Goal: Information Seeking & Learning: Find specific fact

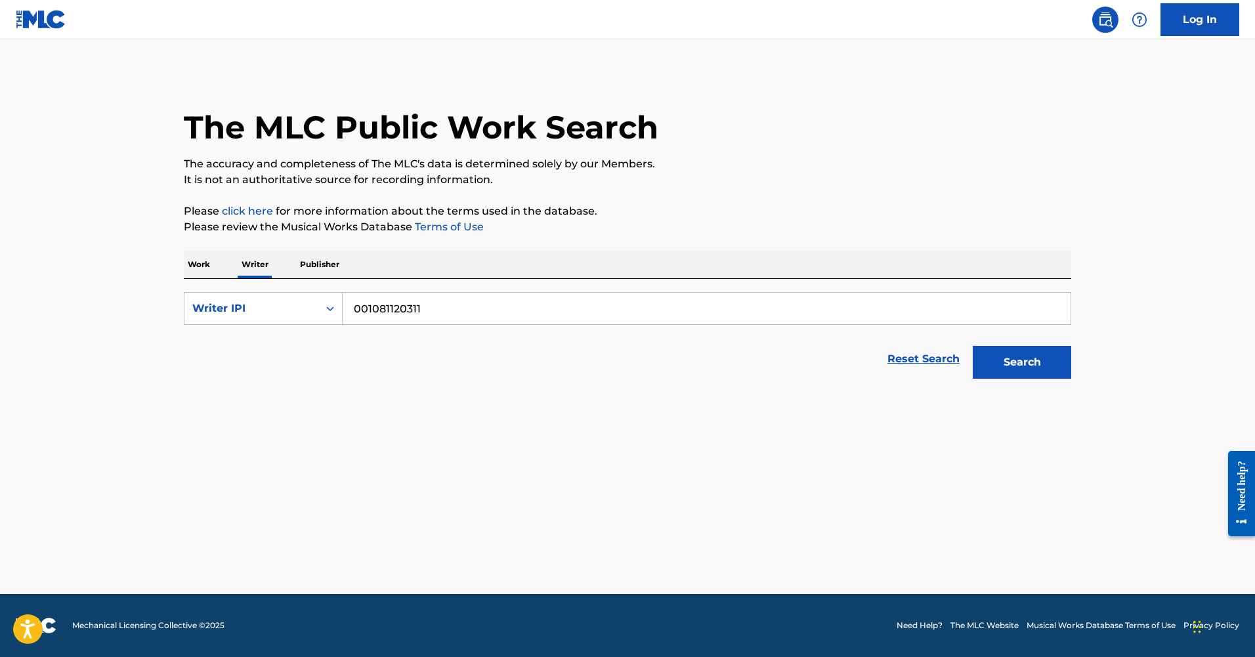
click at [208, 263] on p "Work" at bounding box center [199, 265] width 30 height 28
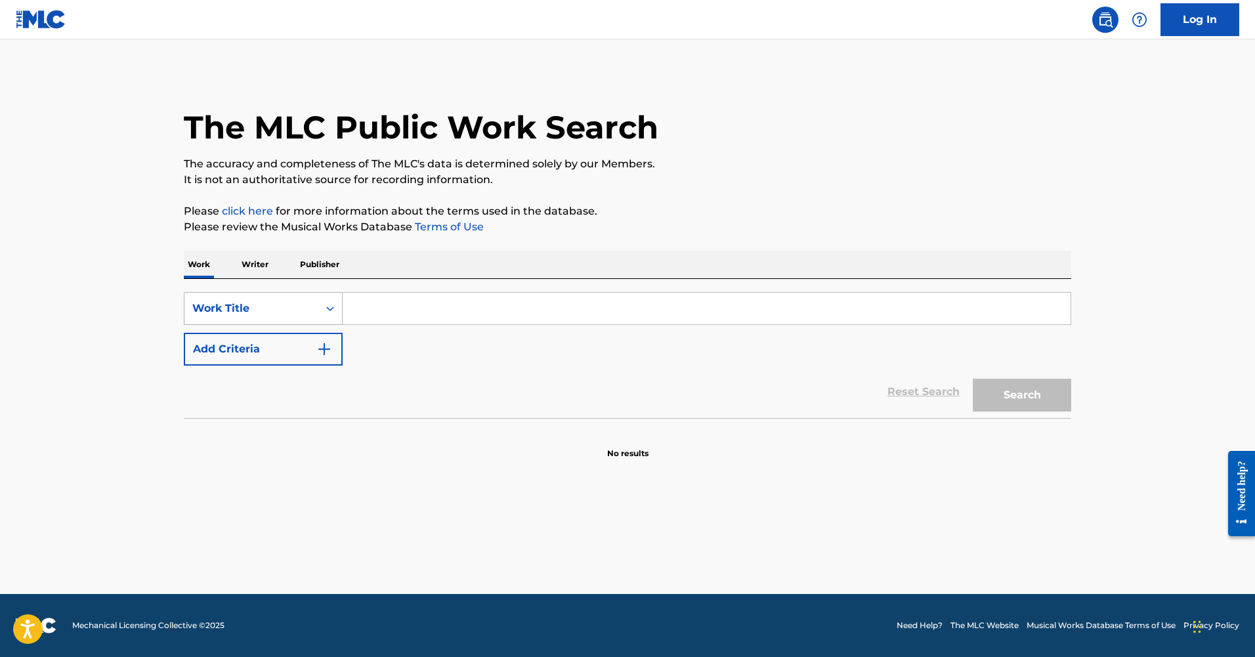
click at [266, 313] on div "Work Title" at bounding box center [251, 309] width 118 height 16
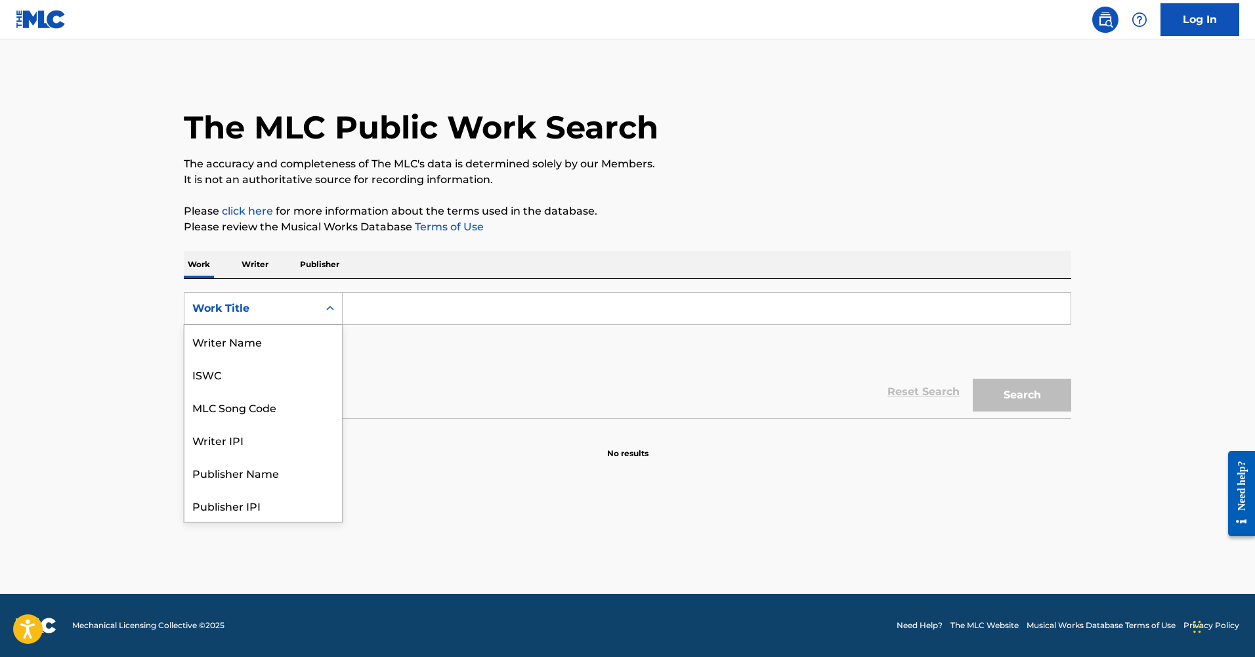
click at [293, 320] on div "Work Title" at bounding box center [251, 308] width 134 height 25
click at [265, 376] on div "ISWC" at bounding box center [263, 374] width 158 height 33
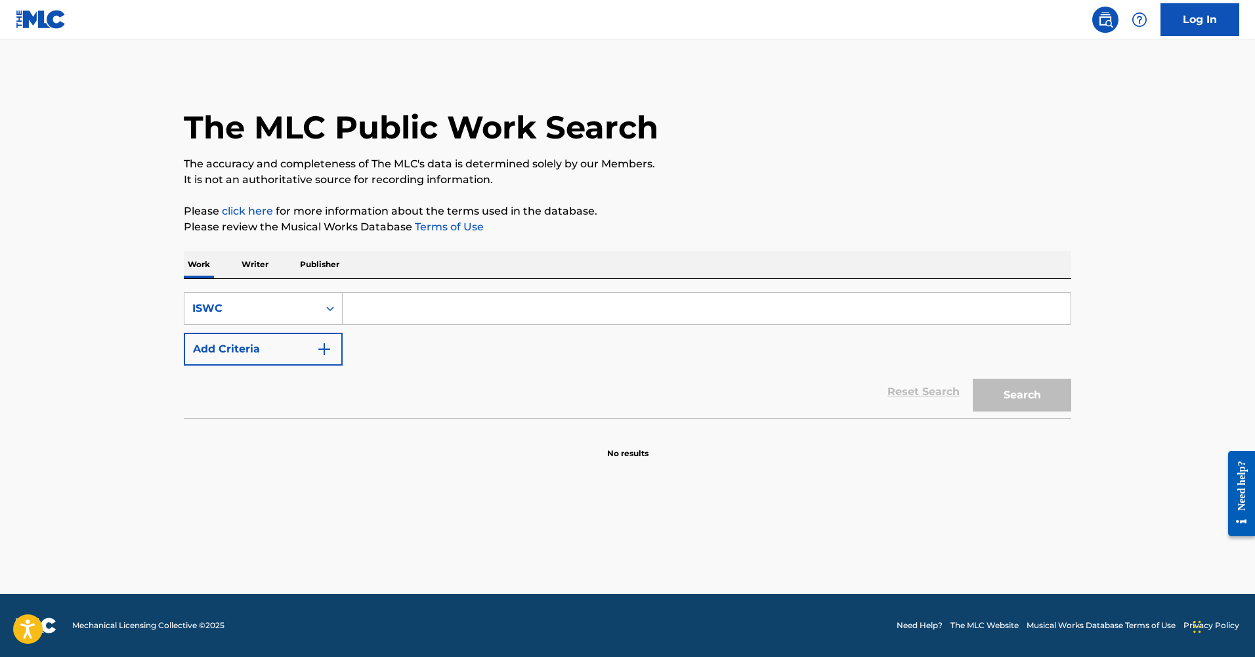
click at [360, 322] on input "Search Form" at bounding box center [707, 309] width 728 height 32
paste input "T-322.867.039-7"
click at [363, 307] on input "T-322.867.039-7" at bounding box center [707, 309] width 728 height 32
type input "T3228670397"
click at [973, 379] on button "Search" at bounding box center [1022, 395] width 98 height 33
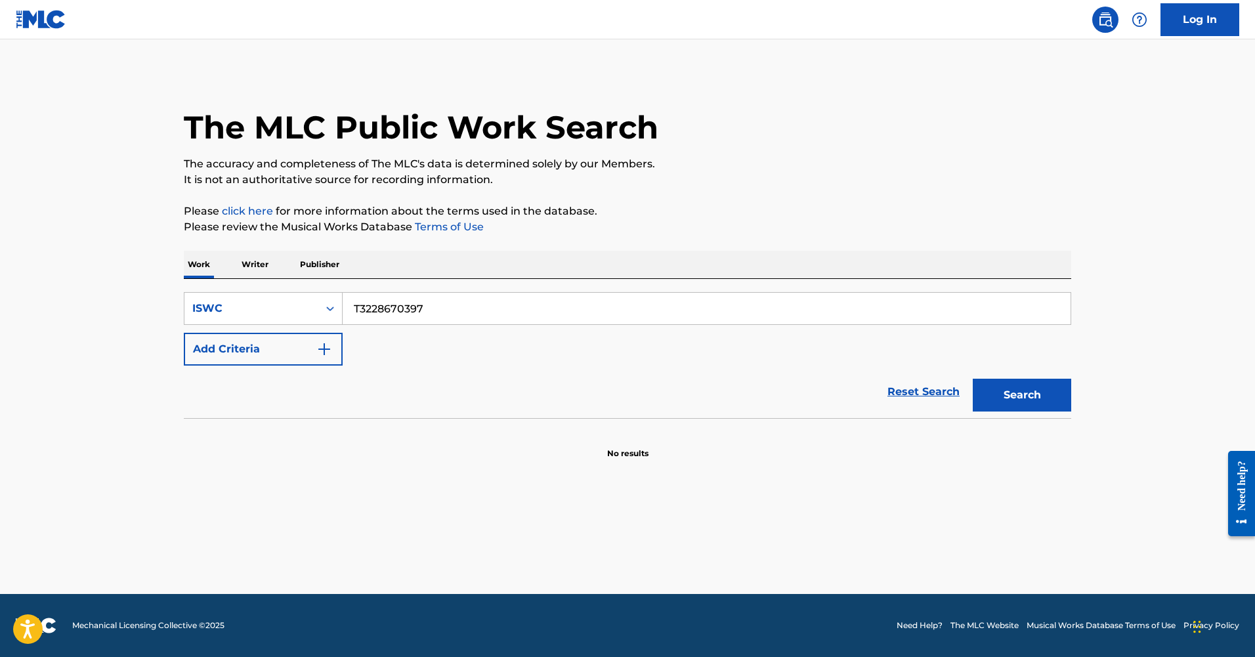
click at [1001, 395] on button "Search" at bounding box center [1022, 395] width 98 height 33
click at [243, 311] on div "ISWC" at bounding box center [251, 309] width 118 height 16
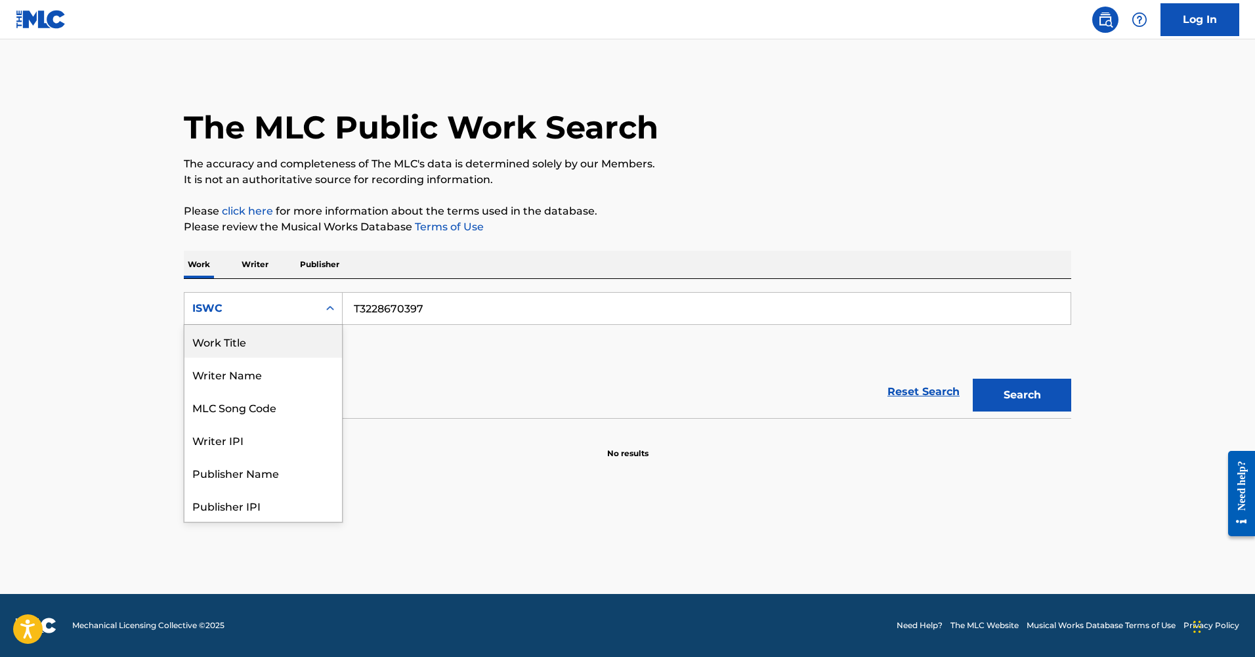
click at [248, 334] on div "Work Title" at bounding box center [263, 341] width 158 height 33
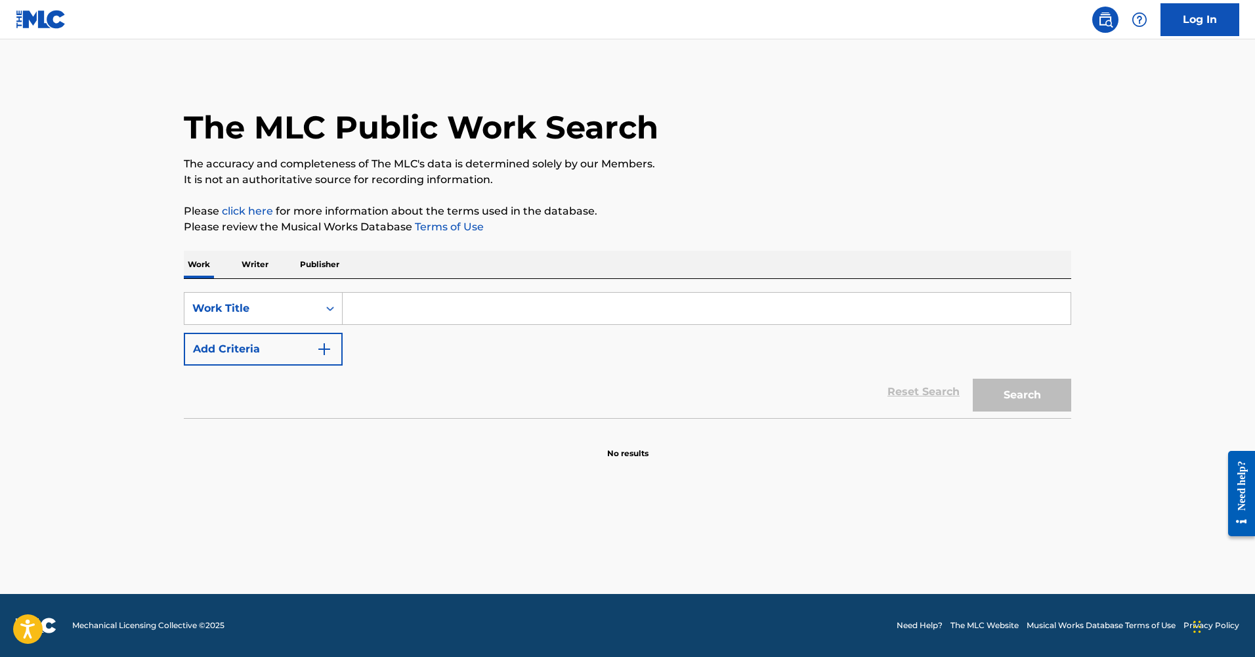
click at [399, 315] on input "Search Form" at bounding box center [707, 309] width 728 height 32
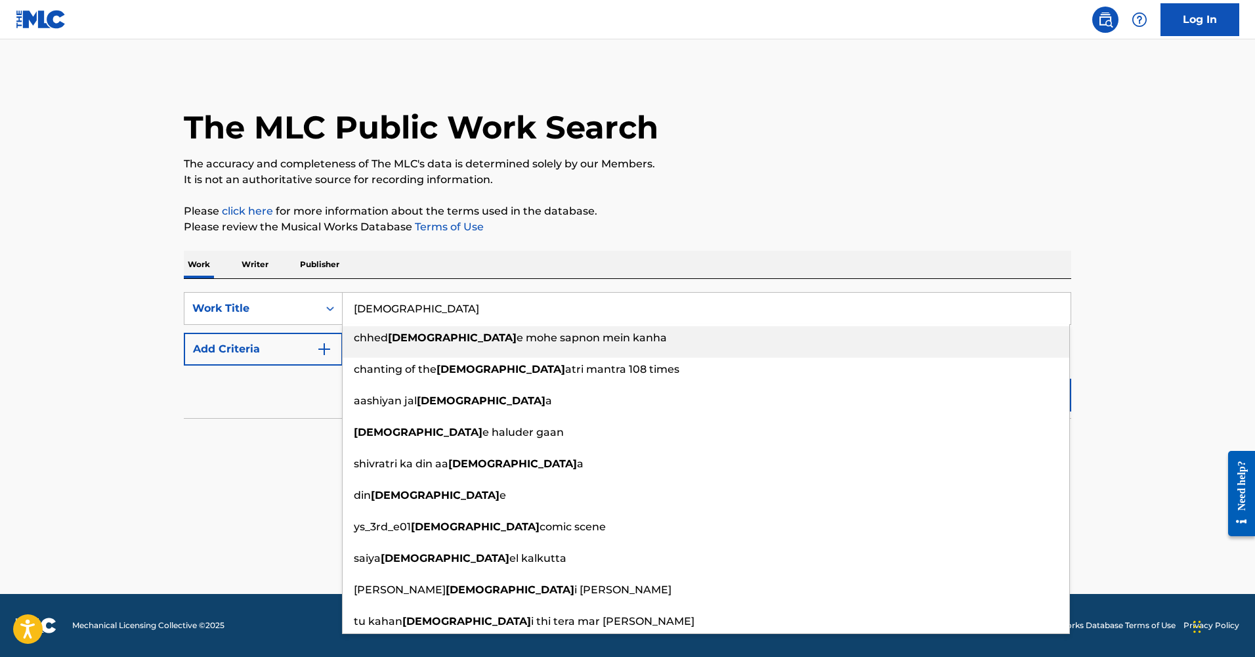
type input "[DEMOGRAPHIC_DATA]"
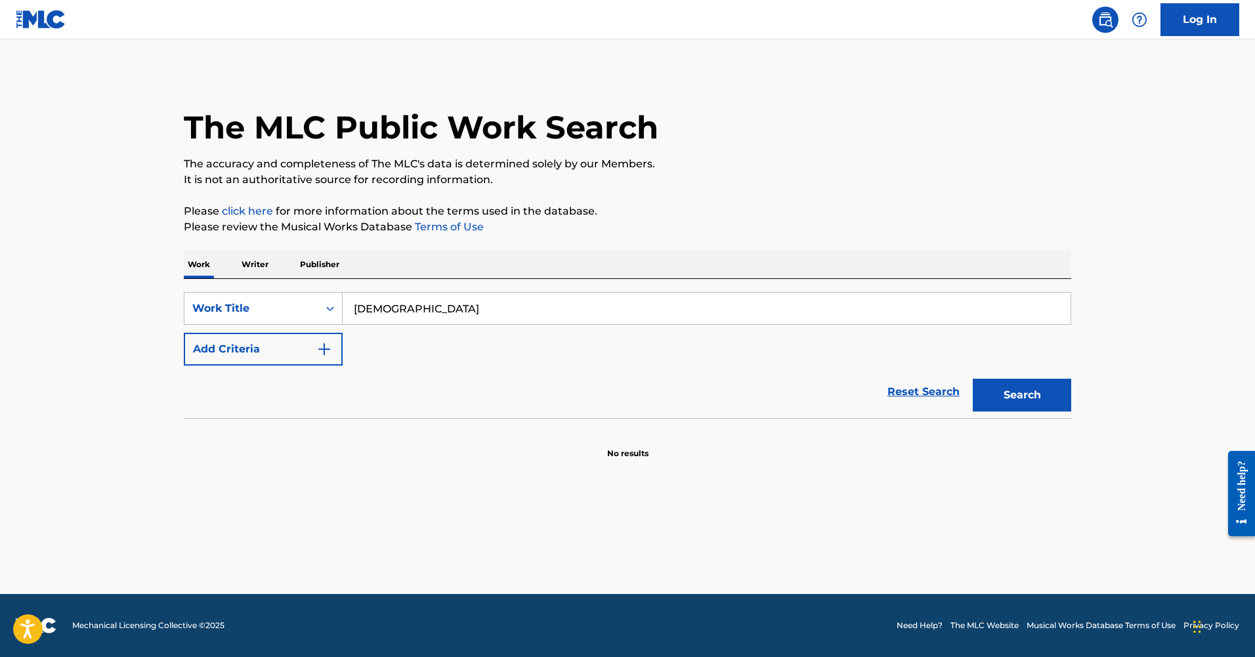
click at [286, 415] on div "Reset Search Search" at bounding box center [628, 392] width 888 height 53
click at [290, 349] on button "Add Criteria" at bounding box center [263, 349] width 159 height 33
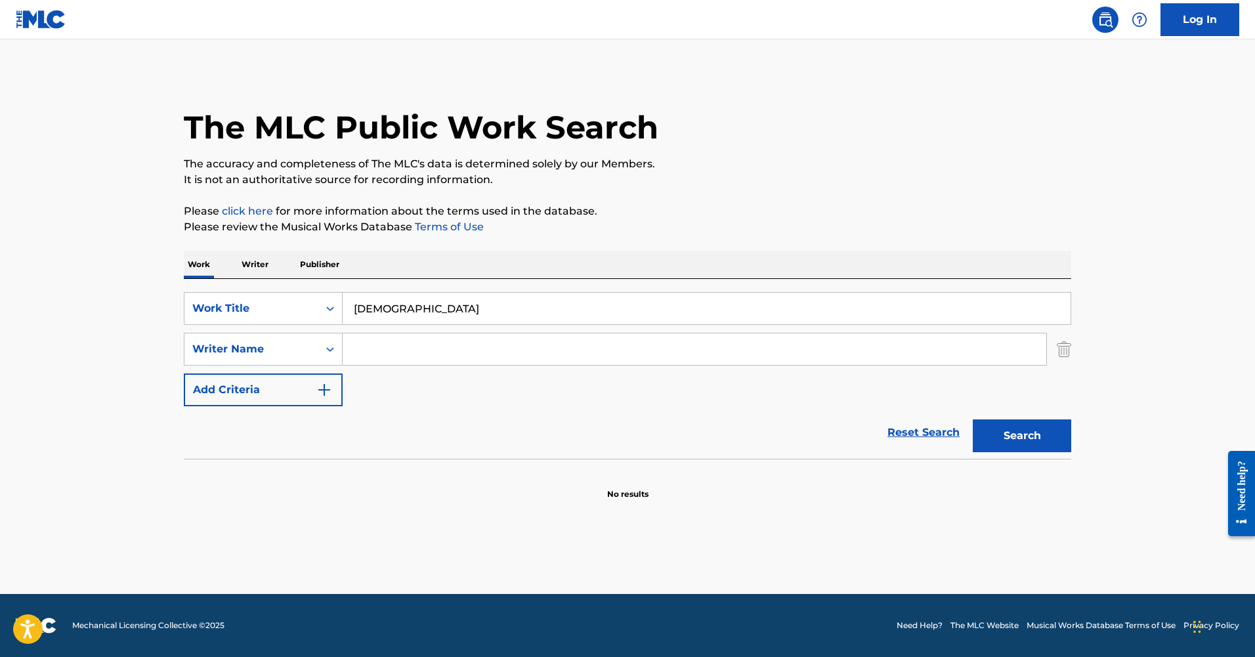
click at [356, 355] on input "Search Form" at bounding box center [695, 350] width 704 height 32
paste input "[PERSON_NAME]"
click at [973, 420] on button "Search" at bounding box center [1022, 436] width 98 height 33
click at [353, 351] on input "[PERSON_NAME]" at bounding box center [695, 350] width 704 height 32
paste input "[PERSON_NAME]"
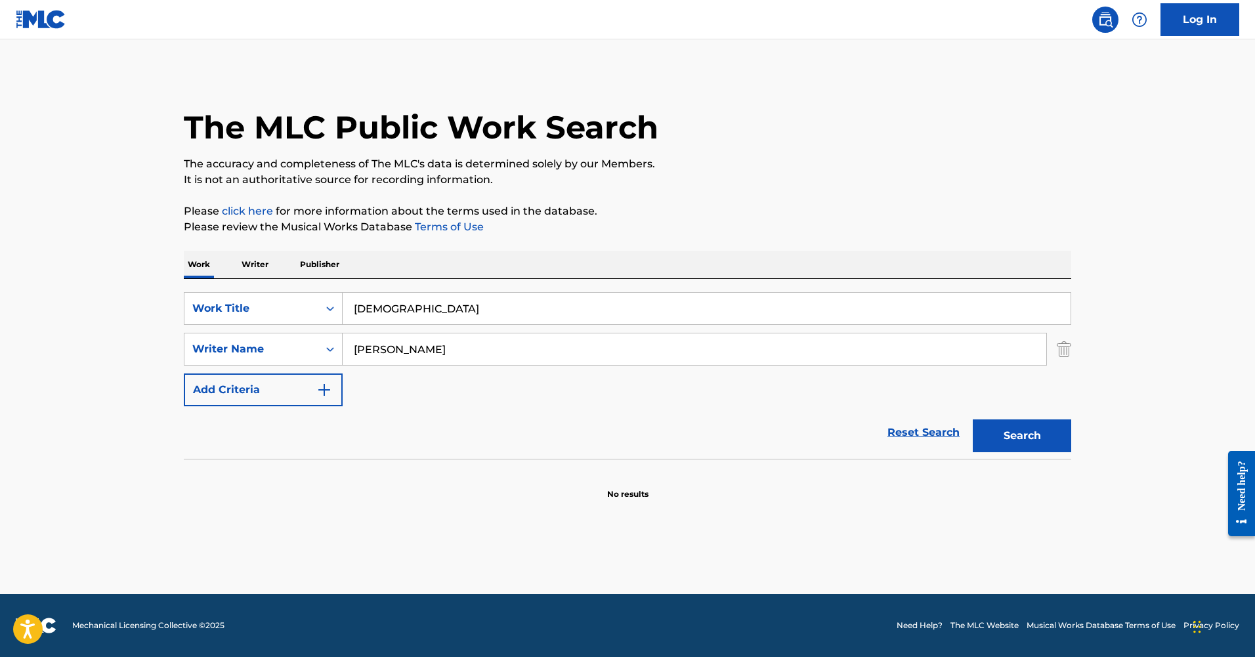
type input "[PERSON_NAME]"
click at [973, 420] on button "Search" at bounding box center [1022, 436] width 98 height 33
click at [358, 313] on input "[DEMOGRAPHIC_DATA]" at bounding box center [707, 309] width 728 height 32
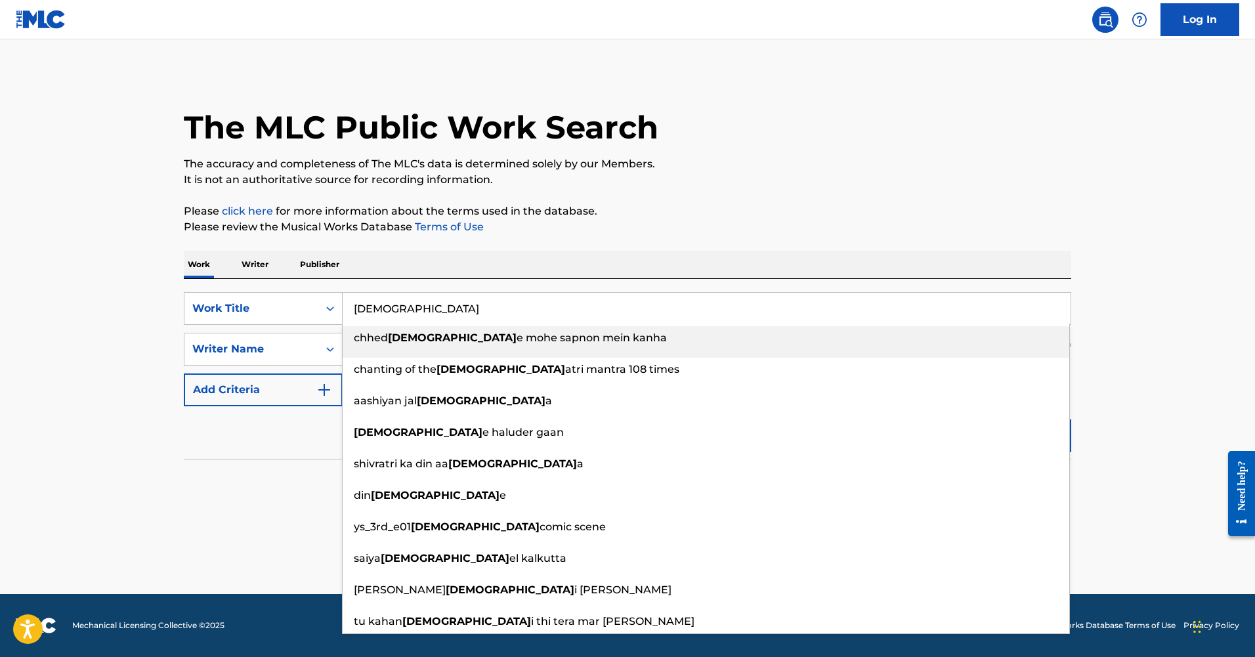
click at [431, 296] on input "[DEMOGRAPHIC_DATA]" at bounding box center [707, 309] width 728 height 32
paste input ".A.Y (Radio Edit)"
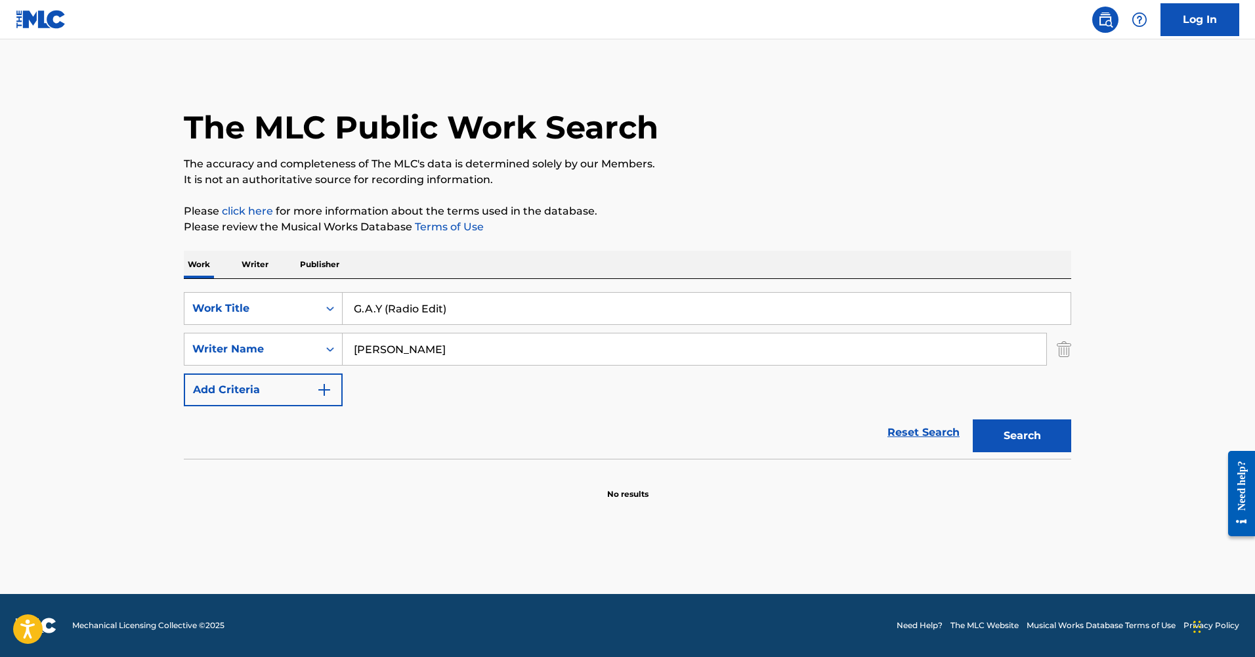
type input "G.A.Y (Radio Edit)"
click at [1094, 410] on main "The MLC Public Work Search The accuracy and completeness of The MLC's data is d…" at bounding box center [627, 316] width 1255 height 555
click at [1044, 437] on button "Search" at bounding box center [1022, 436] width 98 height 33
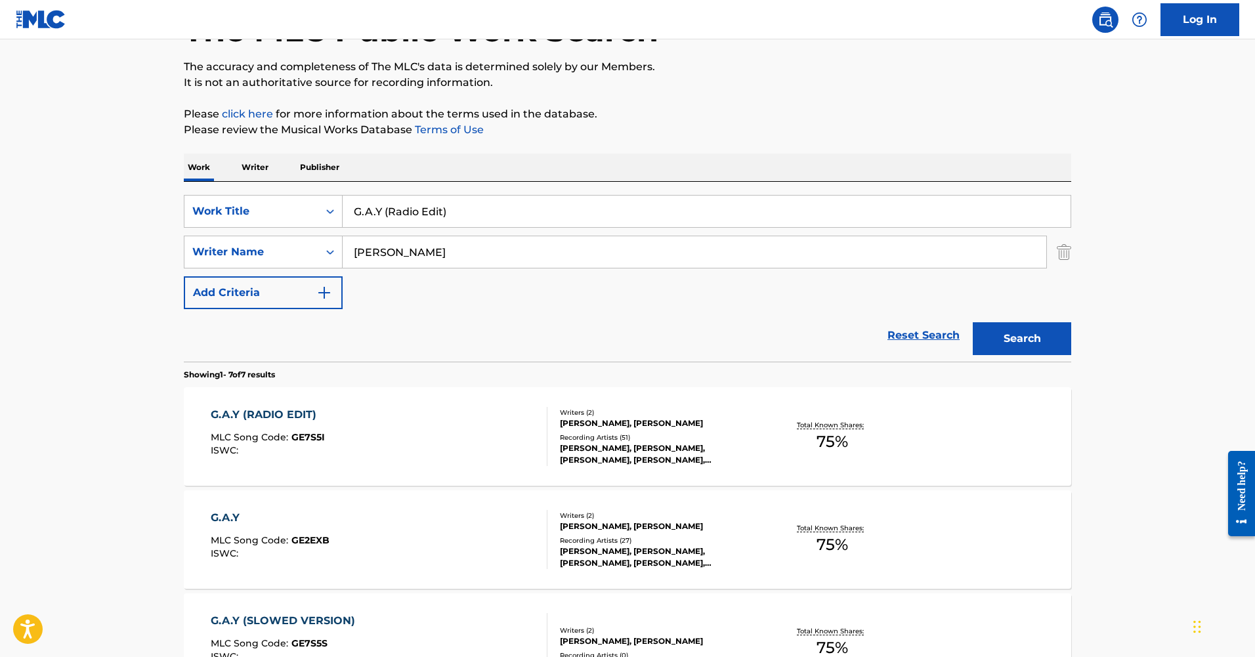
scroll to position [152, 0]
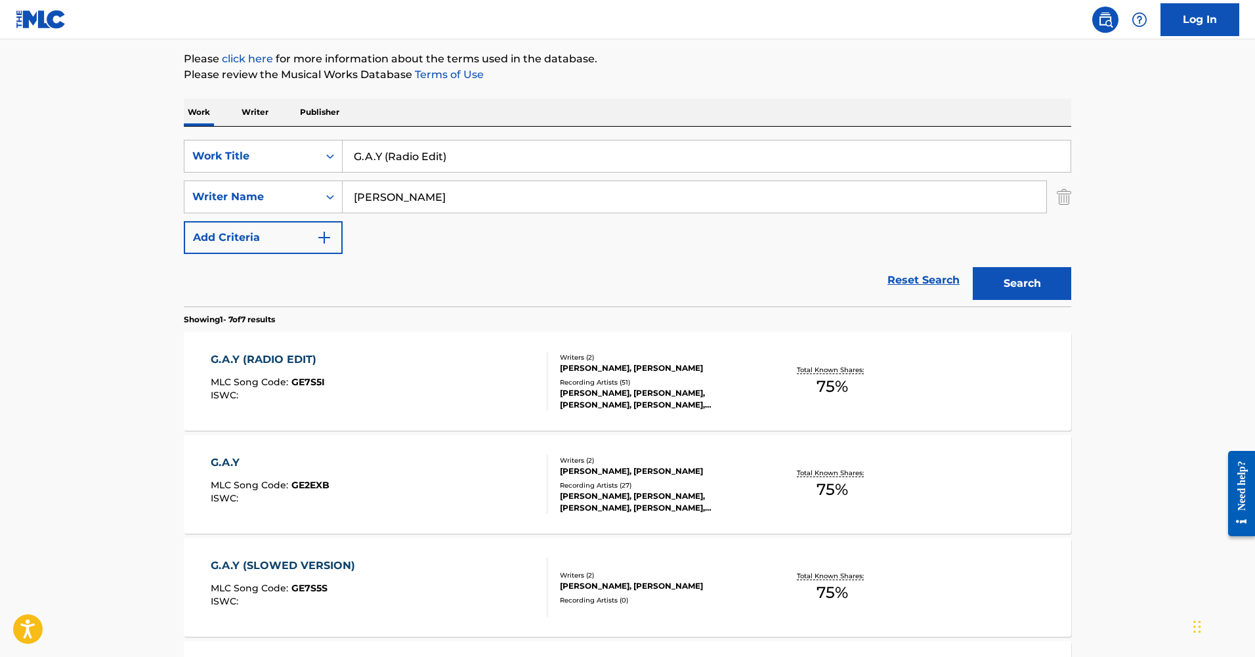
click at [286, 357] on div "G.A.Y (RADIO EDIT)" at bounding box center [268, 360] width 114 height 16
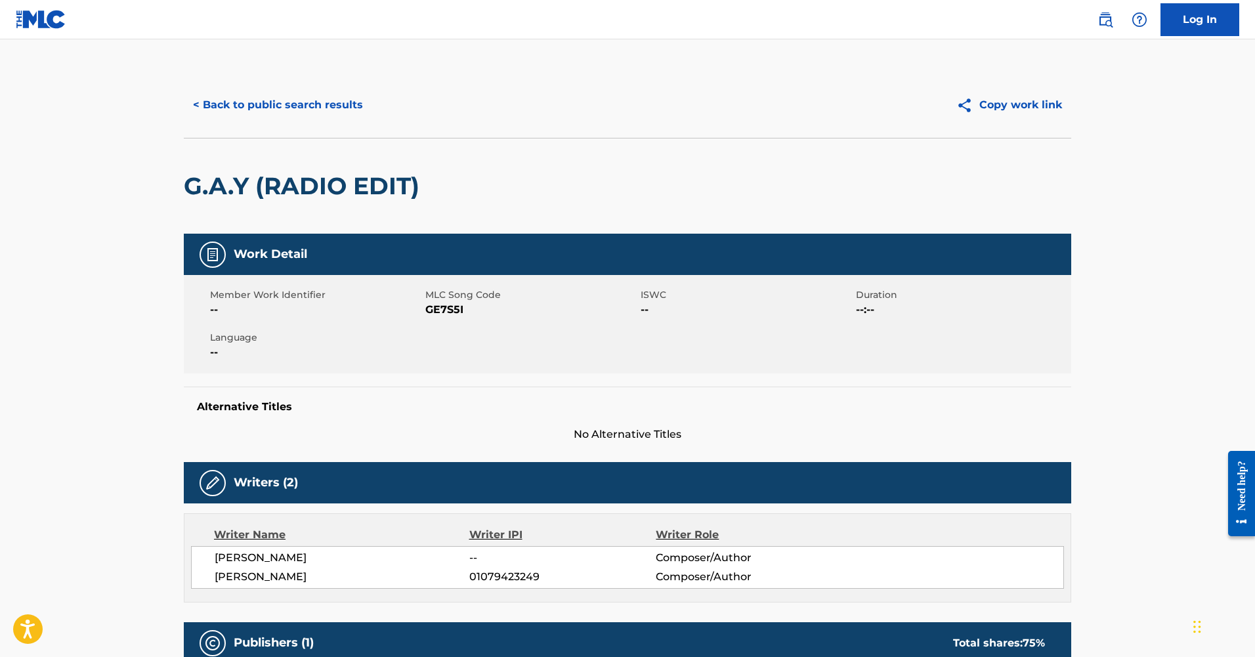
click at [277, 129] on div "< Back to public search results Copy work link" at bounding box center [628, 105] width 888 height 66
click at [271, 116] on button "< Back to public search results" at bounding box center [278, 105] width 188 height 33
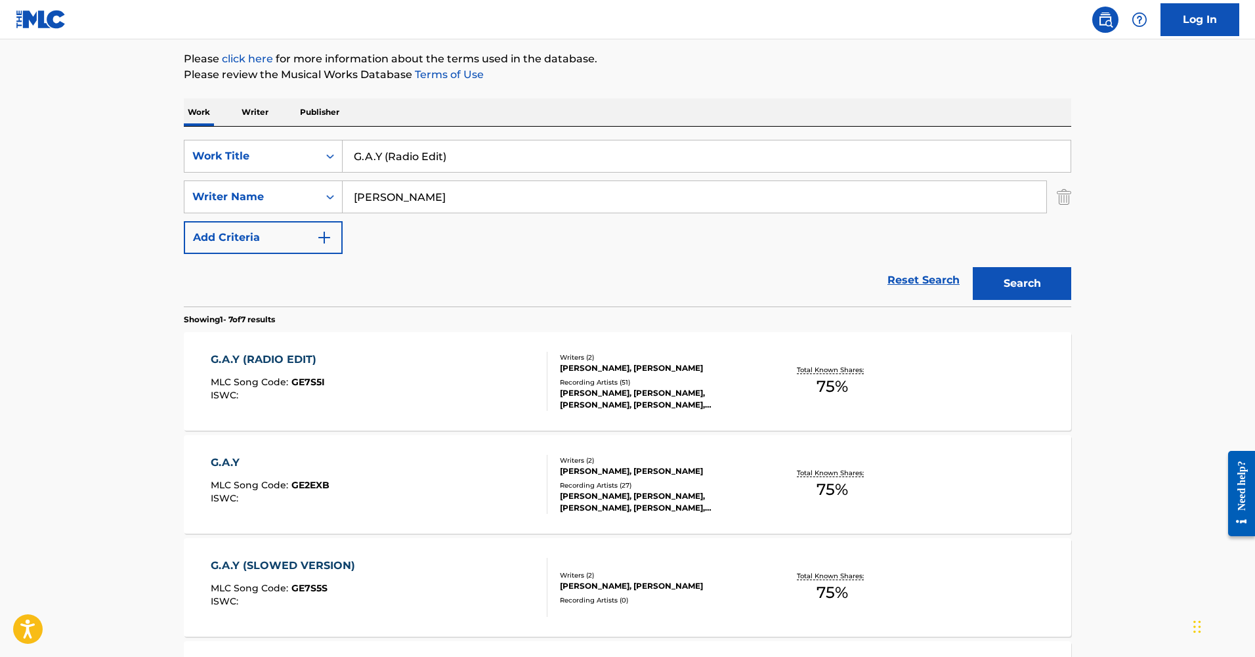
click at [416, 159] on input "G.A.Y (Radio Edit)" at bounding box center [707, 157] width 728 height 32
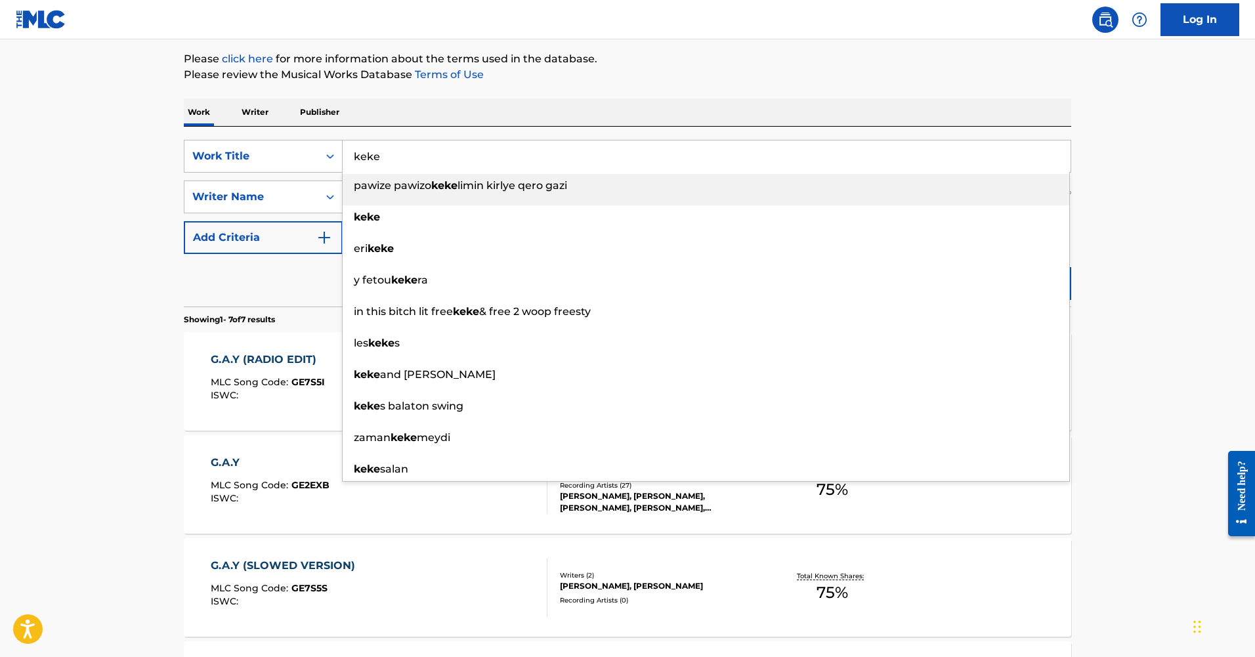
type input "keke"
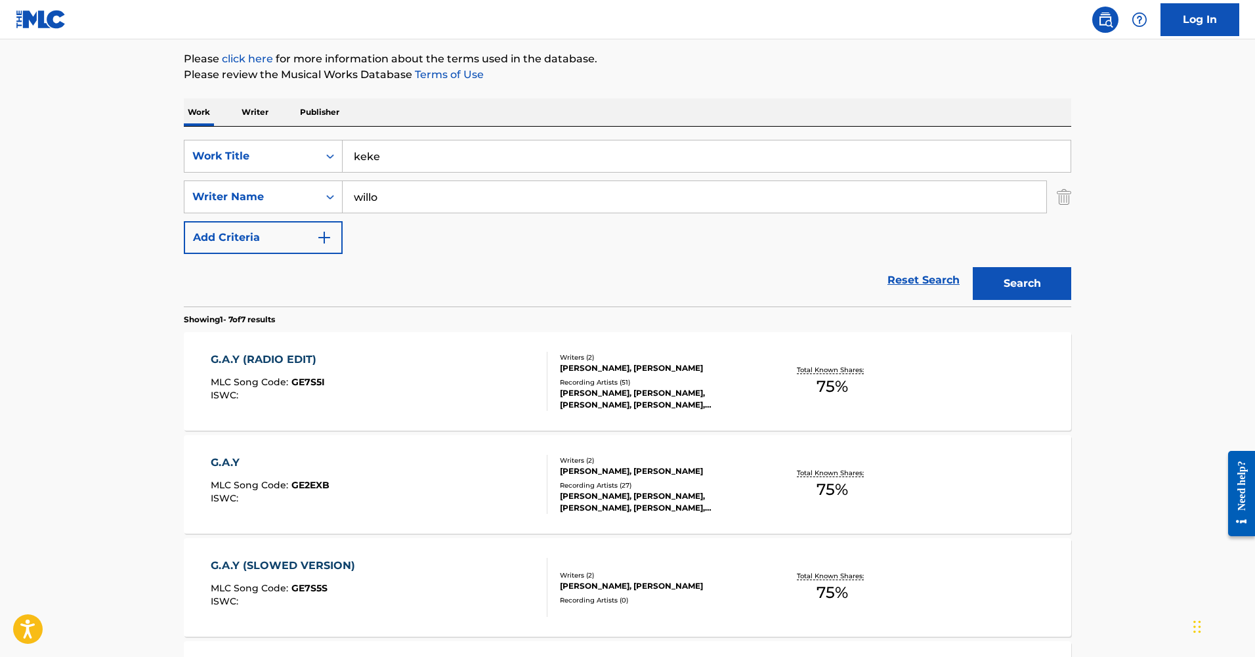
click at [973, 267] on button "Search" at bounding box center [1022, 283] width 98 height 33
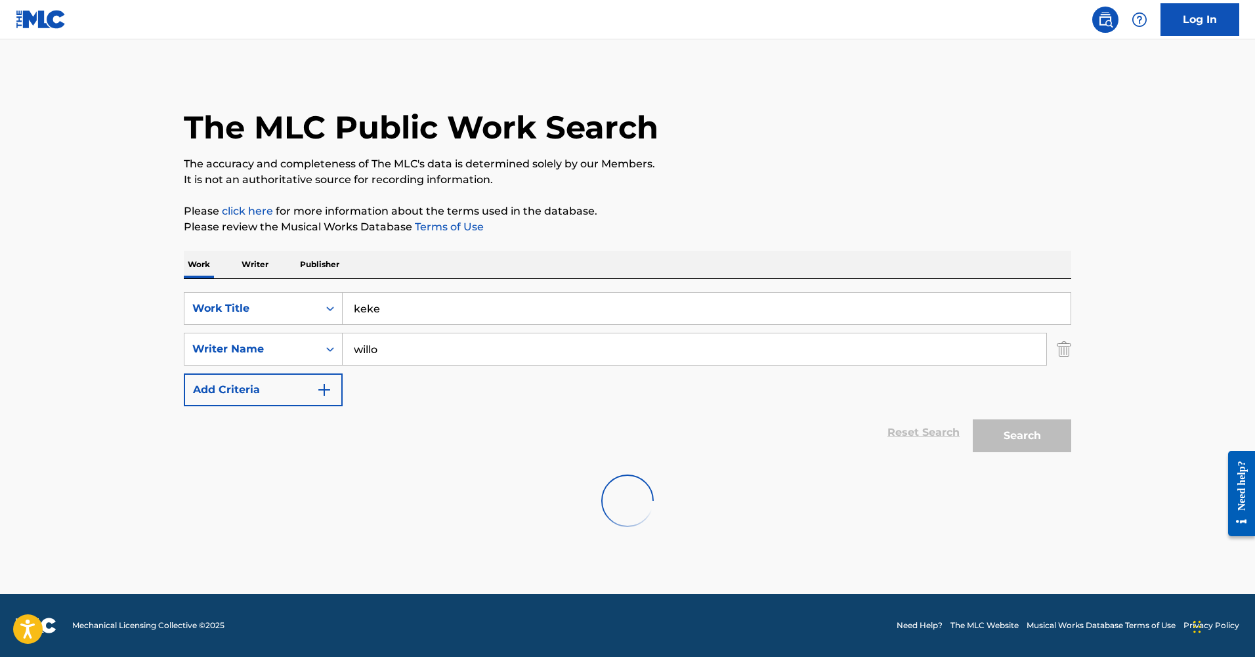
scroll to position [0, 0]
click at [358, 351] on input "willo" at bounding box center [695, 350] width 704 height 32
paste input "Tero"
type input "[PERSON_NAME]"
click at [973, 420] on button "Search" at bounding box center [1022, 436] width 98 height 33
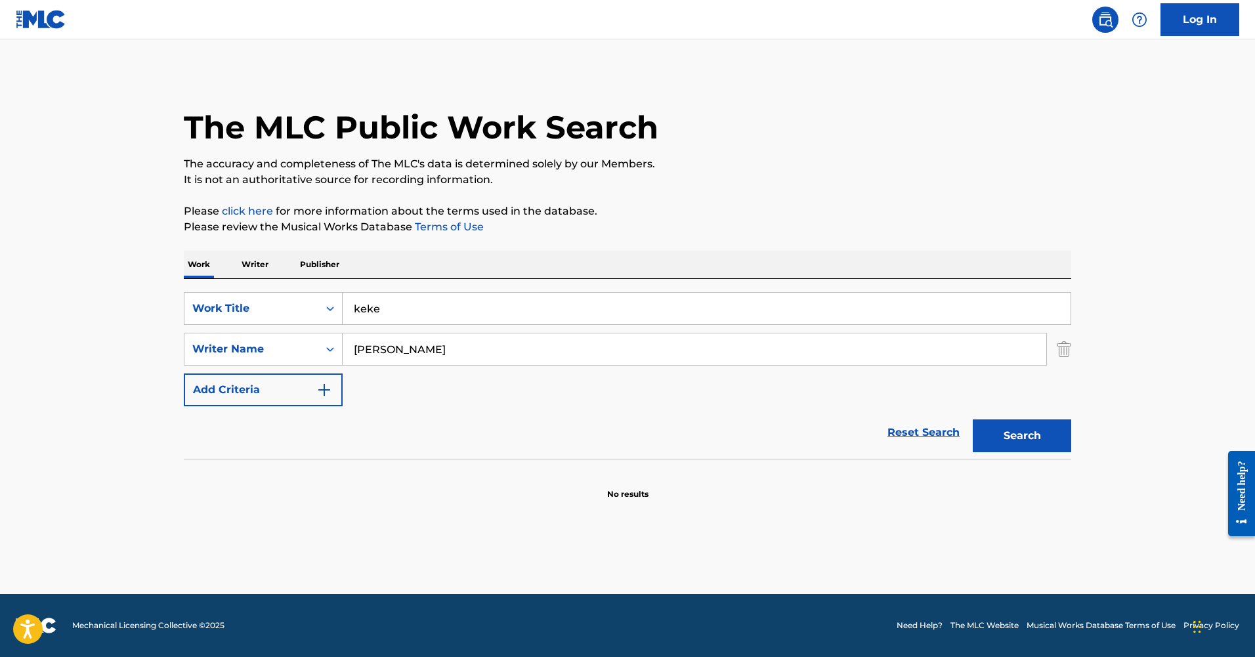
click at [429, 357] on input "[PERSON_NAME]" at bounding box center [695, 350] width 704 height 32
click at [1068, 353] on img "Search Form" at bounding box center [1064, 349] width 14 height 33
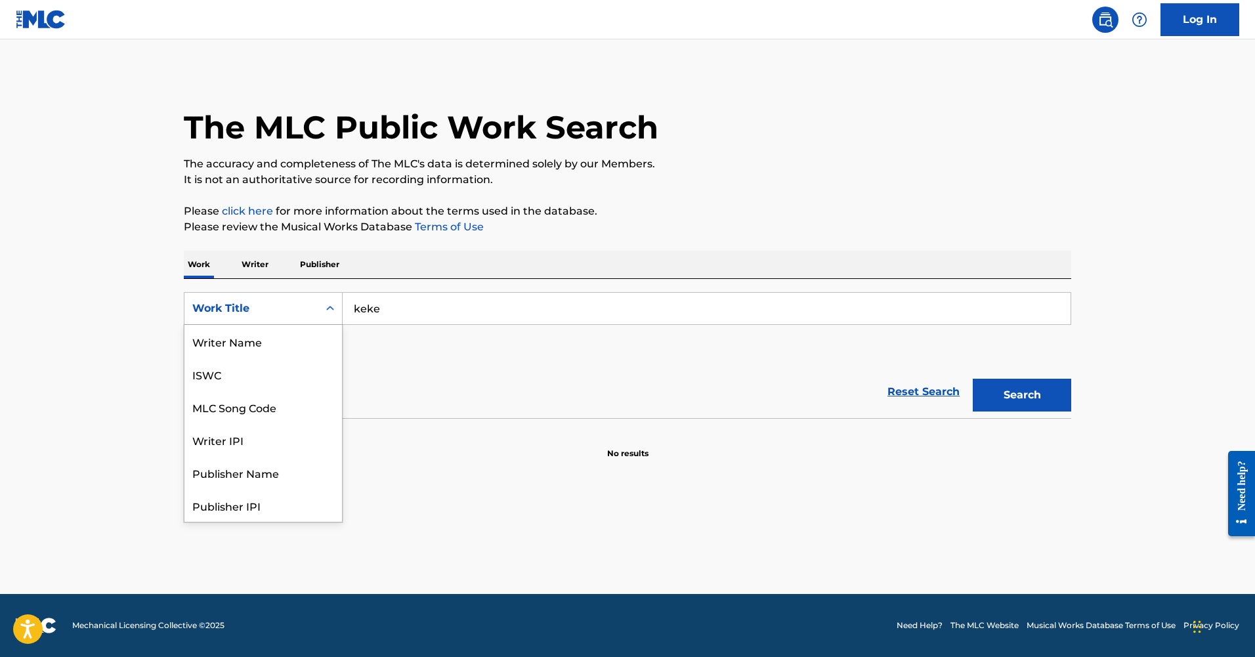
click at [290, 309] on div "Work Title" at bounding box center [251, 309] width 118 height 16
click at [280, 343] on div "Writer Name" at bounding box center [263, 341] width 158 height 33
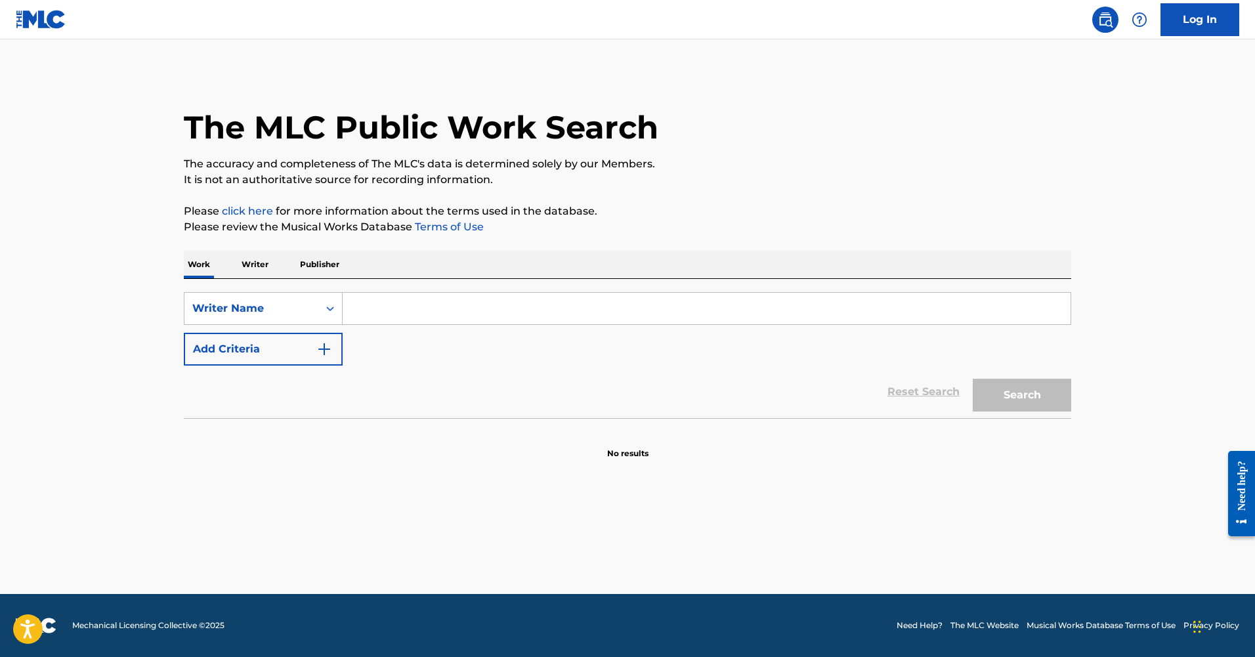
click at [372, 310] on input "Search Form" at bounding box center [707, 309] width 728 height 32
paste input "[PERSON_NAME]"
type input "[PERSON_NAME]"
click at [1022, 394] on button "Search" at bounding box center [1022, 395] width 98 height 33
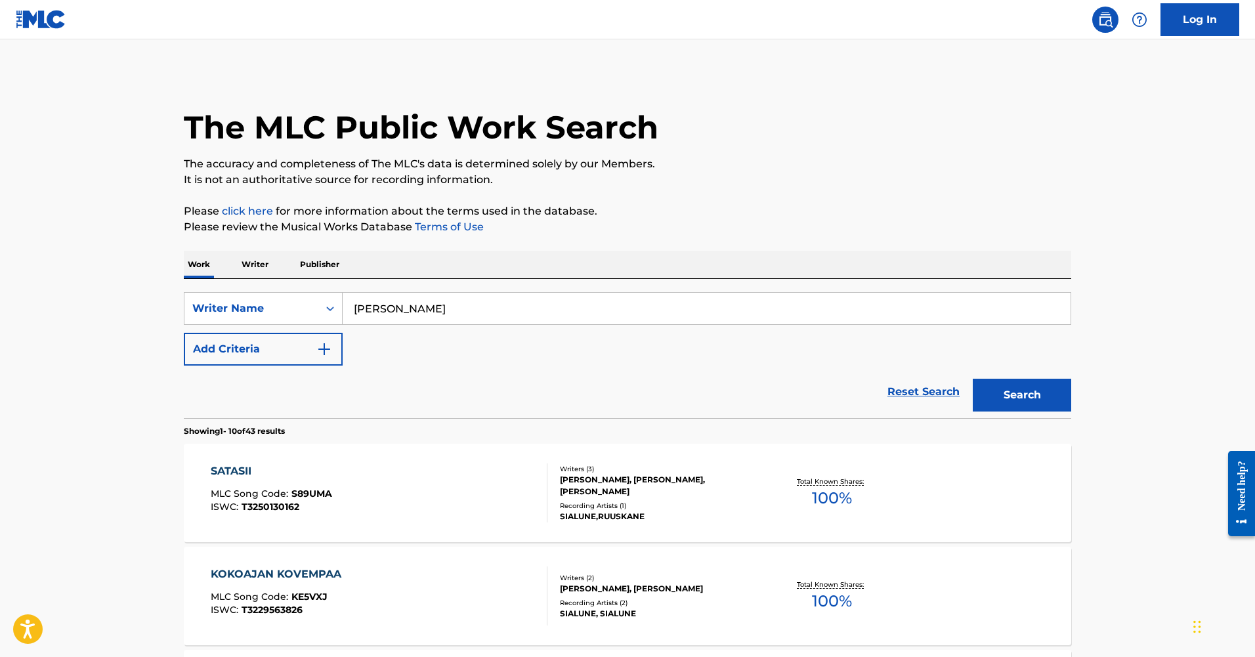
scroll to position [79, 0]
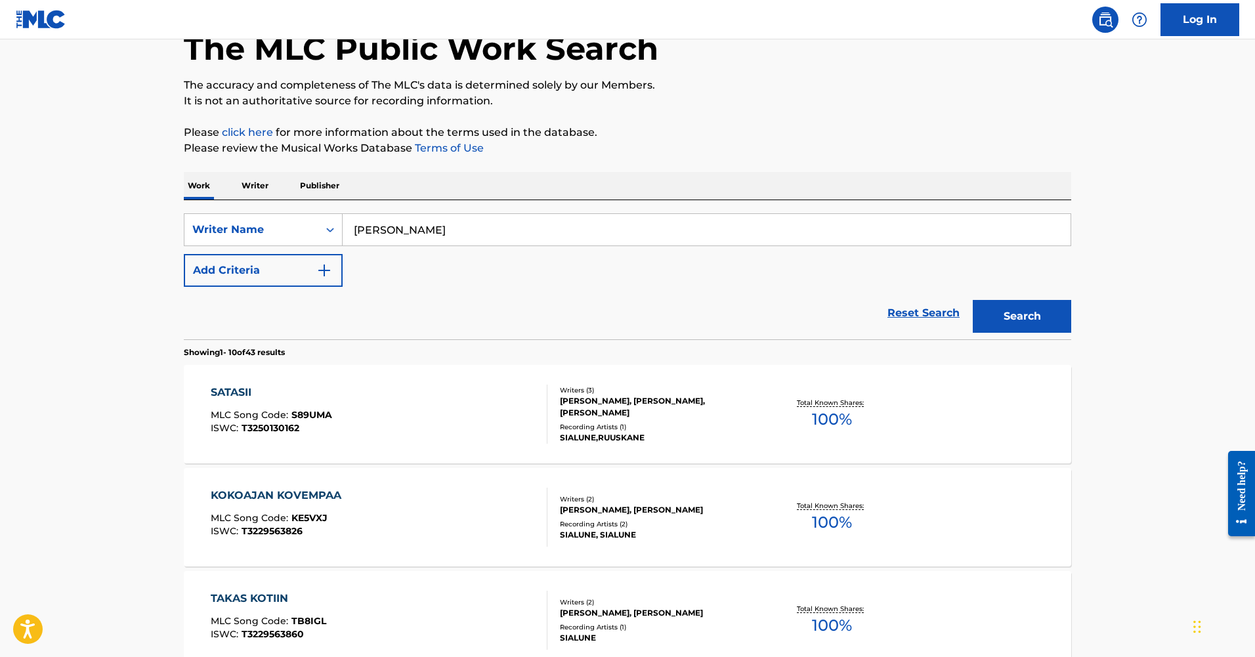
click at [227, 396] on div "SATASII" at bounding box center [271, 393] width 121 height 16
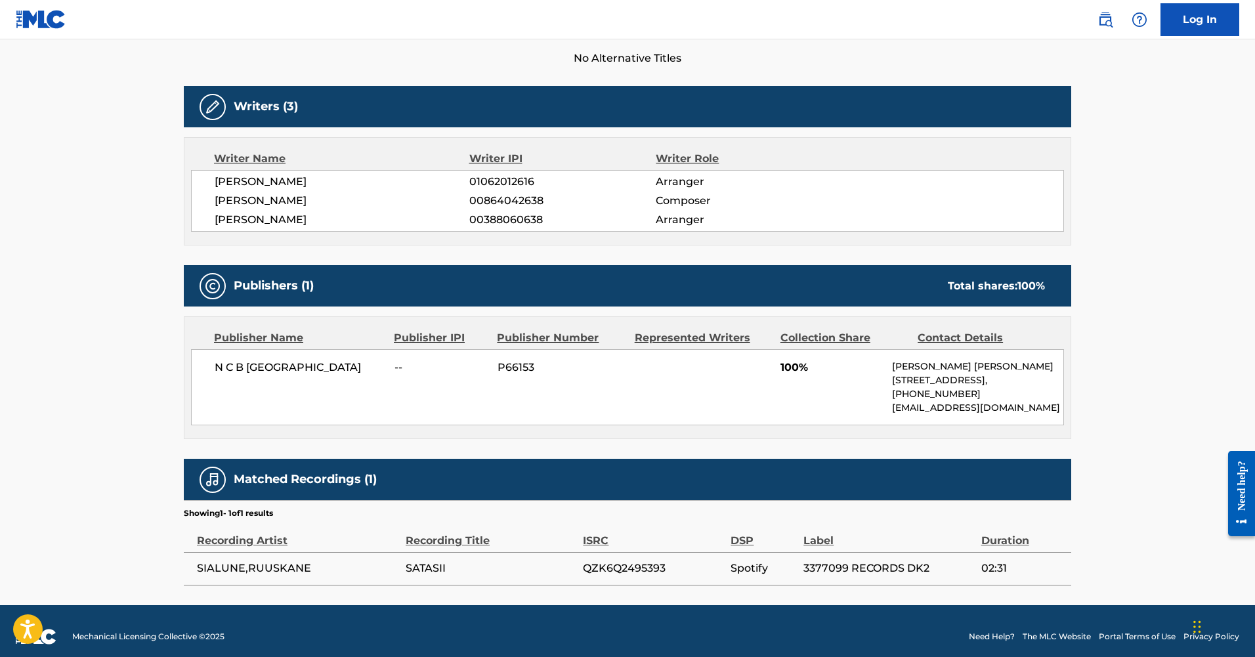
scroll to position [384, 0]
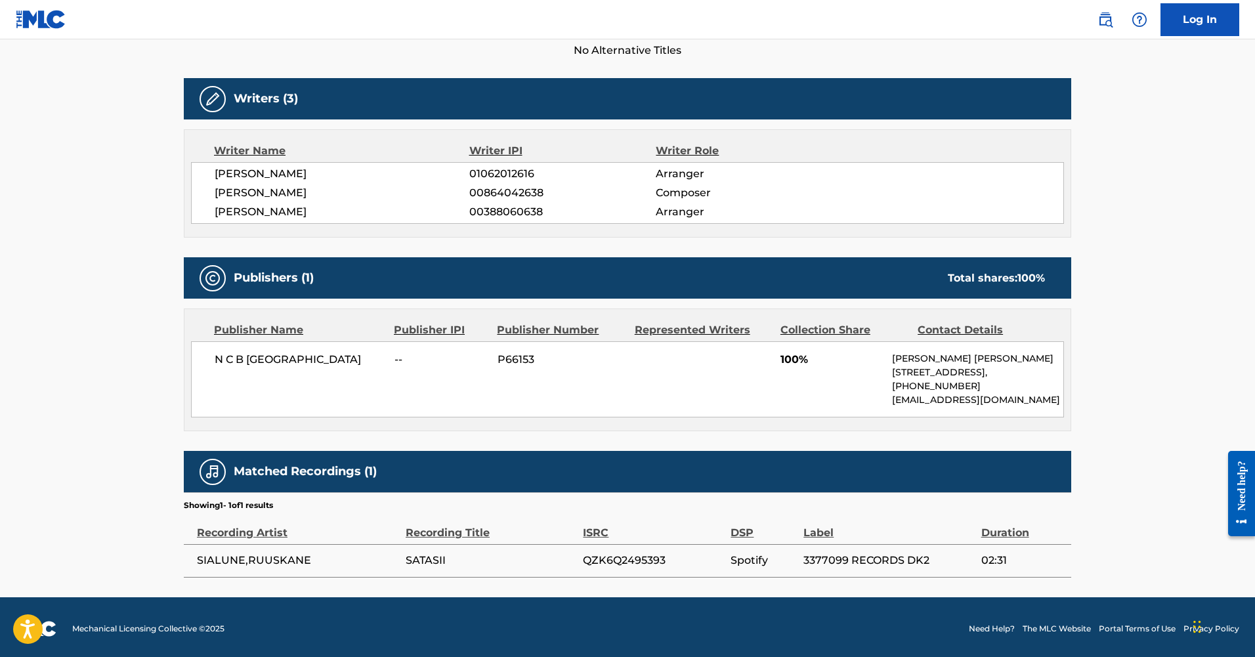
click at [206, 557] on span "SIALUNE,RUUSKANE" at bounding box center [298, 561] width 202 height 16
copy span "SIALUNE"
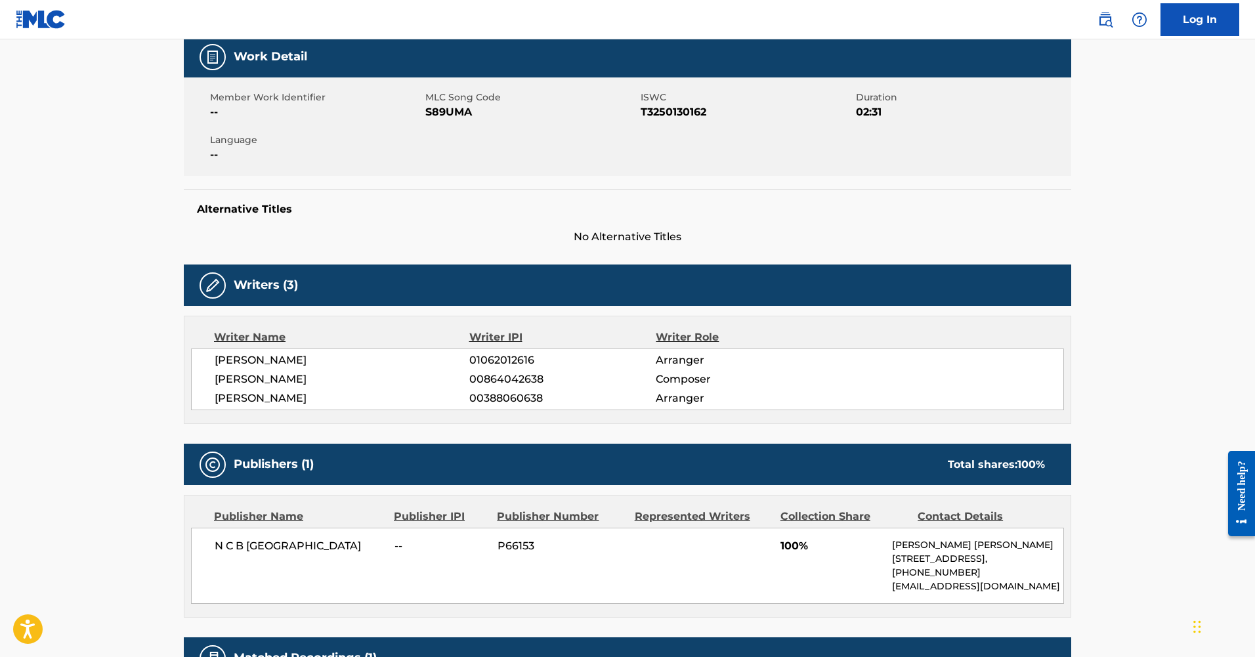
scroll to position [0, 0]
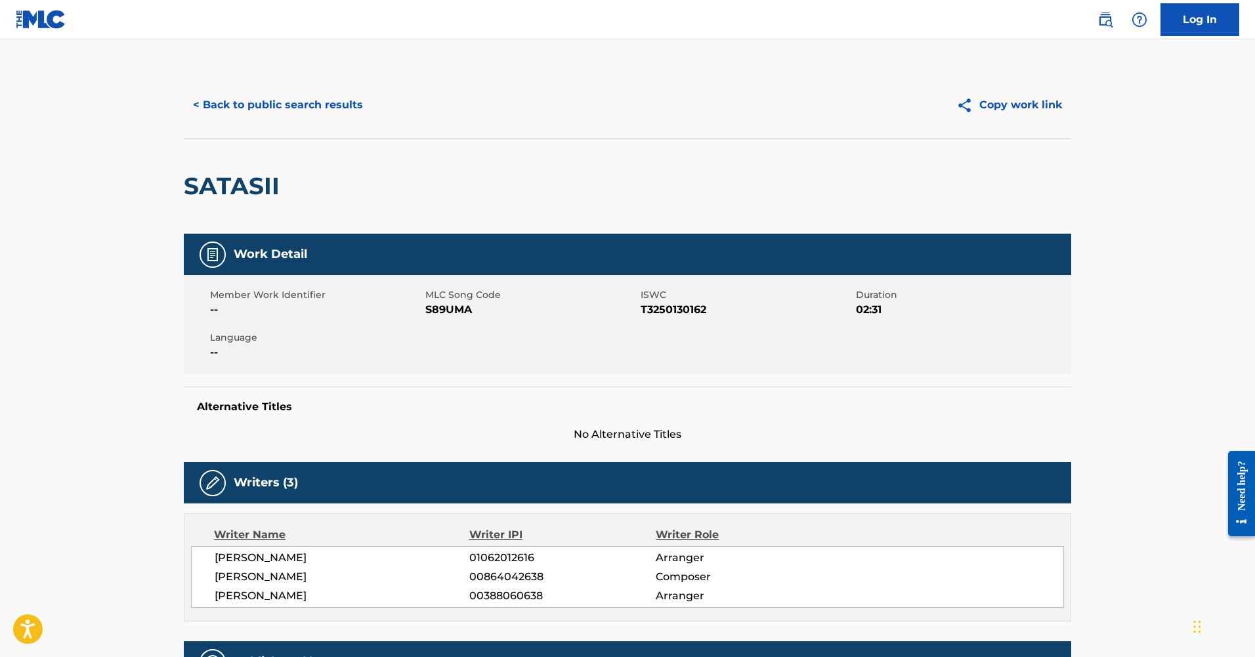
click at [267, 102] on button "< Back to public search results" at bounding box center [278, 105] width 188 height 33
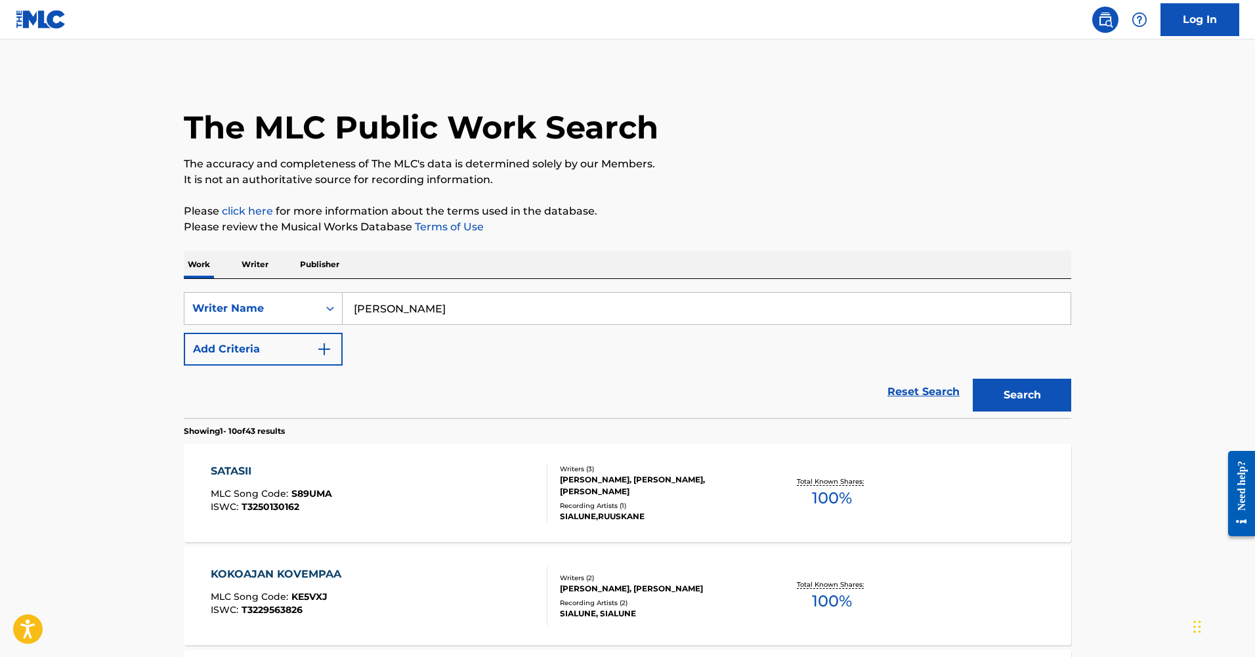
scroll to position [79, 0]
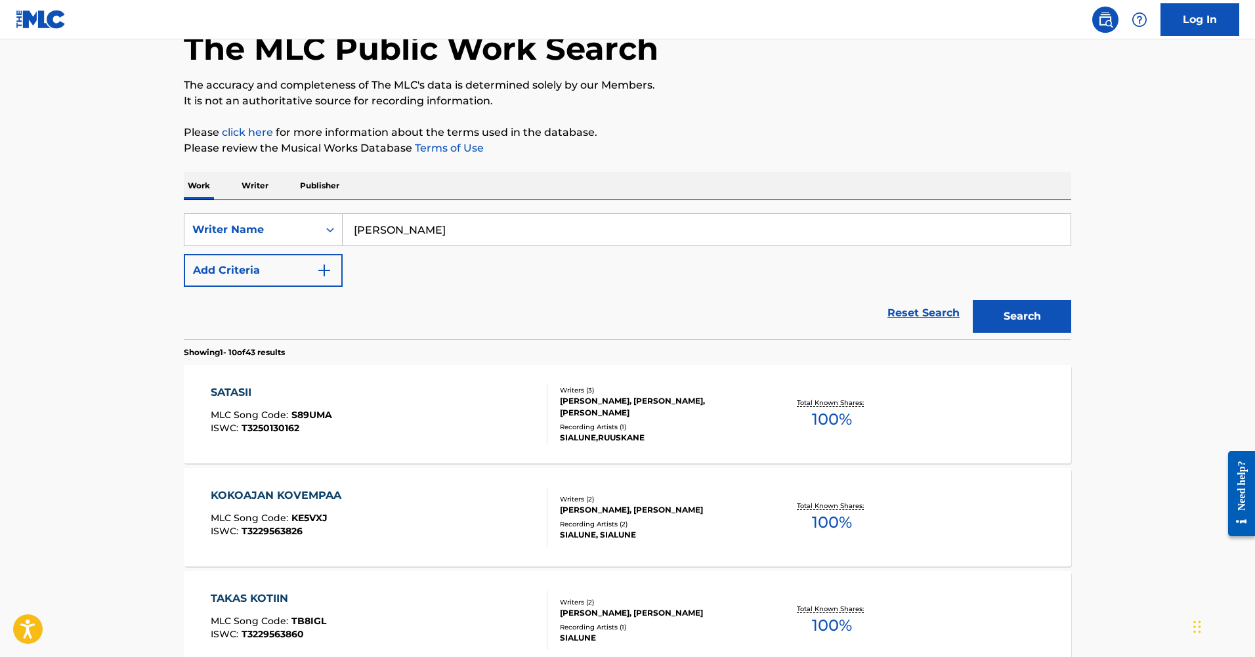
click at [473, 240] on input "[PERSON_NAME]" at bounding box center [707, 230] width 728 height 32
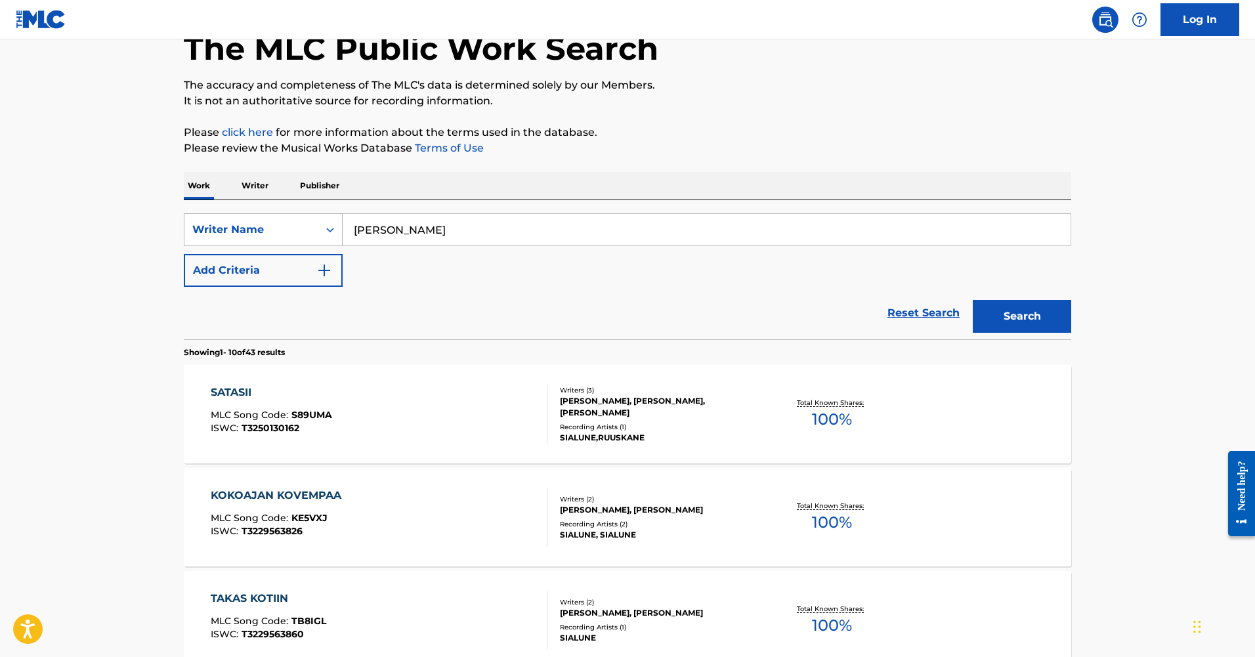
click at [288, 232] on div "Writer Name" at bounding box center [251, 230] width 118 height 16
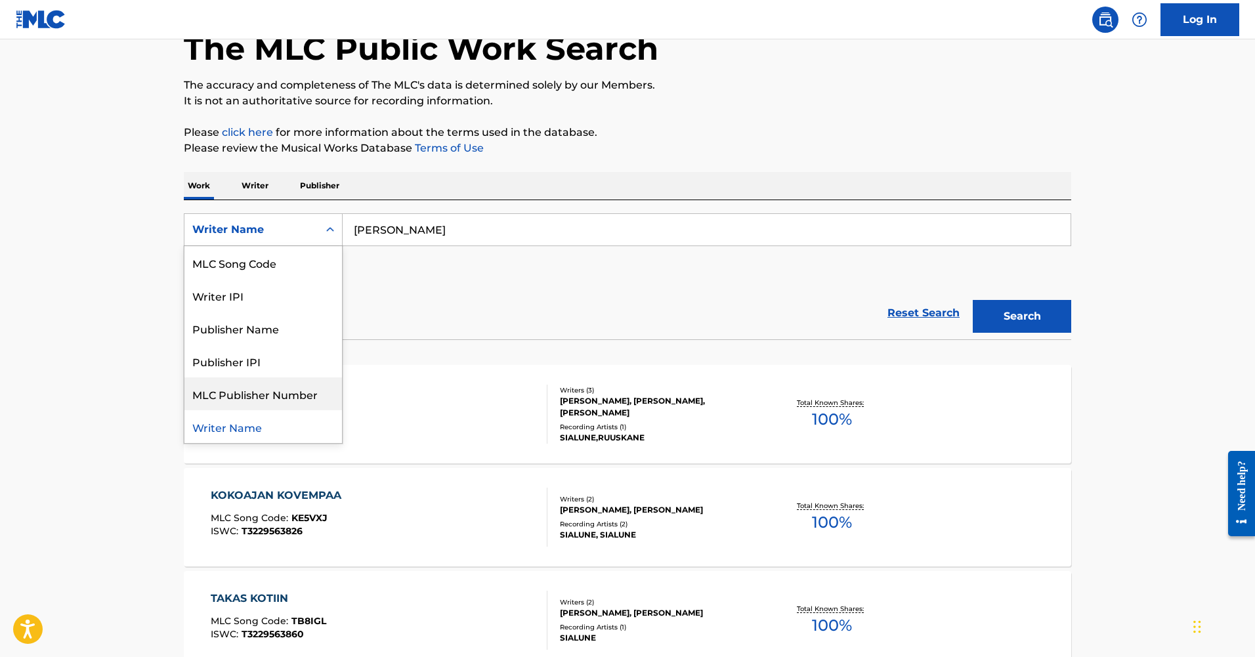
scroll to position [0, 0]
click at [249, 271] on div "Work Title" at bounding box center [263, 262] width 158 height 33
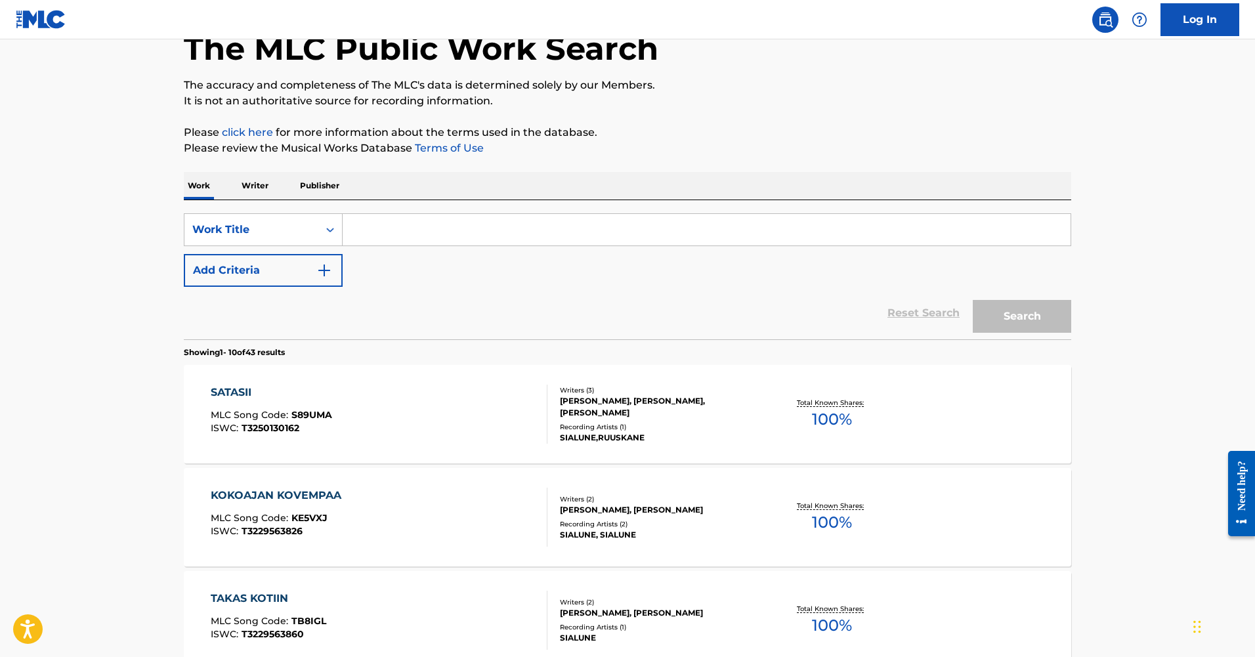
click at [389, 229] on input "Search Form" at bounding box center [707, 230] width 728 height 32
paste input "Let Go"
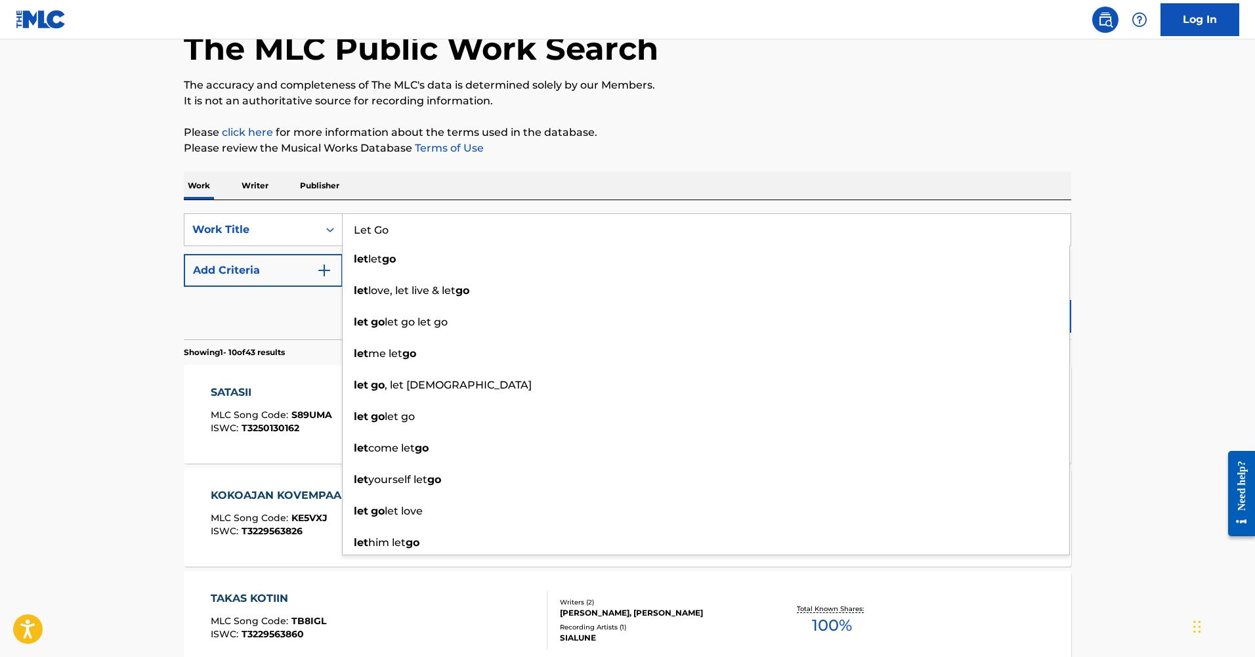
type input "Let Go"
click at [278, 277] on button "Add Criteria" at bounding box center [263, 270] width 159 height 33
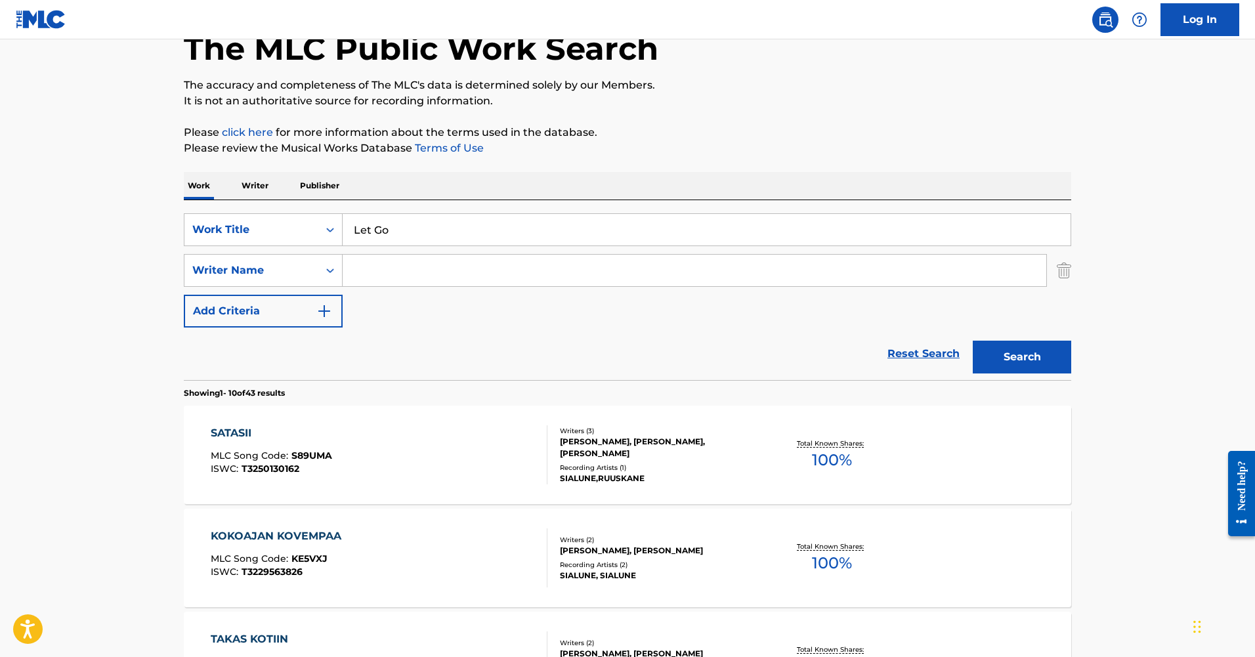
click at [463, 270] on input "Search Form" at bounding box center [695, 271] width 704 height 32
click at [384, 276] on input "Search Form" at bounding box center [695, 271] width 704 height 32
paste input "Budniok"
type input "Budniok"
click at [1017, 360] on button "Search" at bounding box center [1022, 357] width 98 height 33
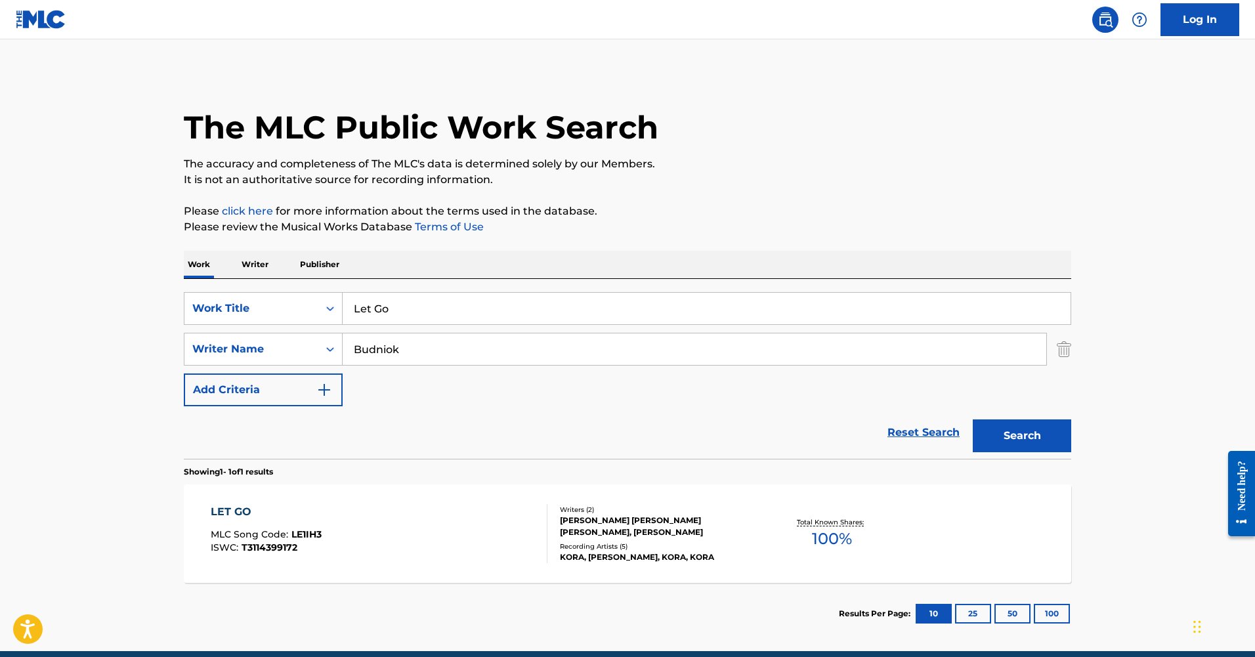
click at [214, 516] on div "LET GO" at bounding box center [266, 512] width 111 height 16
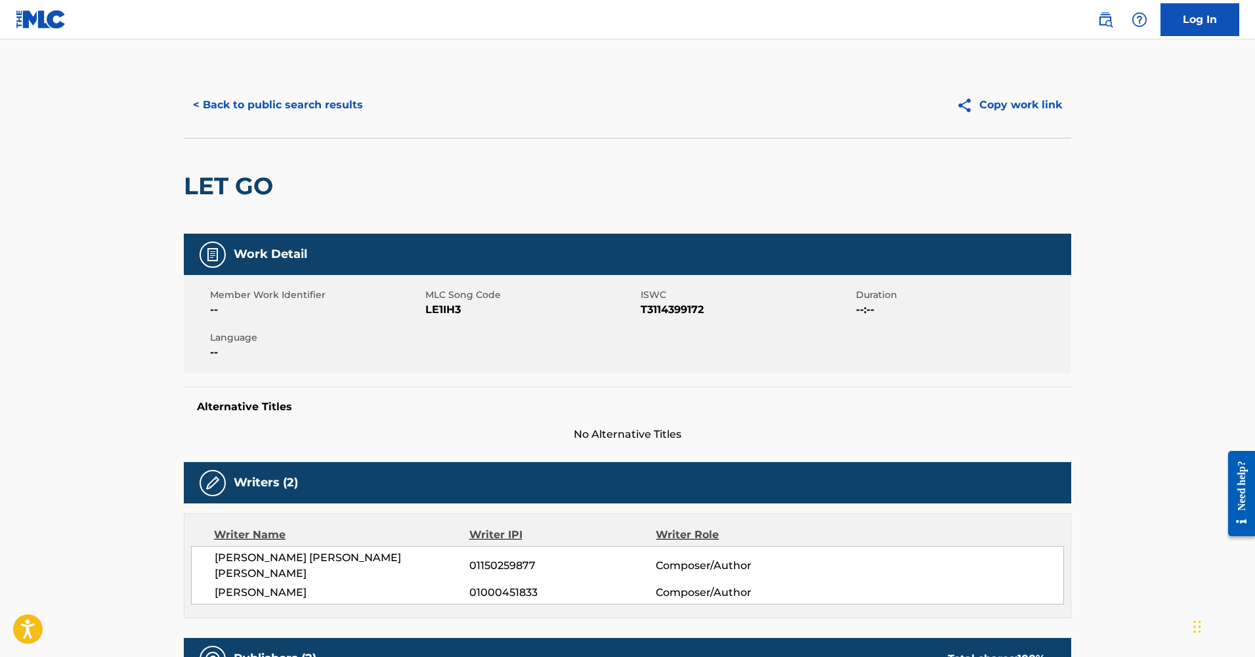
click at [299, 110] on button "< Back to public search results" at bounding box center [278, 105] width 188 height 33
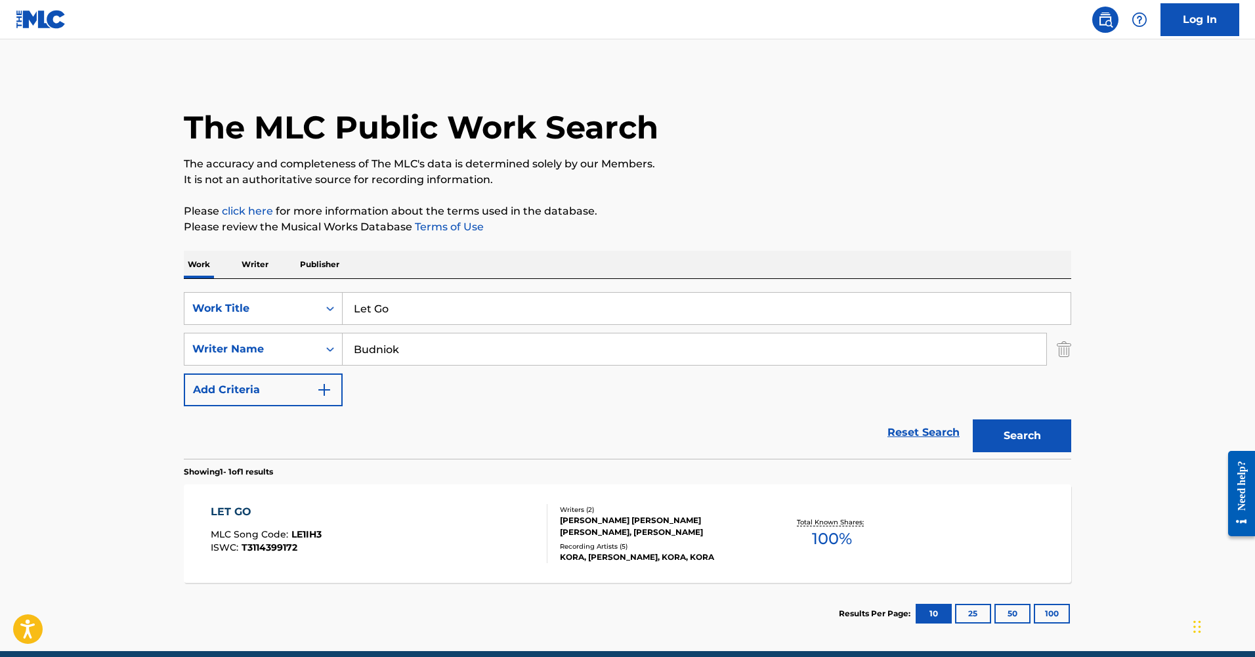
click at [381, 313] on input "Let Go" at bounding box center [707, 309] width 728 height 32
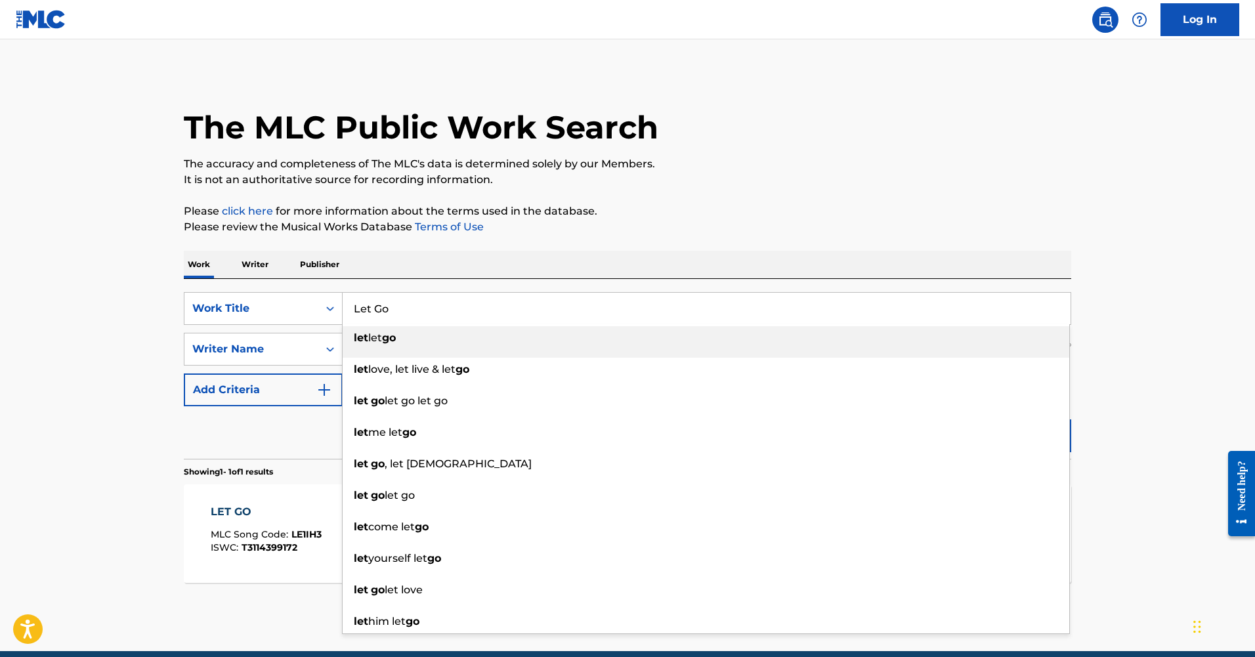
click at [381, 313] on input "Let Go" at bounding box center [707, 309] width 728 height 32
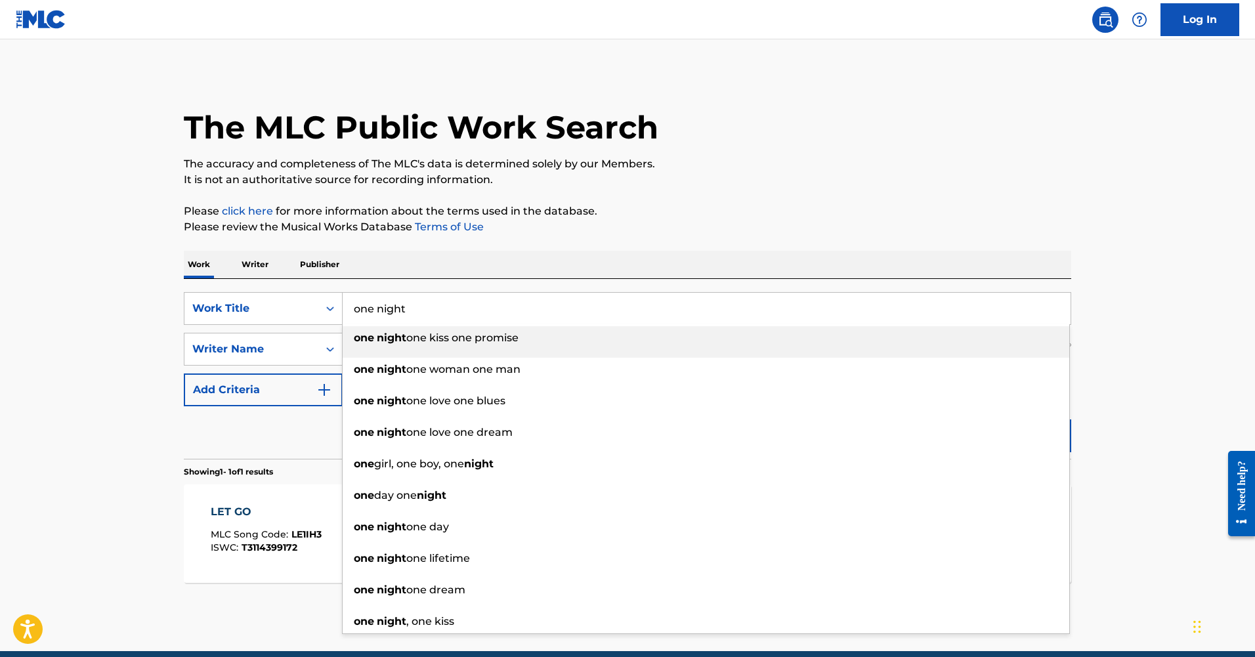
type input "one night"
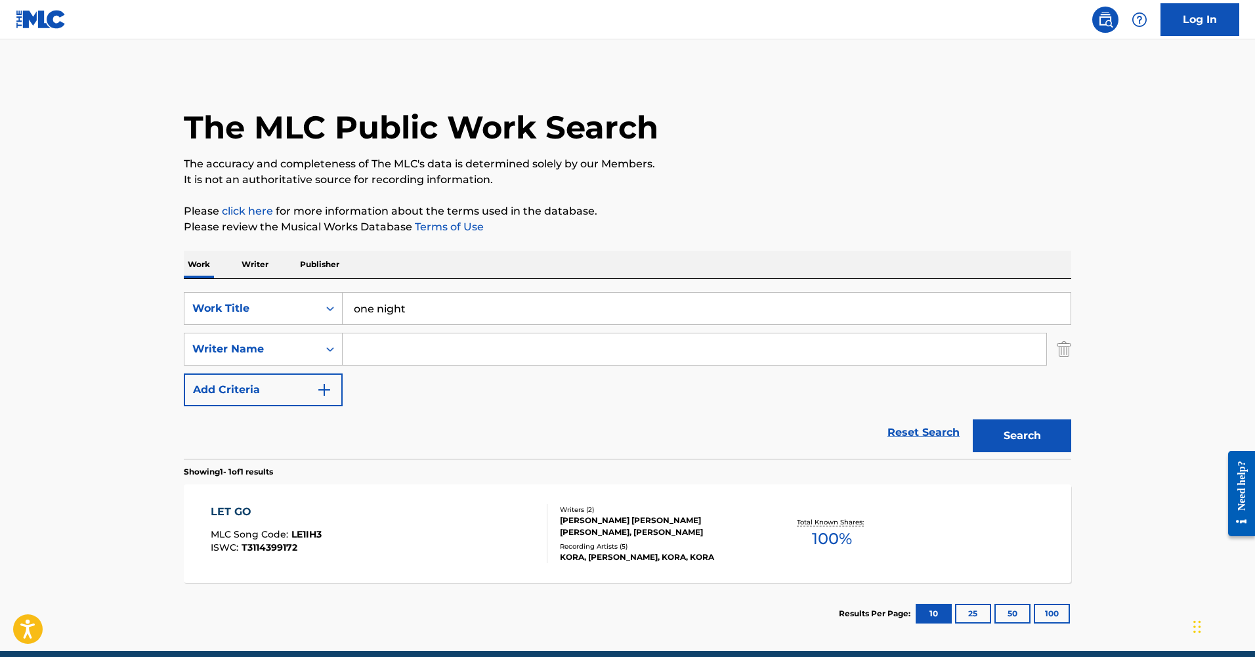
paste input "[PERSON_NAME]"
type input "[PERSON_NAME]"
click at [973, 420] on button "Search" at bounding box center [1022, 436] width 98 height 33
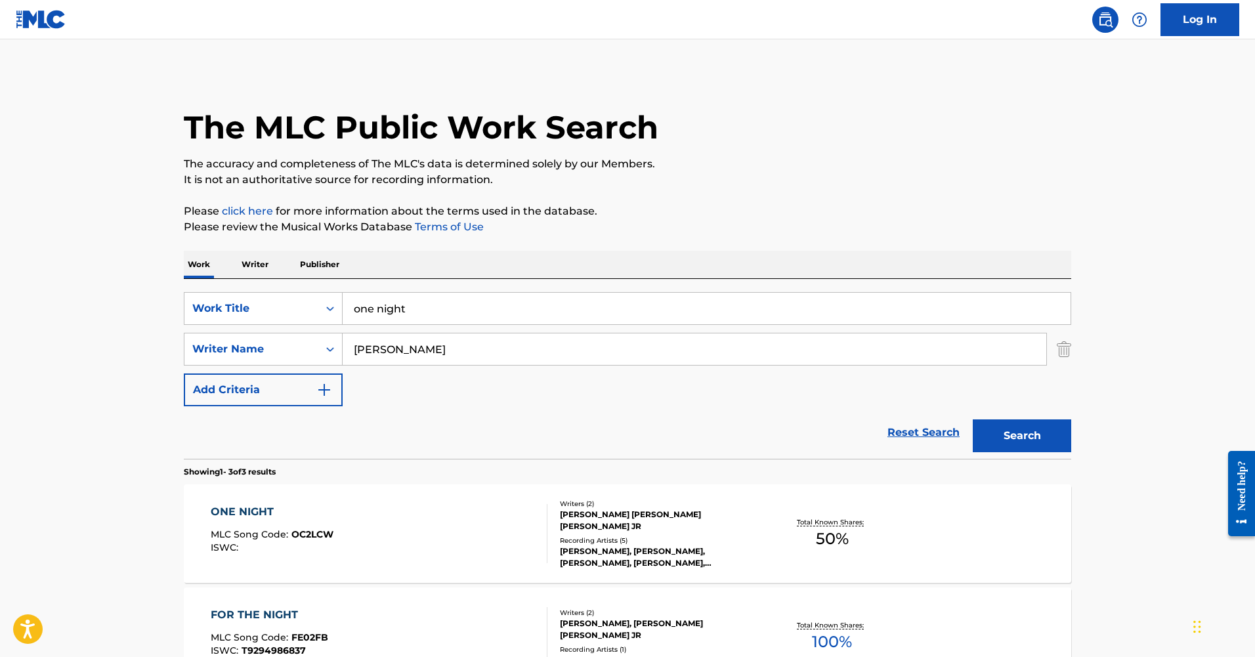
click at [236, 506] on div "ONE NIGHT" at bounding box center [272, 512] width 123 height 16
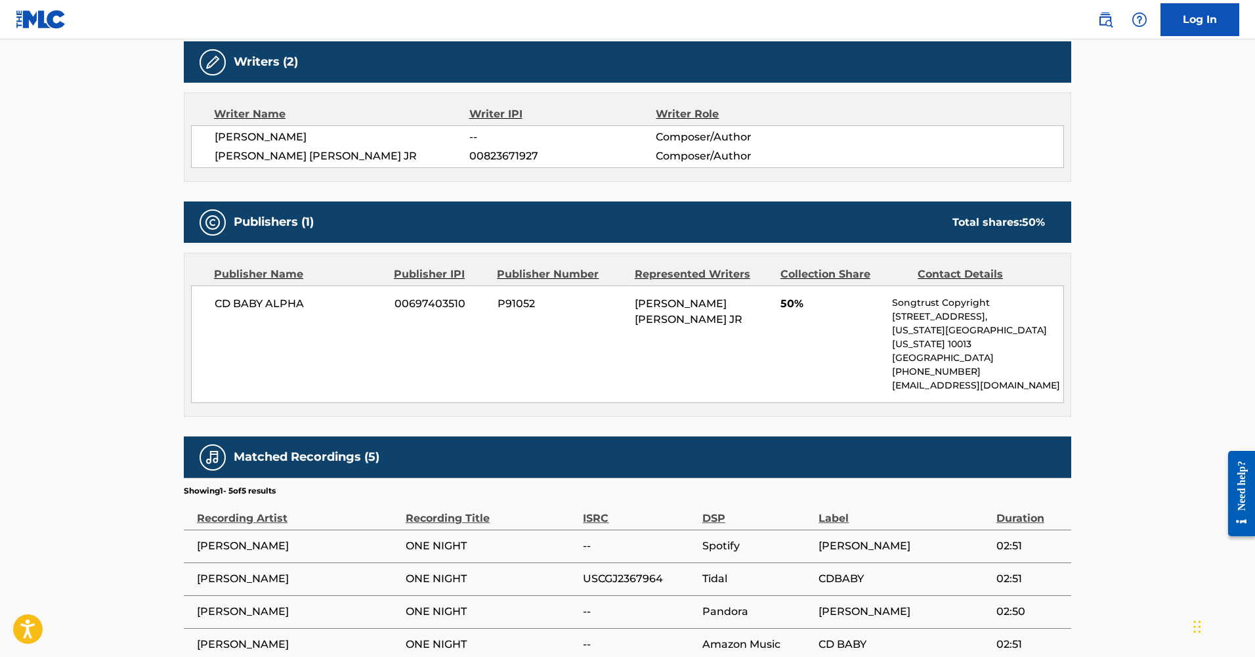
scroll to position [447, 0]
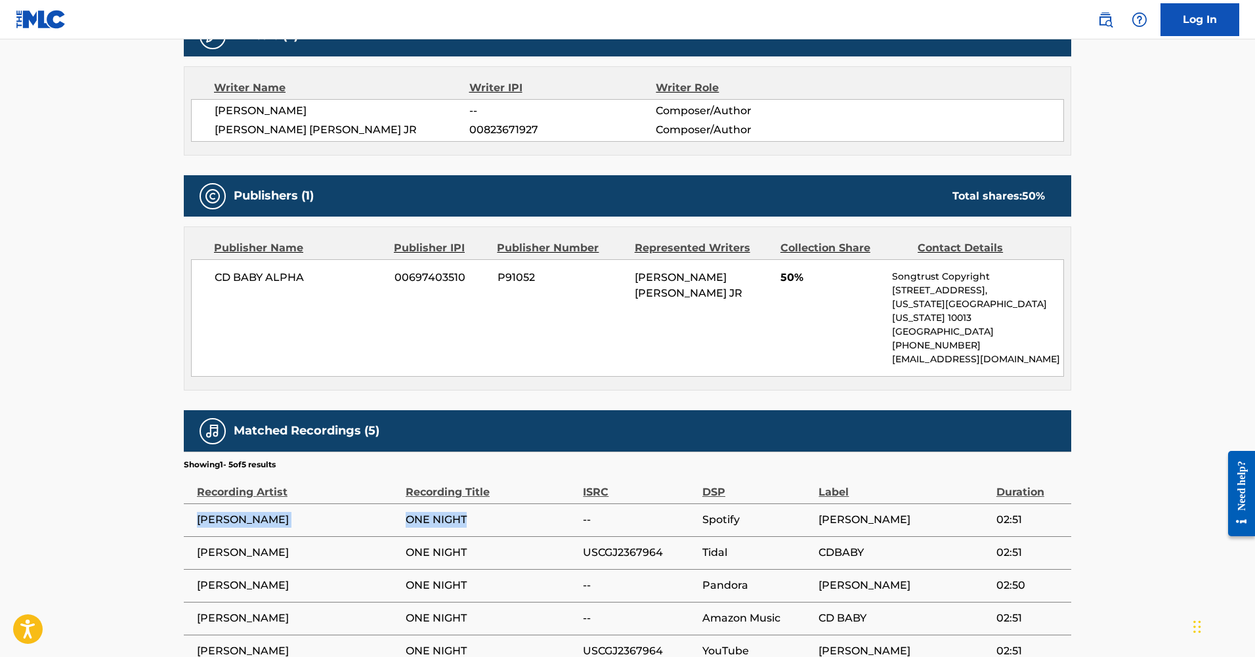
drag, startPoint x: 475, startPoint y: 508, endPoint x: 192, endPoint y: 506, distance: 282.3
click at [192, 506] on tr "[PERSON_NAME] ONE NIGHT -- Spotify [PERSON_NAME] 02:51" at bounding box center [628, 520] width 888 height 33
copy tr "[PERSON_NAME] ONE NIGHT"
click at [611, 545] on span "USCGJ2367964" at bounding box center [639, 553] width 113 height 16
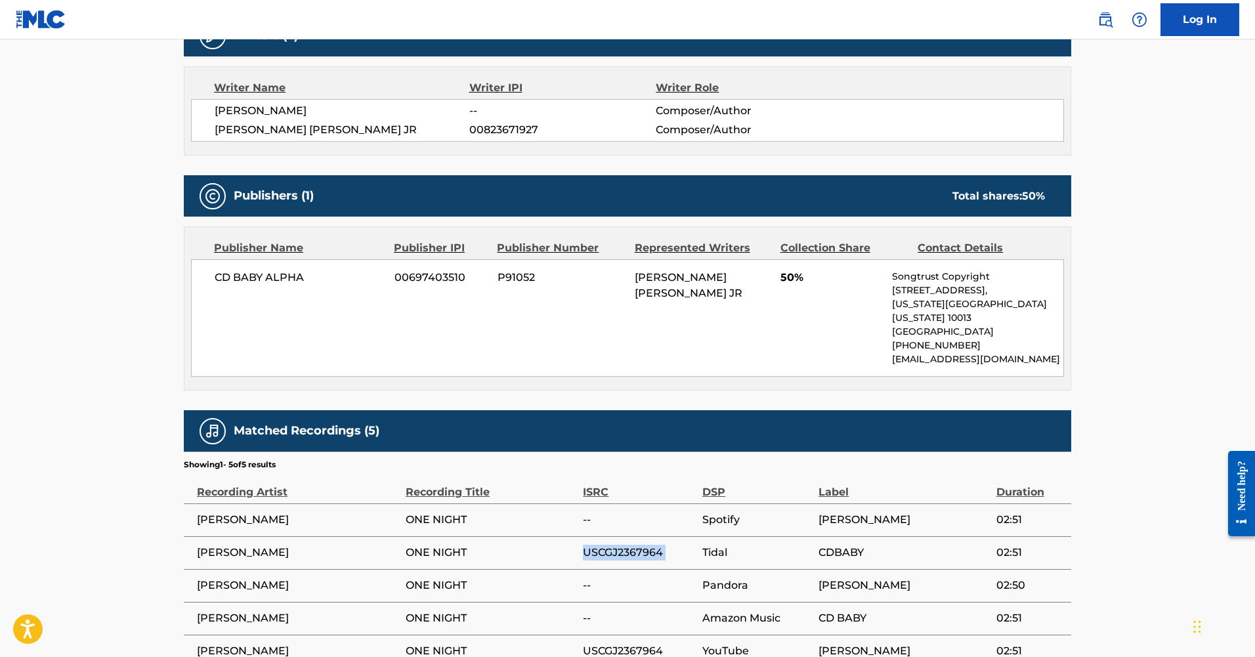
click at [611, 545] on span "USCGJ2367964" at bounding box center [639, 553] width 113 height 16
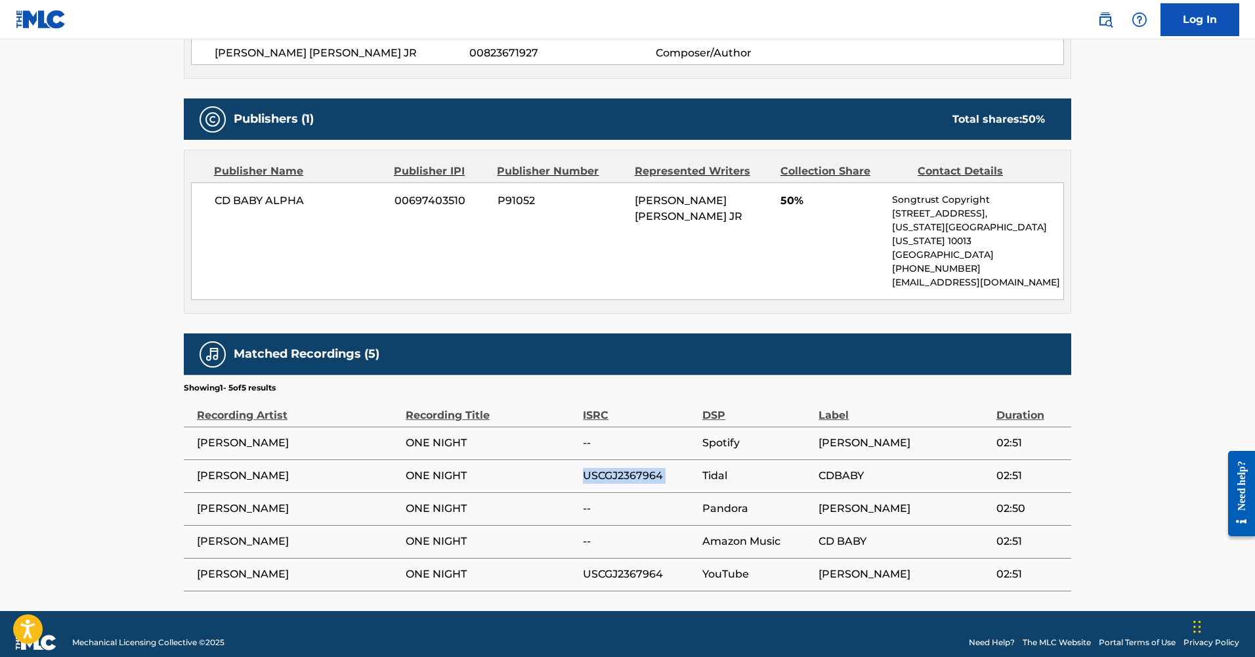
copy div "USCGJ2367964"
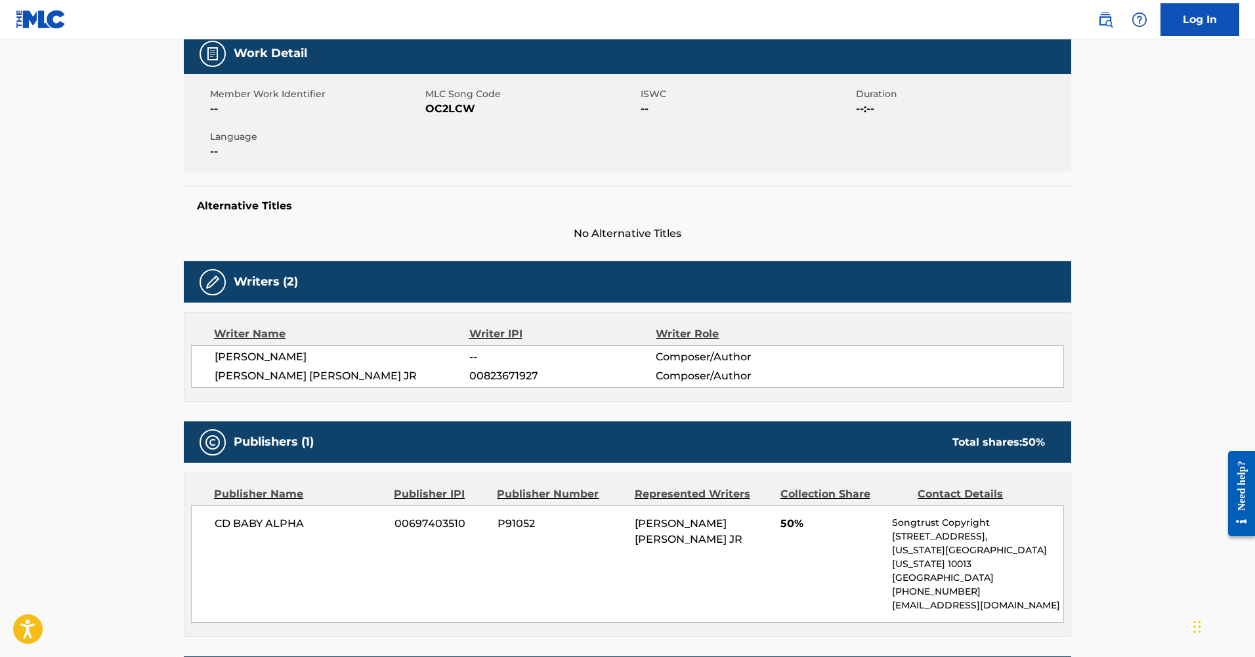
scroll to position [0, 0]
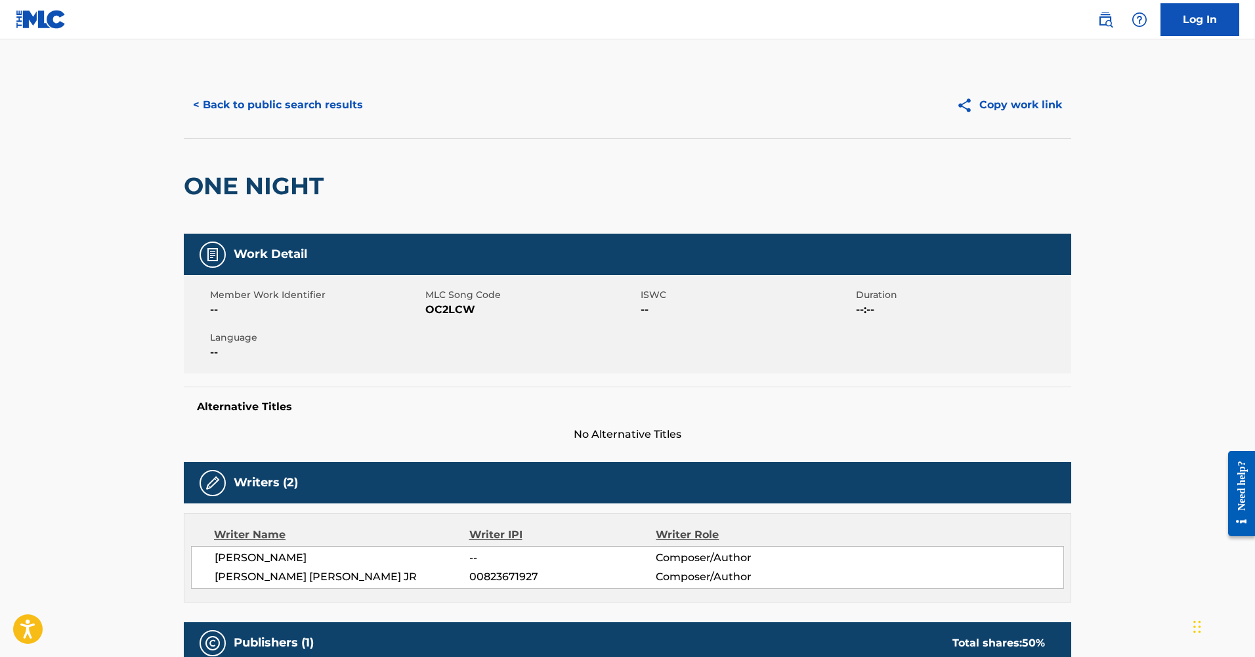
click at [289, 112] on button "< Back to public search results" at bounding box center [278, 105] width 188 height 33
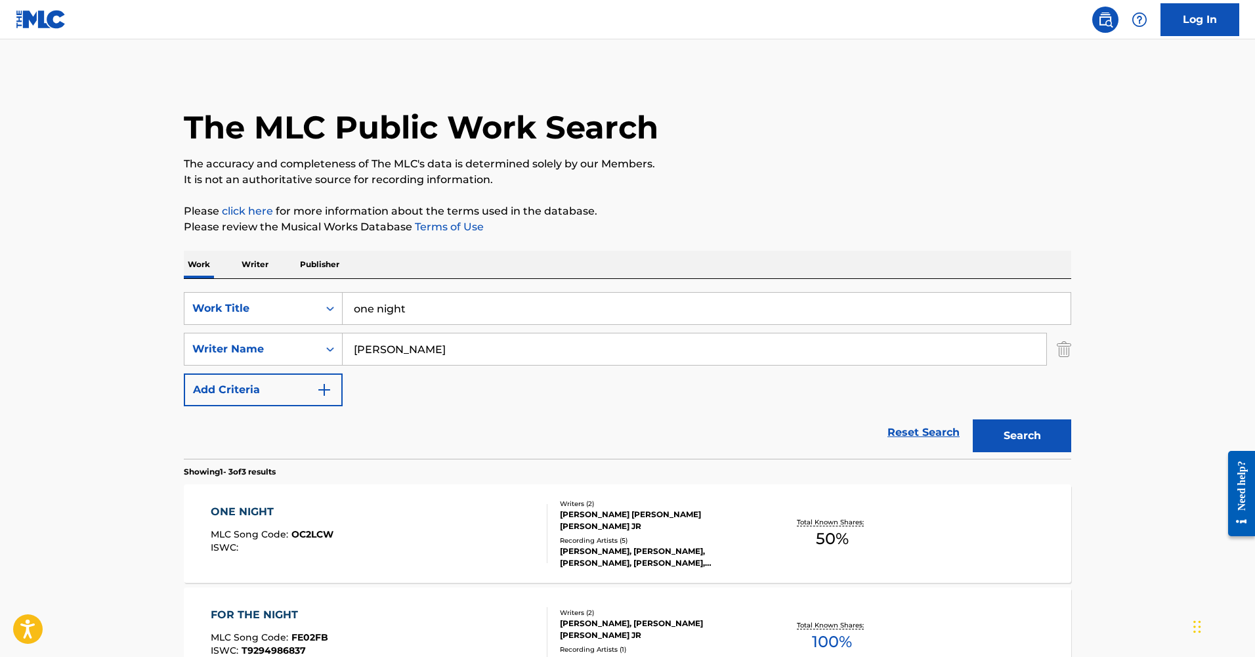
click at [1065, 355] on img "Search Form" at bounding box center [1064, 349] width 14 height 33
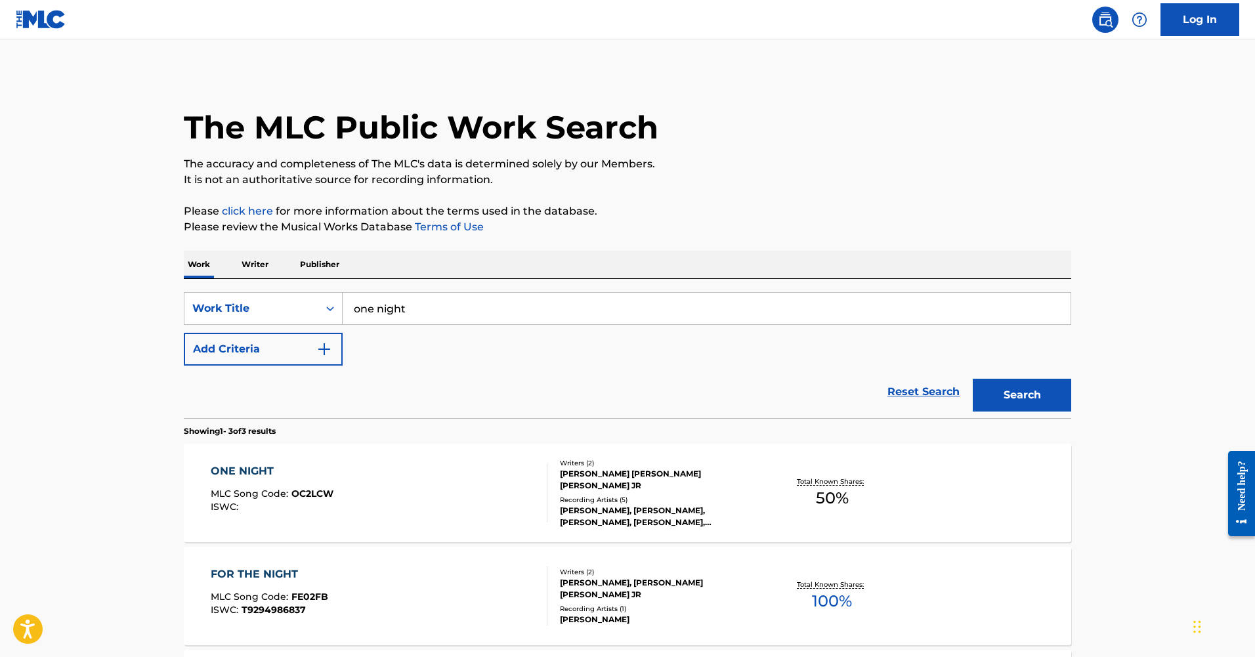
click at [905, 317] on input "one night" at bounding box center [707, 309] width 728 height 32
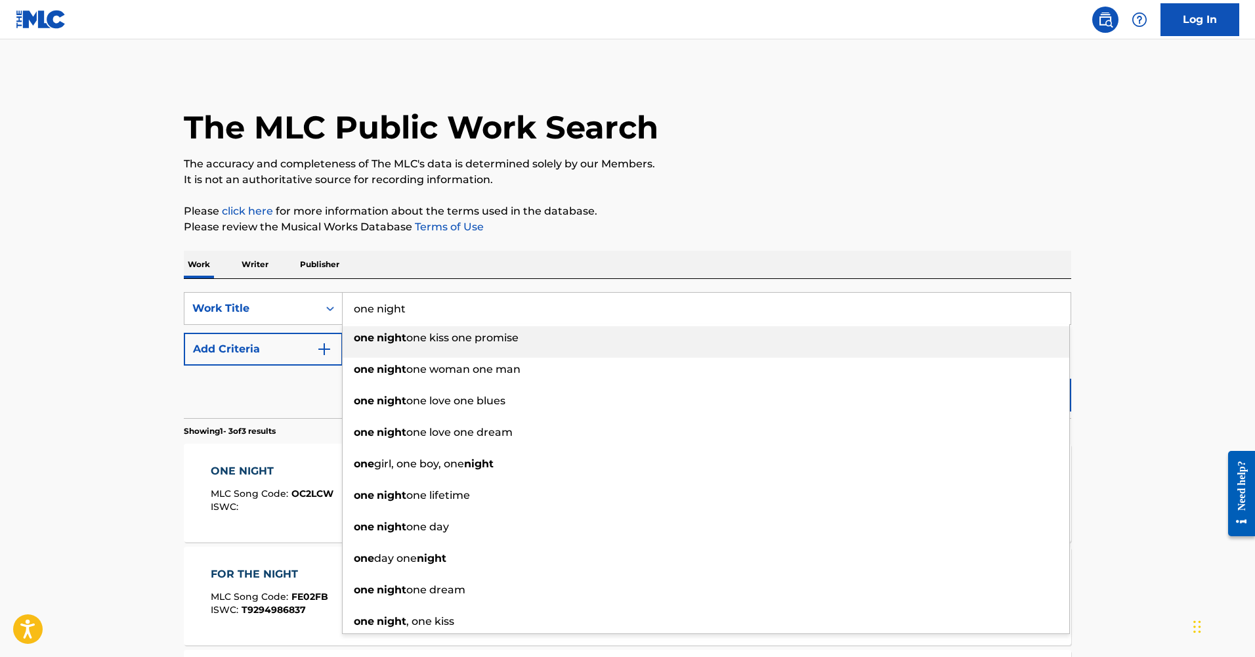
click at [905, 317] on input "one night" at bounding box center [707, 309] width 728 height 32
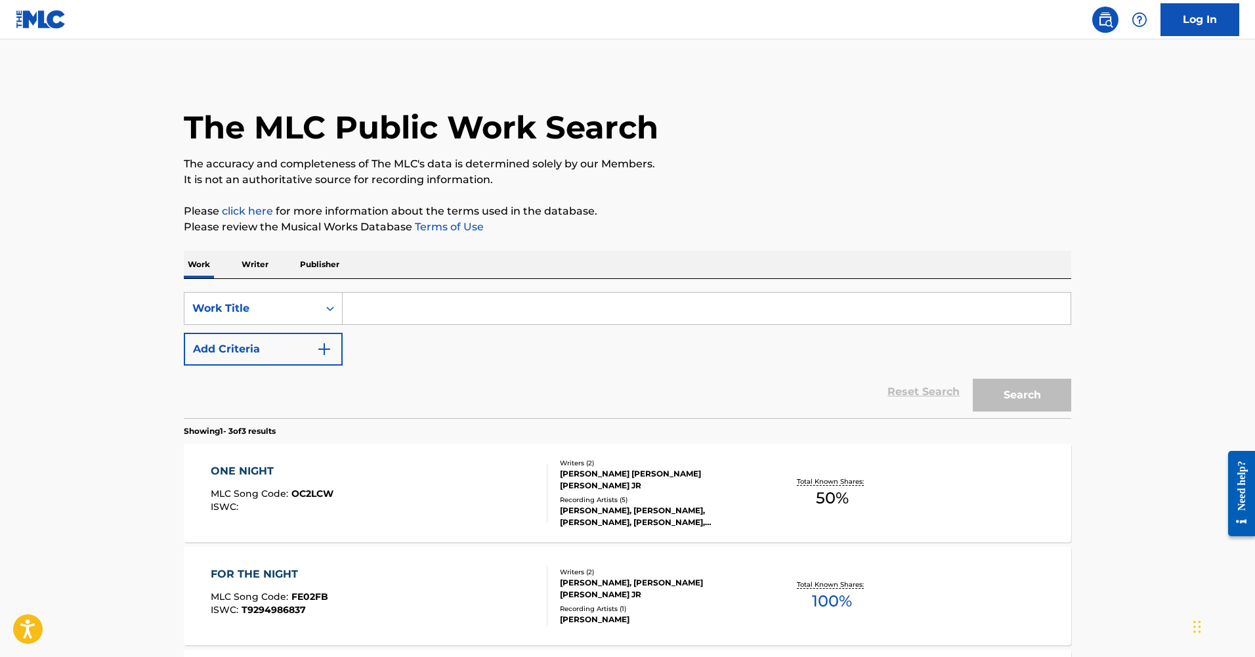
paste input "Pagsuko"
type input "pagsuko"
click at [1016, 384] on button "Search" at bounding box center [1022, 395] width 98 height 33
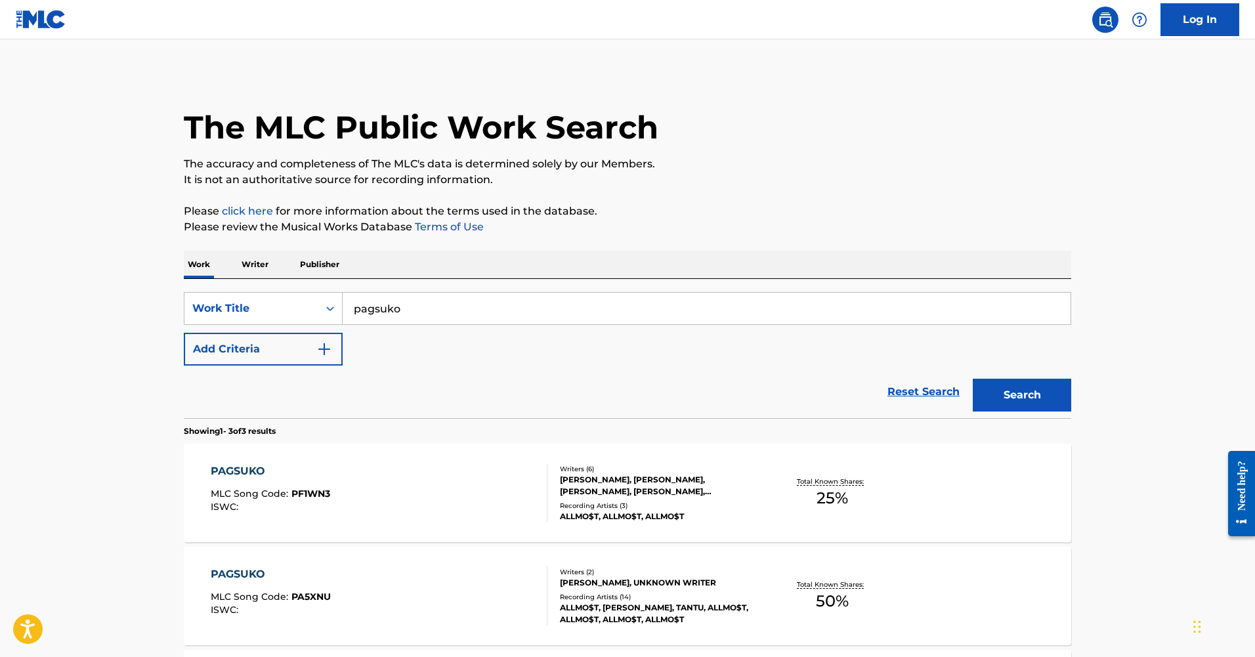
click at [252, 466] on div "PAGSUKO" at bounding box center [270, 472] width 119 height 16
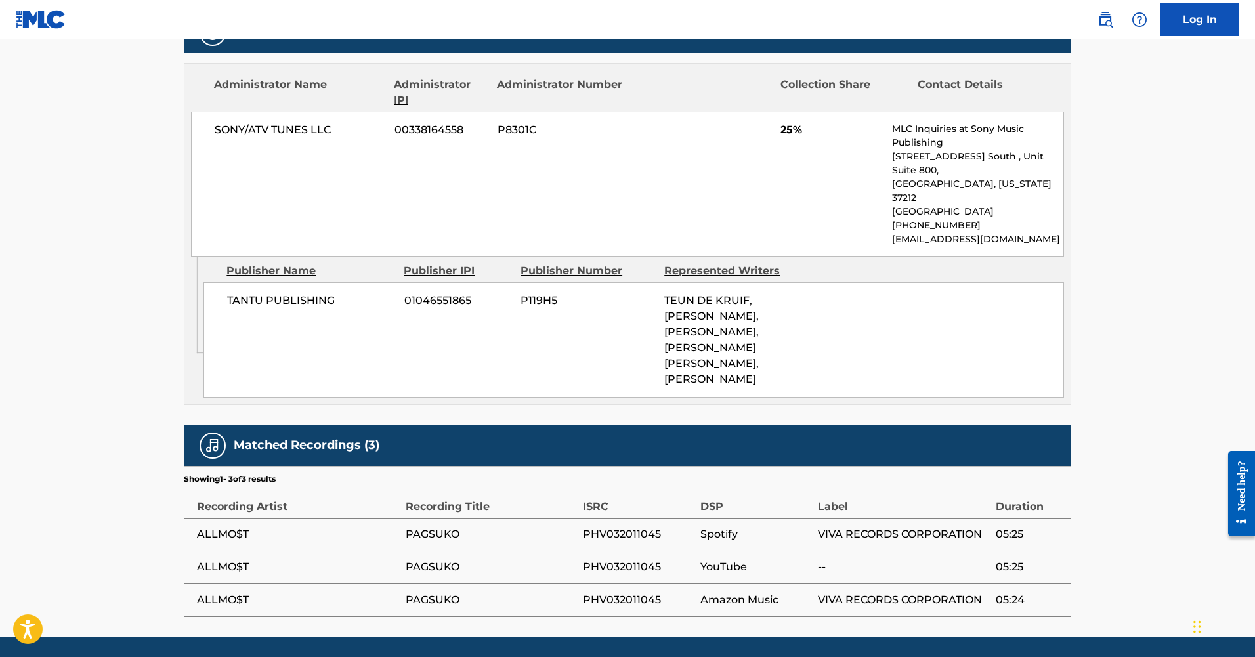
scroll to position [699, 0]
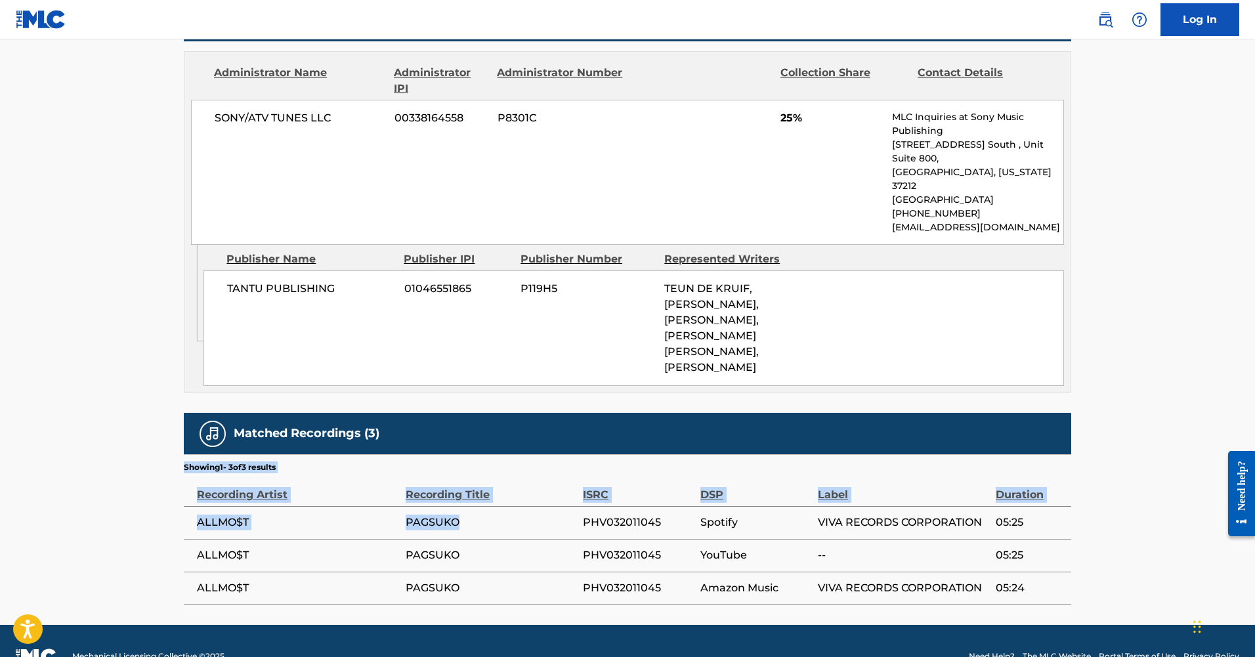
drag, startPoint x: 469, startPoint y: 496, endPoint x: 177, endPoint y: 497, distance: 292.8
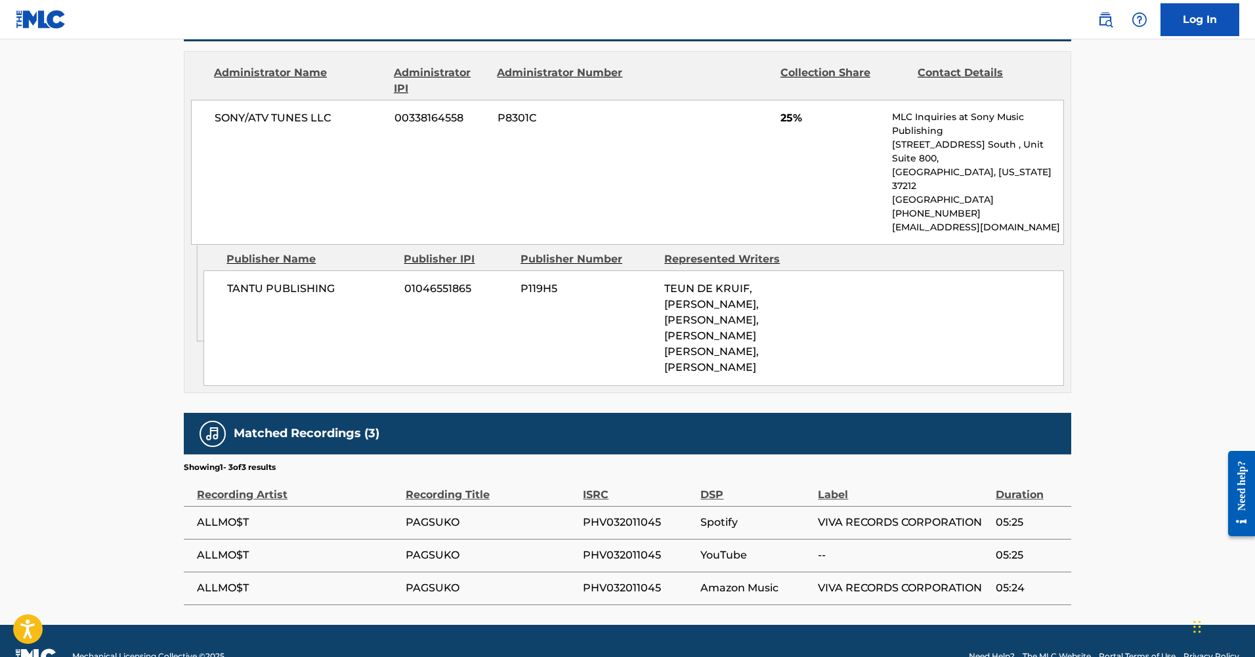
click at [286, 506] on td "ALLMO$T" at bounding box center [295, 522] width 222 height 33
drag, startPoint x: 473, startPoint y: 488, endPoint x: 196, endPoint y: 497, distance: 277.2
click at [196, 506] on tr "ALLMO$T PAGSUKO PHV032011045 Spotify VIVA RECORDS CORPORATION 05:25" at bounding box center [628, 522] width 888 height 33
copy tr "ALLMO$T PAGSUKO"
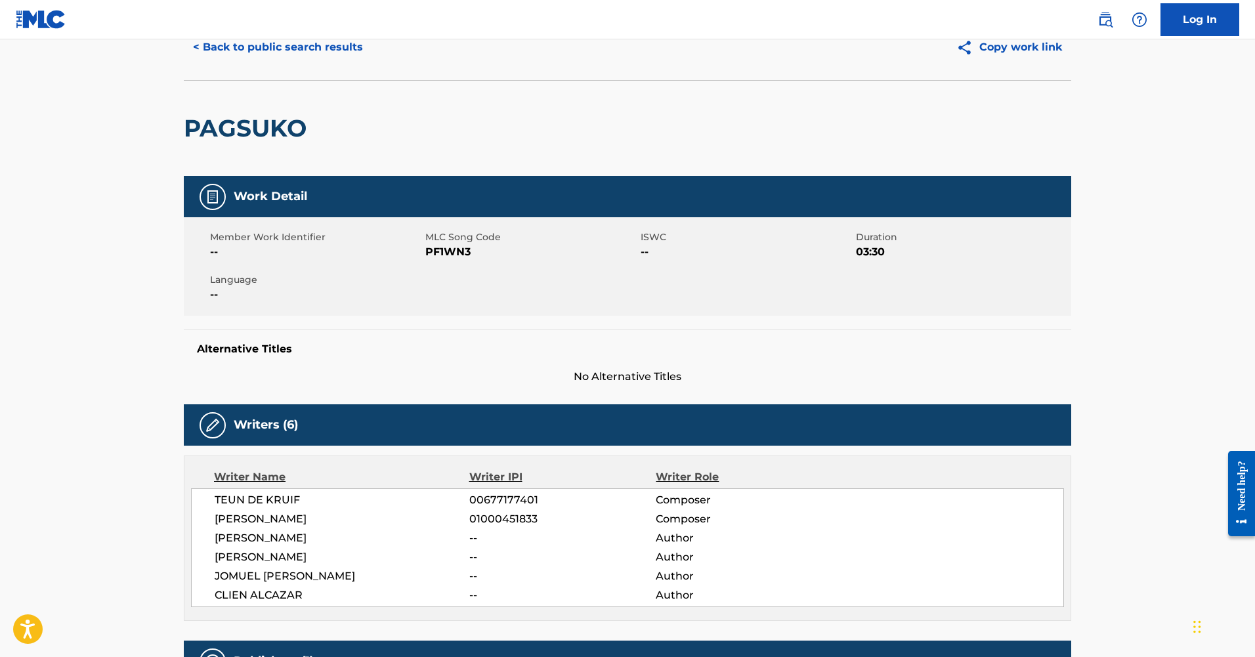
scroll to position [0, 0]
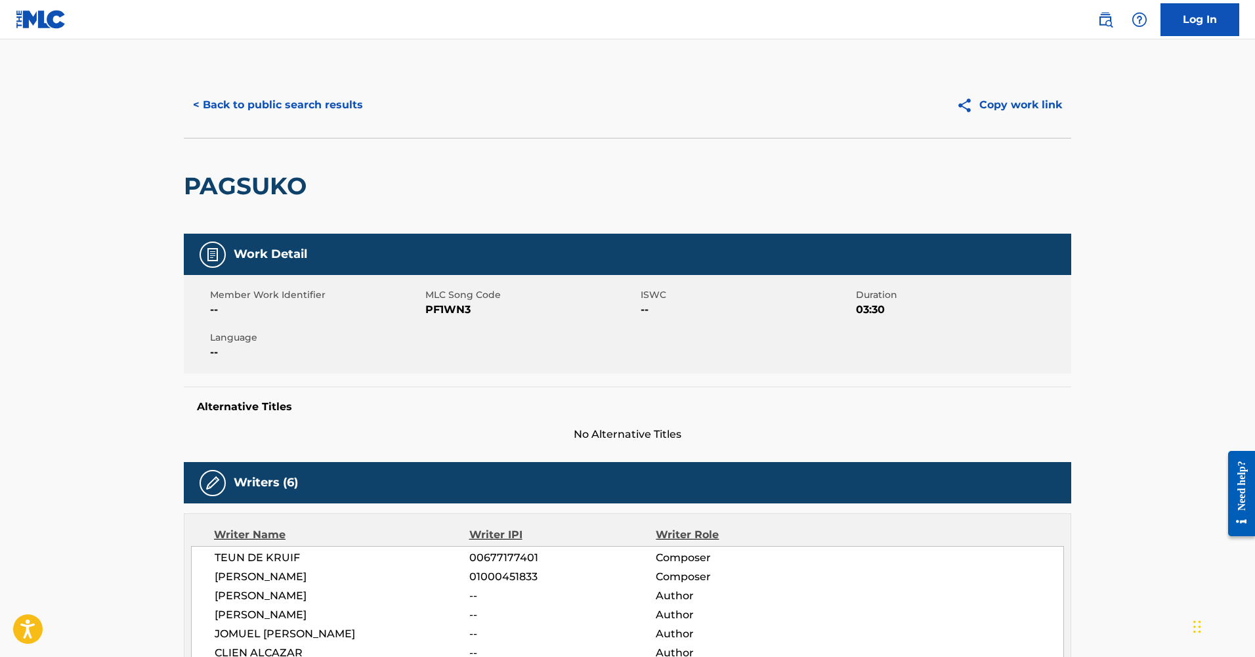
click at [251, 191] on h2 "PAGSUKO" at bounding box center [248, 186] width 129 height 30
click at [258, 184] on h2 "PAGSUKO" at bounding box center [248, 186] width 129 height 30
copy h2 "PAGSUKO"
click at [337, 108] on button "< Back to public search results" at bounding box center [278, 105] width 188 height 33
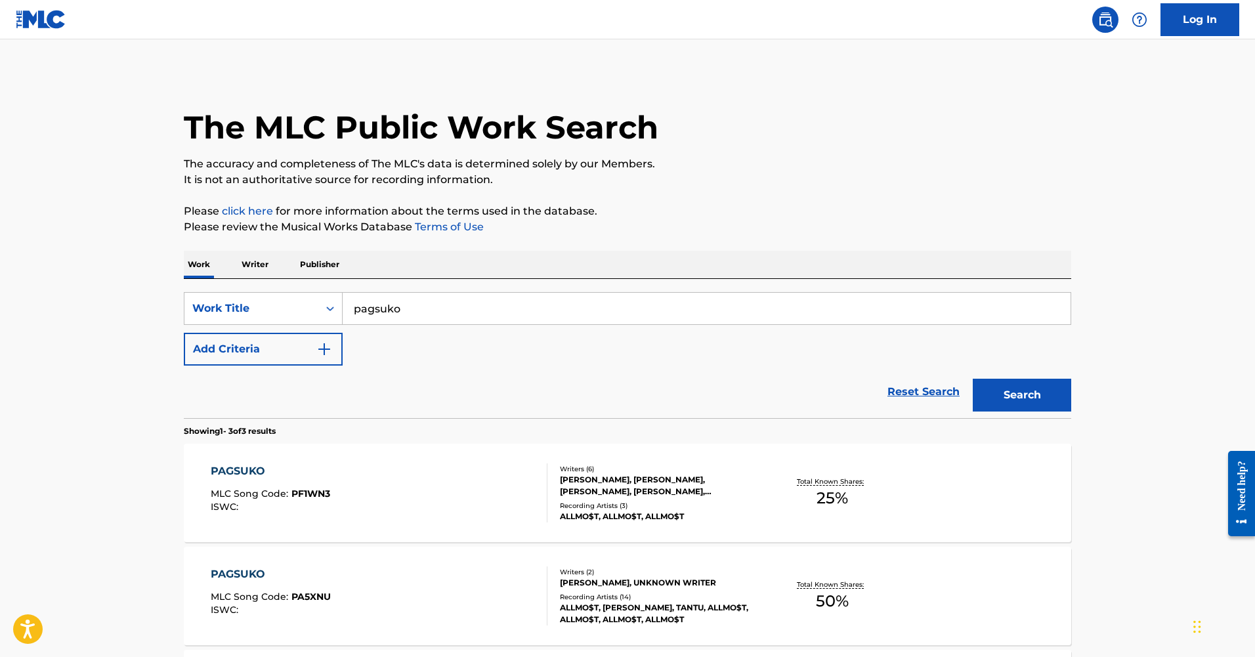
click at [435, 311] on input "pagsuko" at bounding box center [707, 309] width 728 height 32
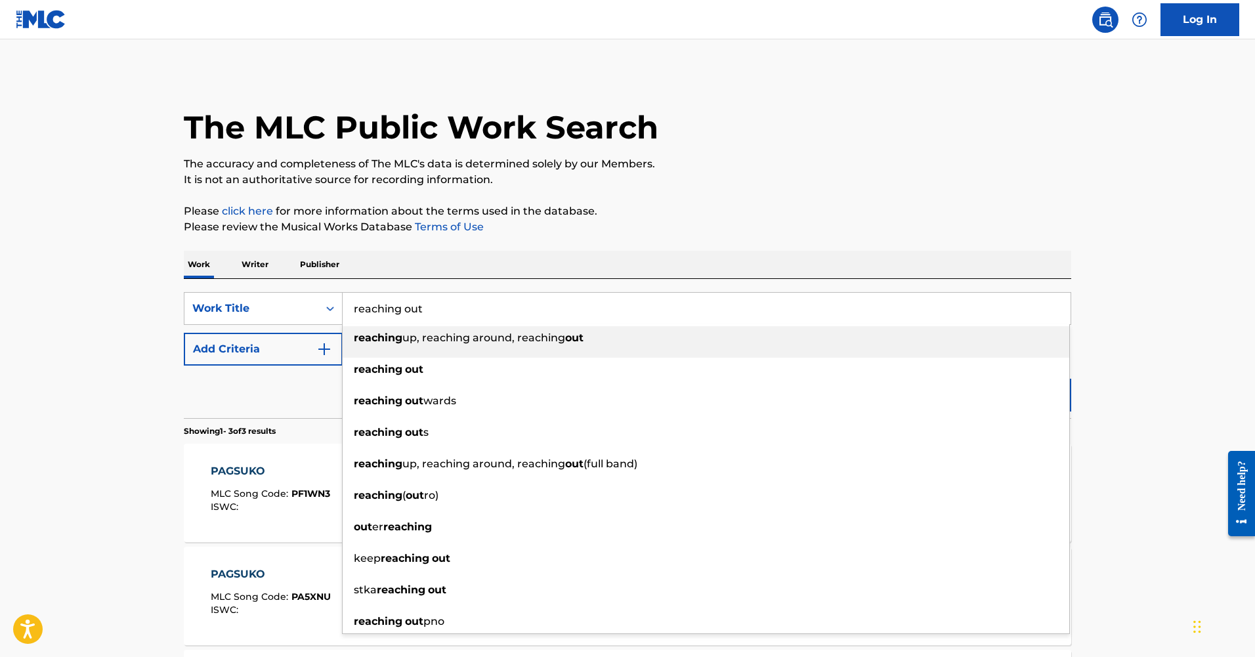
type input "reaching out"
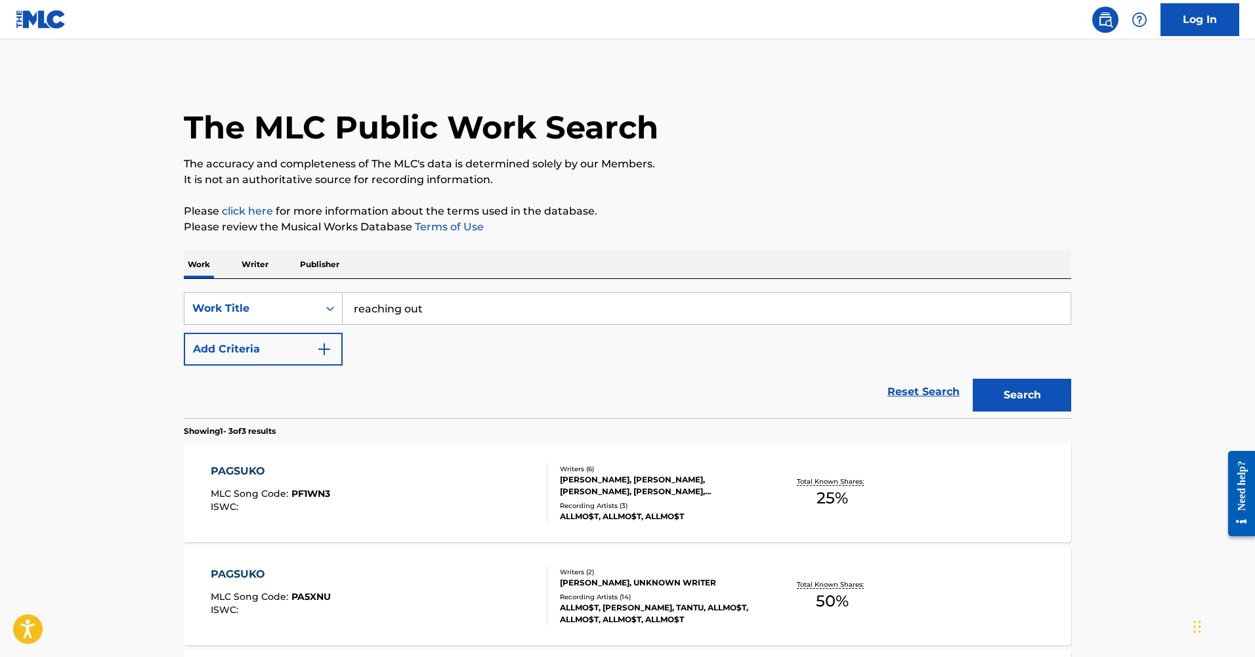
click at [893, 212] on p "Please click here for more information about the terms used in the database." at bounding box center [628, 212] width 888 height 16
click at [228, 354] on button "Add Criteria" at bounding box center [263, 349] width 159 height 33
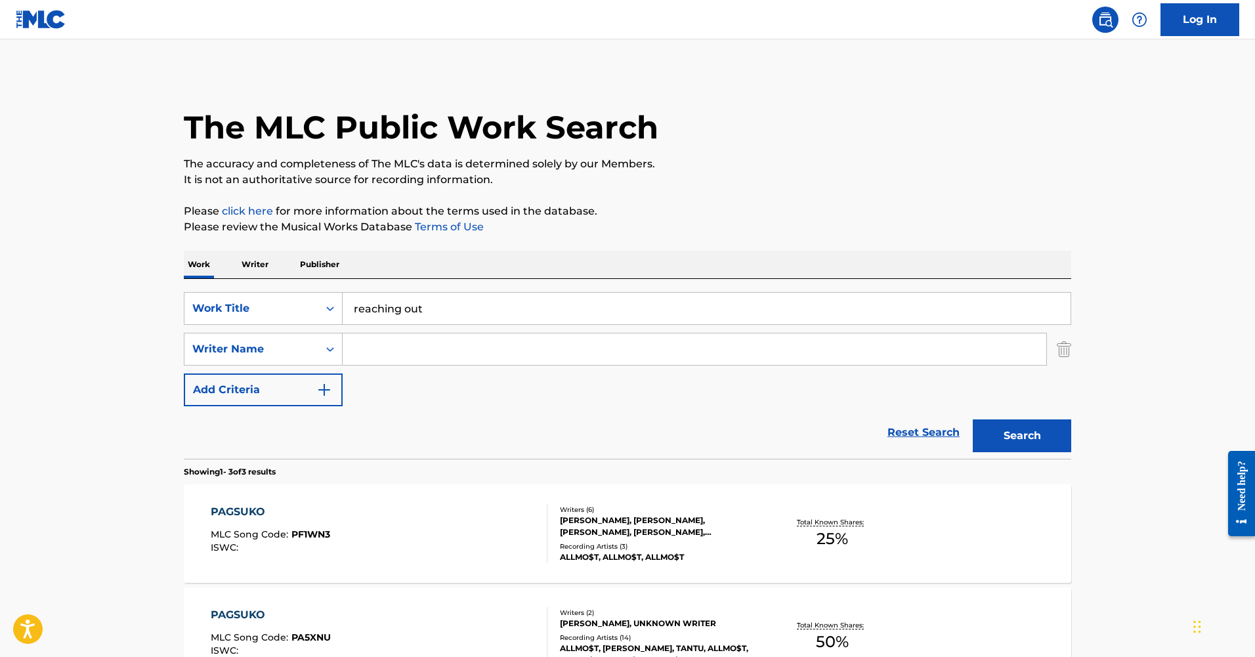
click at [413, 338] on input "Search Form" at bounding box center [695, 350] width 704 height 32
paste input "[PERSON_NAME]"
click at [973, 420] on button "Search" at bounding box center [1022, 436] width 98 height 33
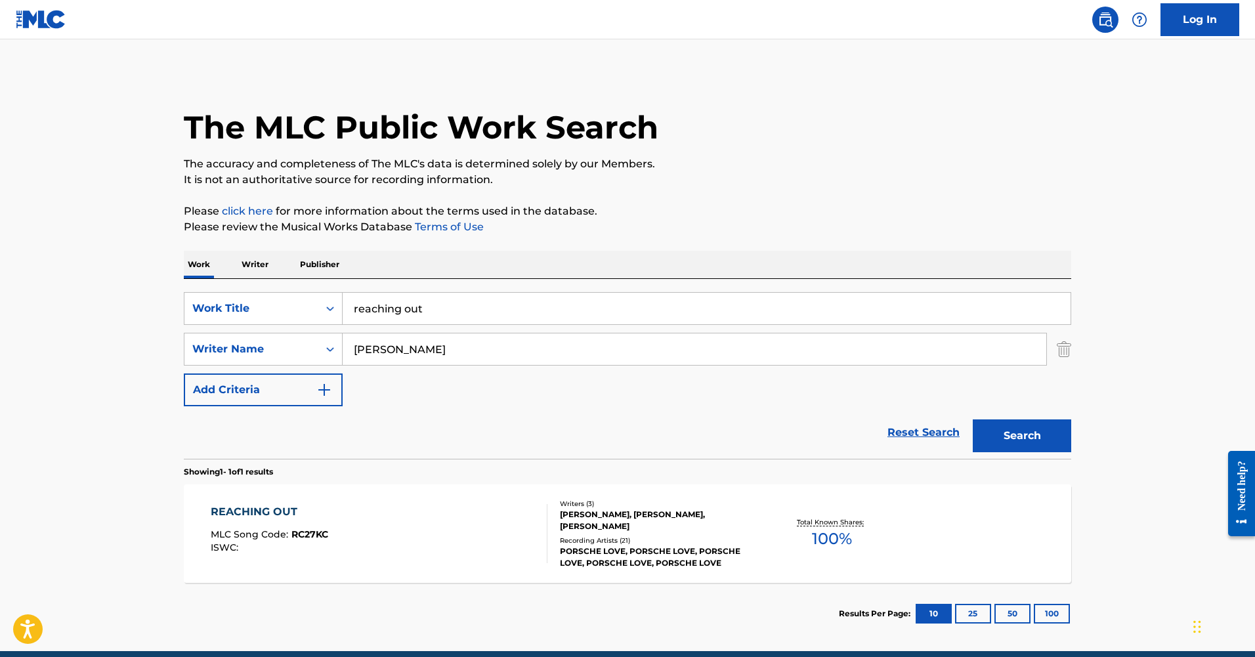
click at [355, 347] on input "[PERSON_NAME]" at bounding box center [695, 350] width 704 height 32
paste input "[PERSON_NAME]"
type input "[PERSON_NAME]"
click at [973, 420] on button "Search" at bounding box center [1022, 436] width 98 height 33
click at [268, 488] on div "REACHING OUT MLC Song Code : RC27KC ISWC : Writers ( 3 ) [PERSON_NAME], [PERSON…" at bounding box center [628, 534] width 888 height 98
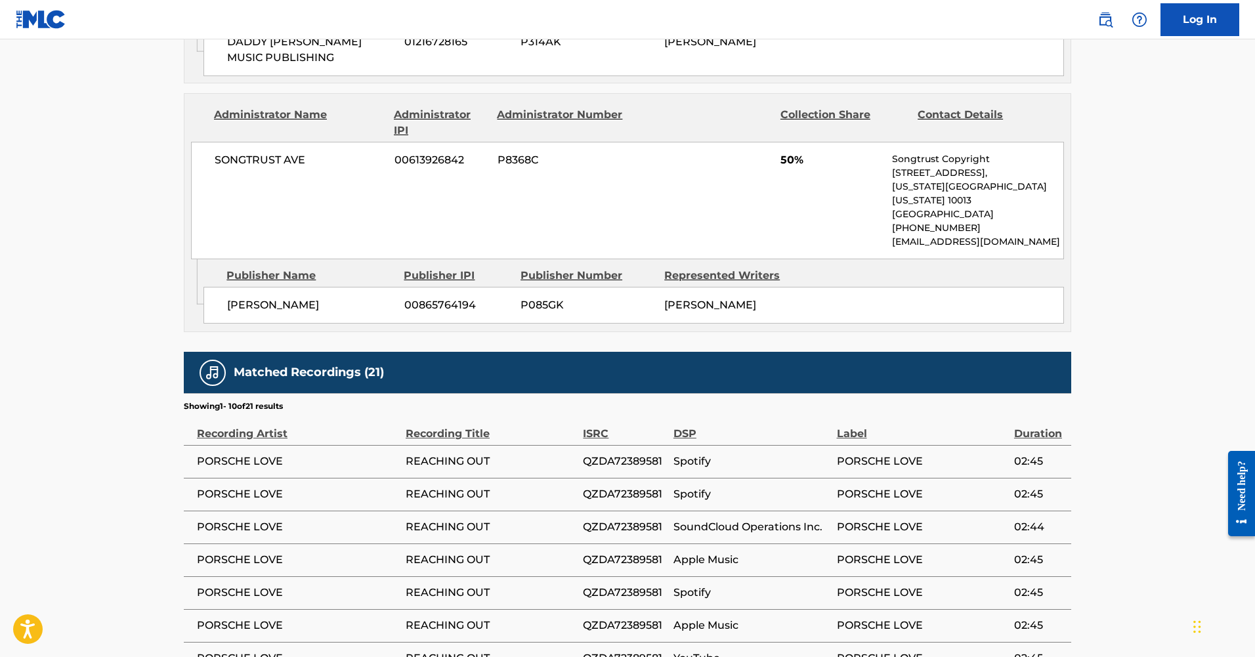
scroll to position [1515, 0]
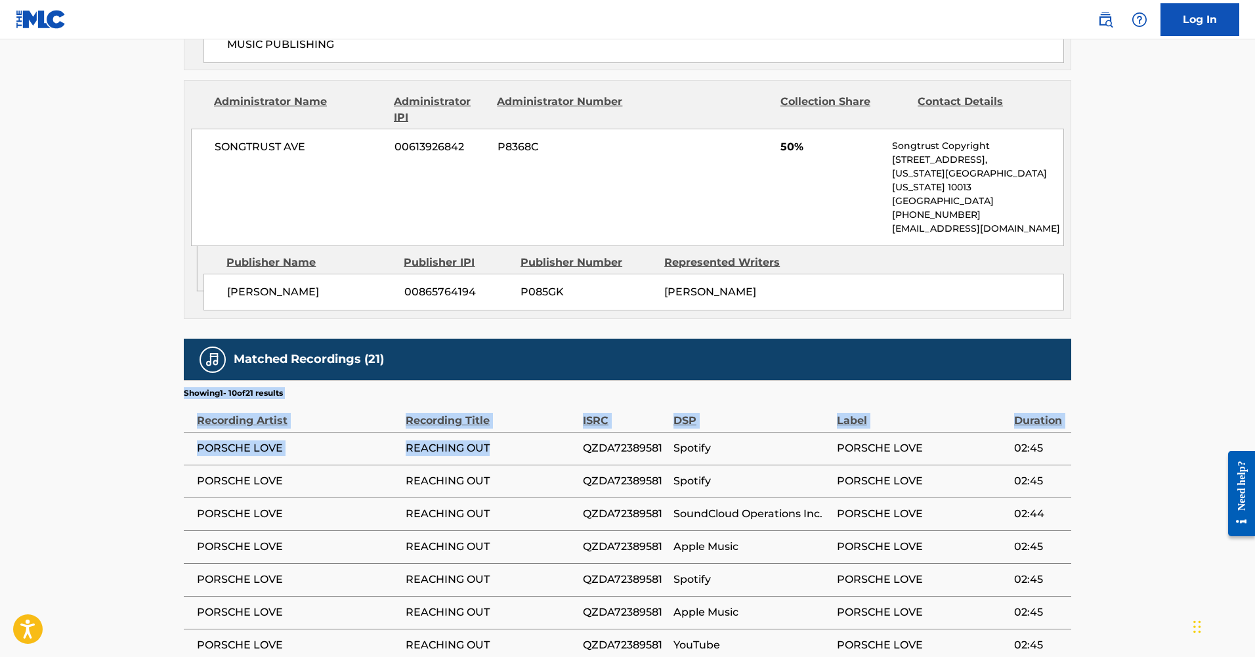
drag, startPoint x: 495, startPoint y: 421, endPoint x: 183, endPoint y: 422, distance: 311.9
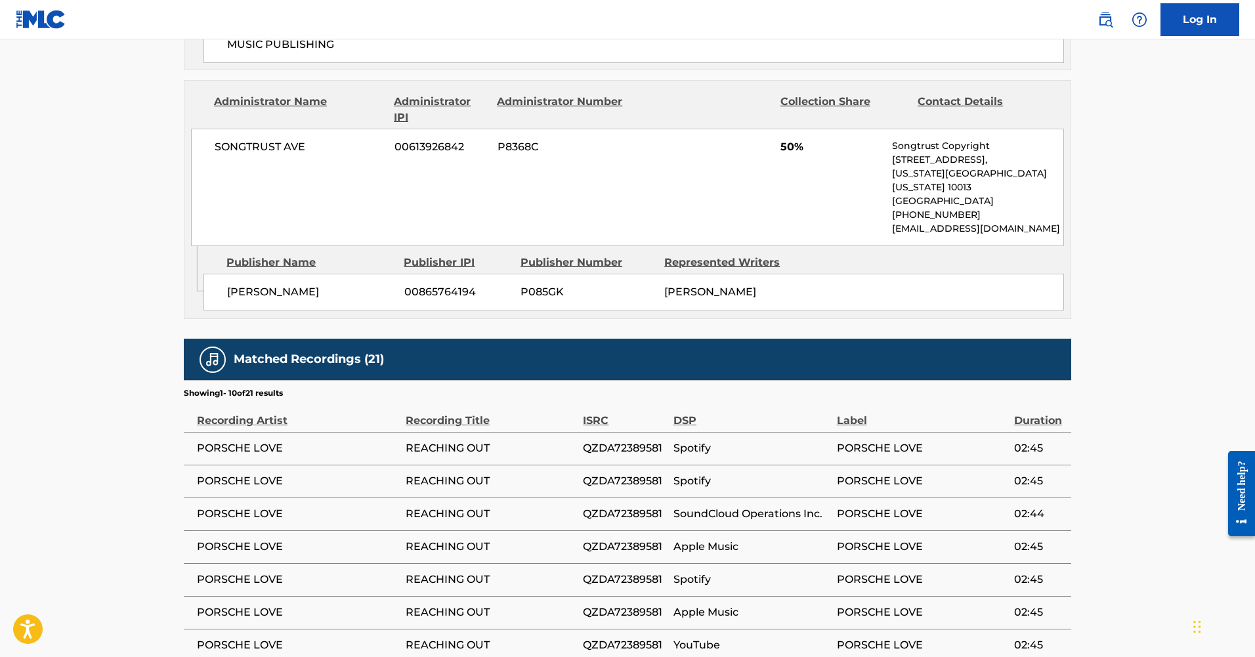
click at [253, 441] on span "PORSCHE LOVE" at bounding box center [298, 449] width 202 height 16
drag, startPoint x: 497, startPoint y: 431, endPoint x: 188, endPoint y: 427, distance: 309.3
click at [188, 432] on tr "PORSCHE LOVE REACHING OUT QZDA72389581 Spotify PORSCHE LOVE 02:45" at bounding box center [628, 448] width 888 height 33
copy tr "PORSCHE LOVE REACHING OUT"
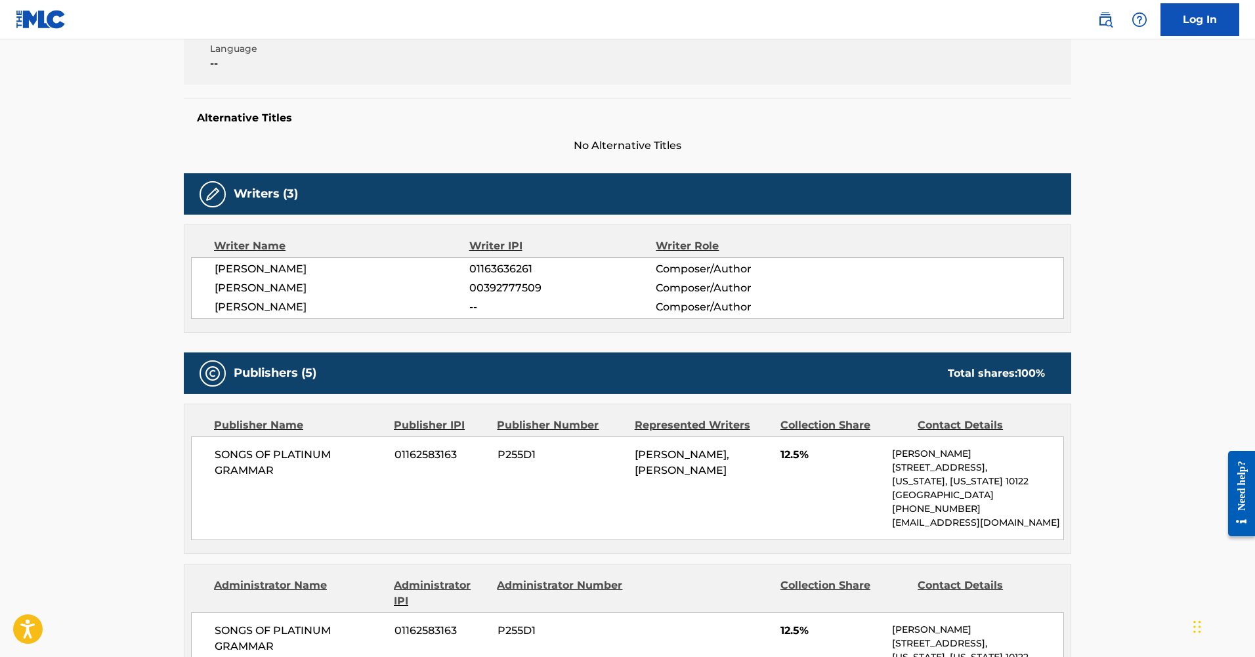
scroll to position [198, 0]
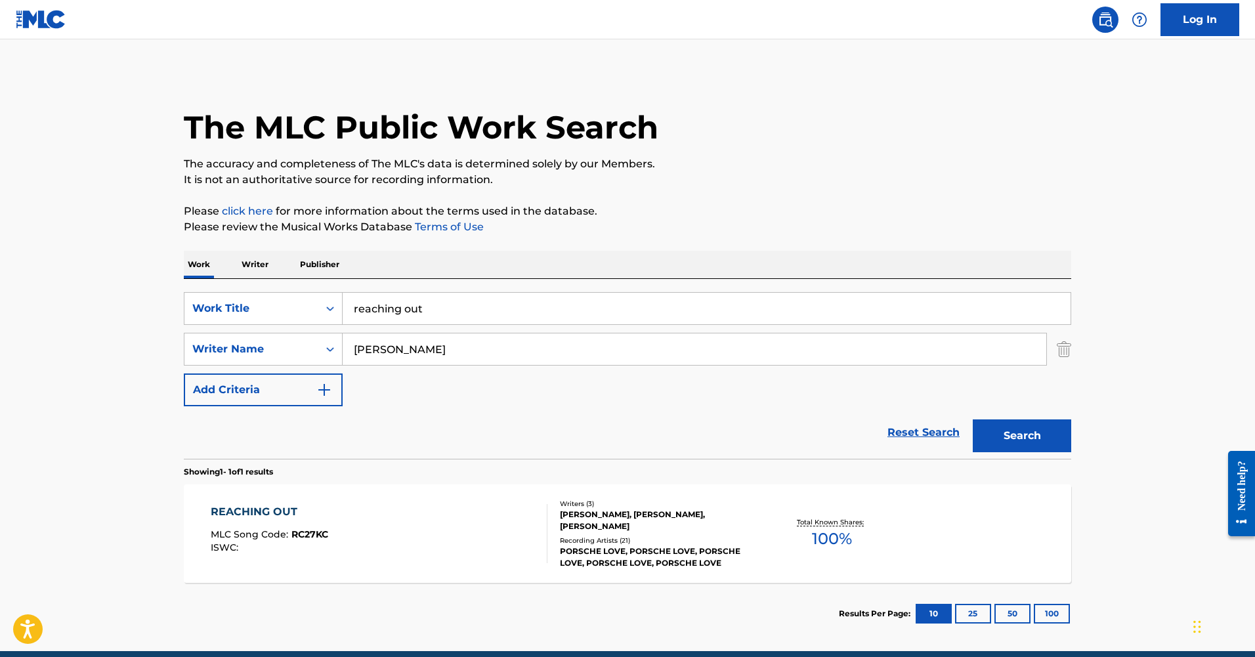
click at [383, 297] on input "reaching out" at bounding box center [707, 309] width 728 height 32
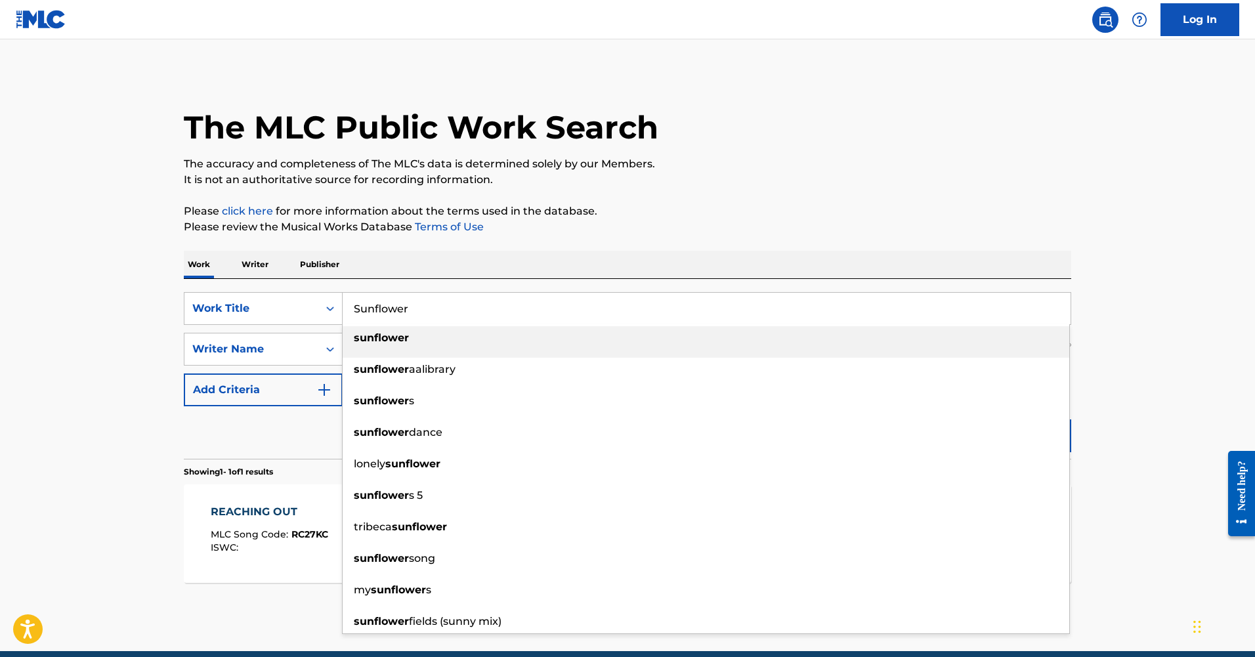
type input "Sunflower"
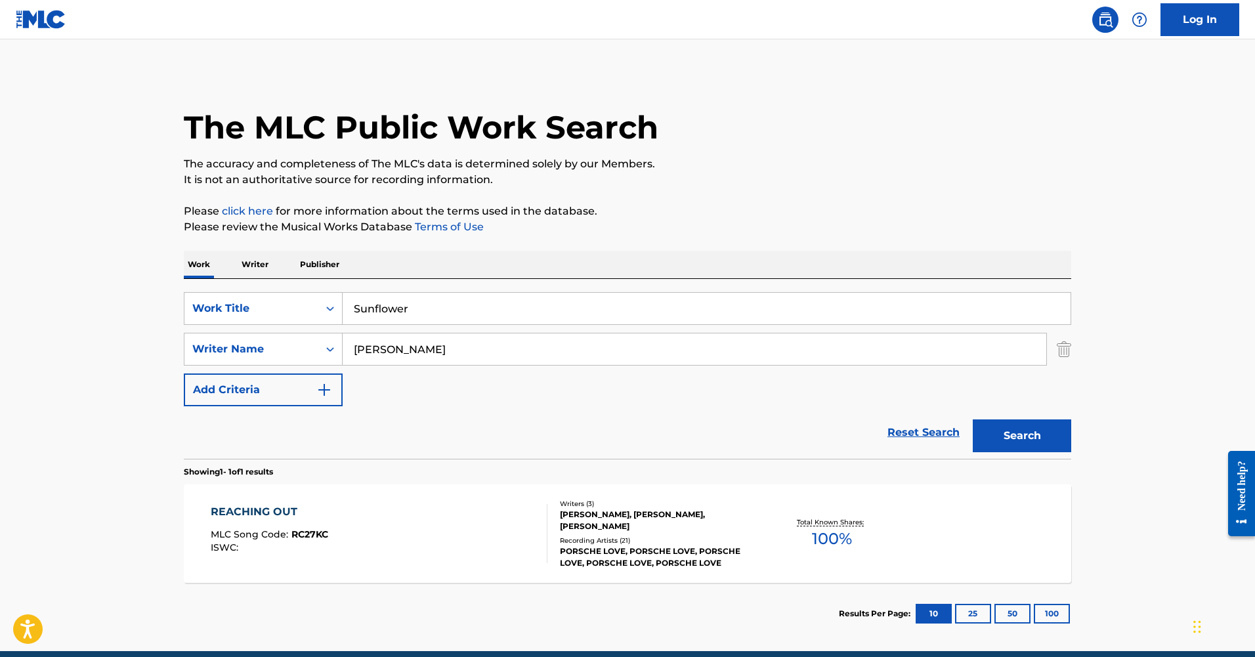
click at [521, 231] on p "Please review the Musical Works Database Terms of Use" at bounding box center [628, 227] width 888 height 16
click at [460, 345] on input "[PERSON_NAME]" at bounding box center [695, 350] width 704 height 32
paste input "Kruif De"
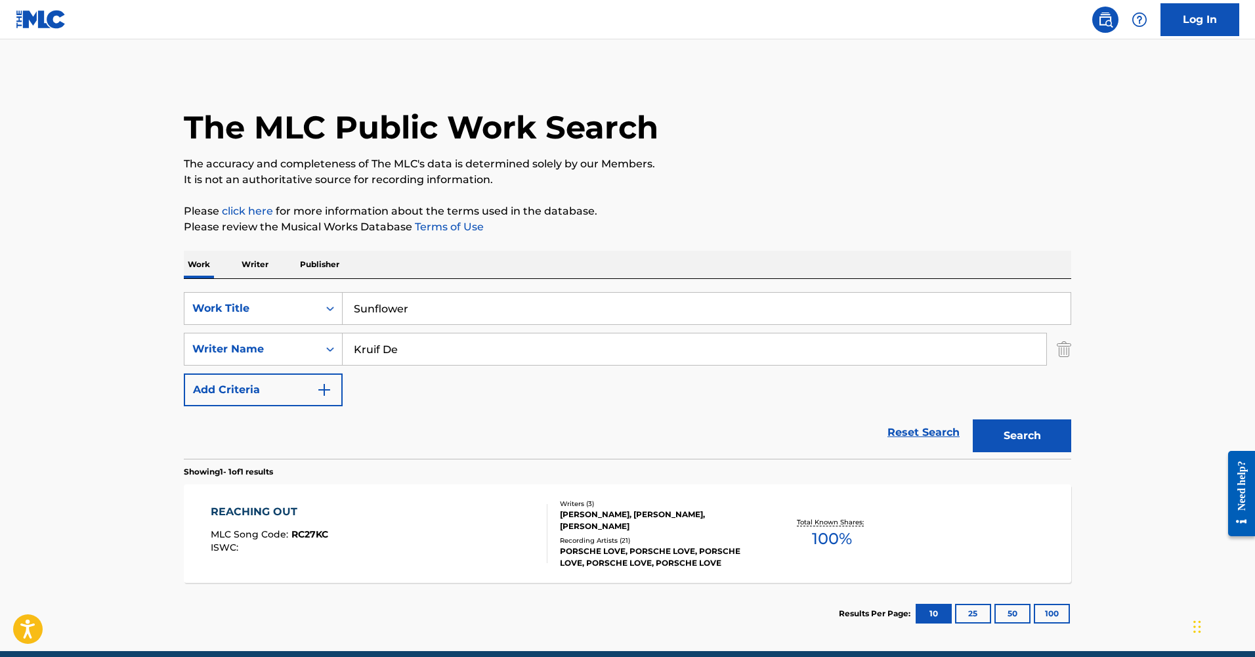
type input "Kruif De"
click at [973, 420] on button "Search" at bounding box center [1022, 436] width 98 height 33
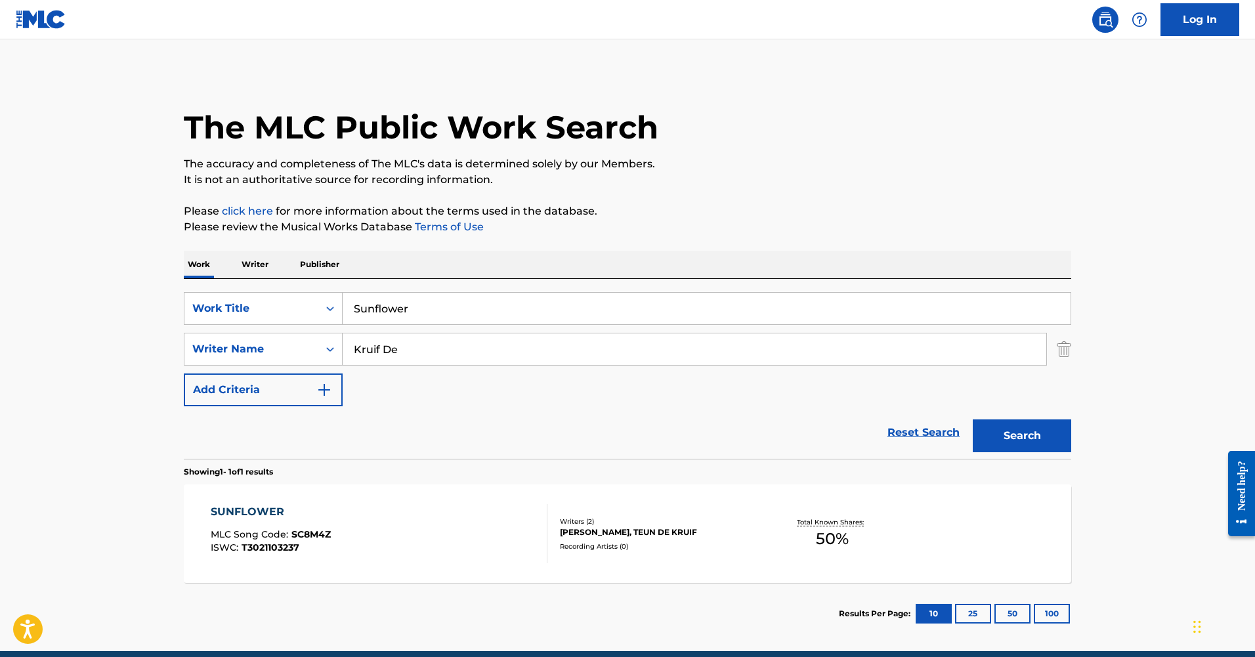
click at [263, 516] on div "SUNFLOWER" at bounding box center [271, 512] width 120 height 16
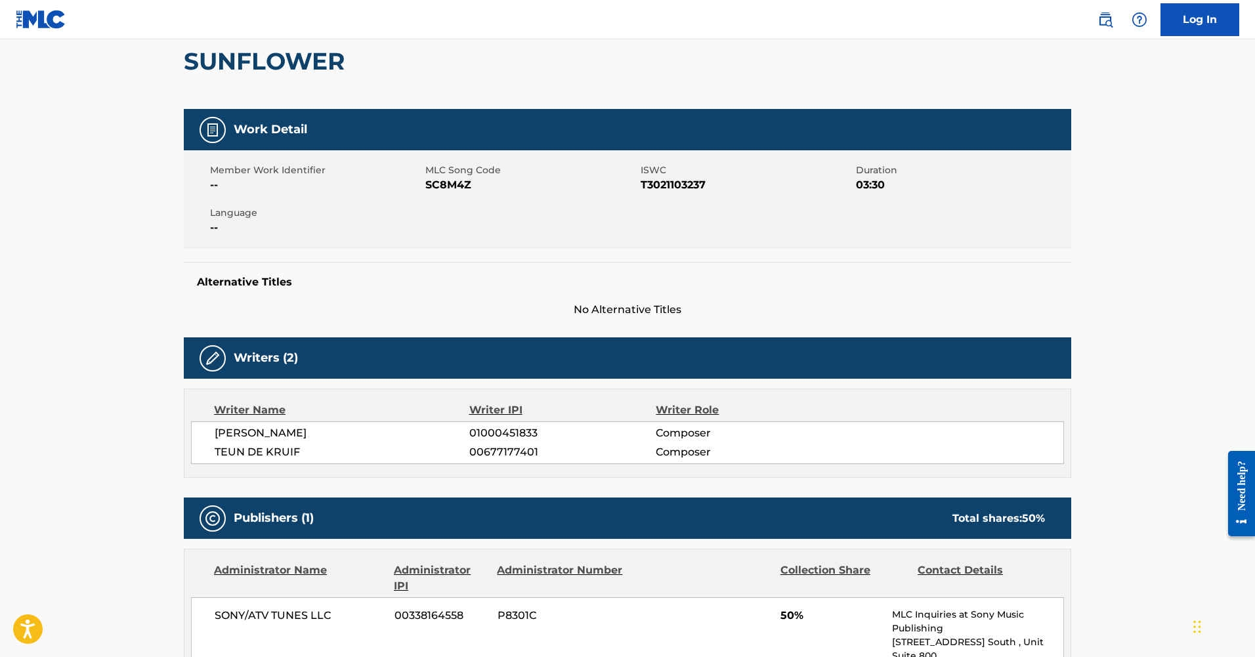
scroll to position [126, 0]
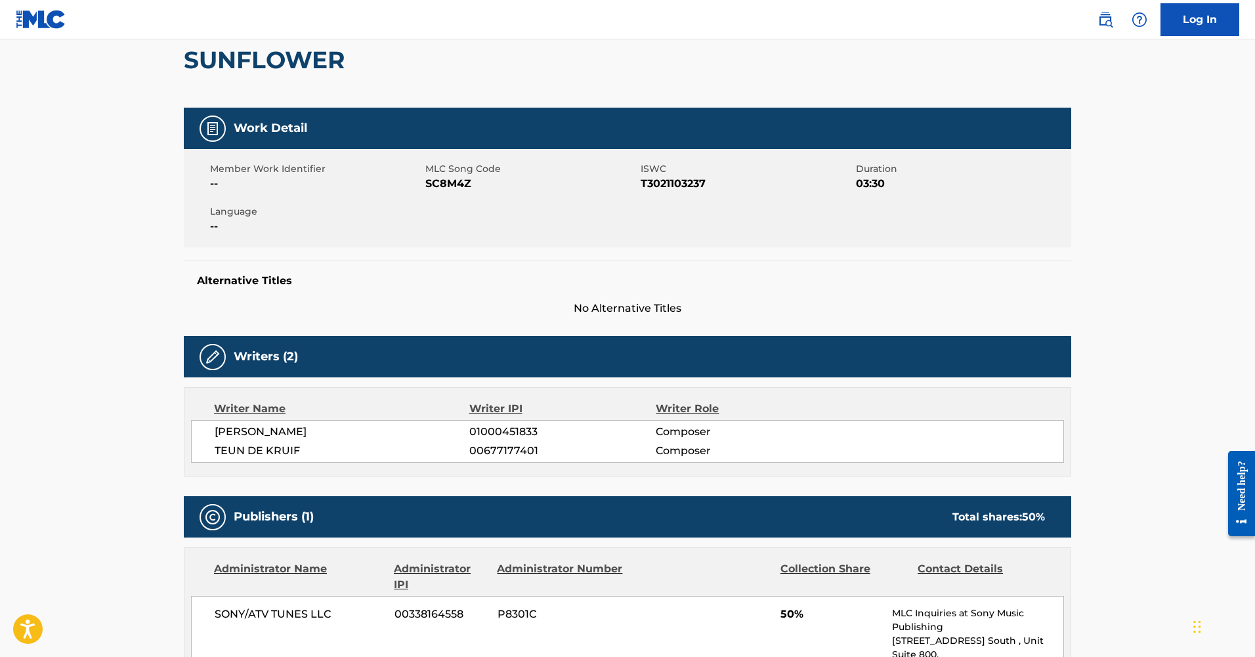
click at [276, 453] on span "TEUN DE KRUIF" at bounding box center [342, 451] width 255 height 16
copy div "TEUN DE KRUIF"
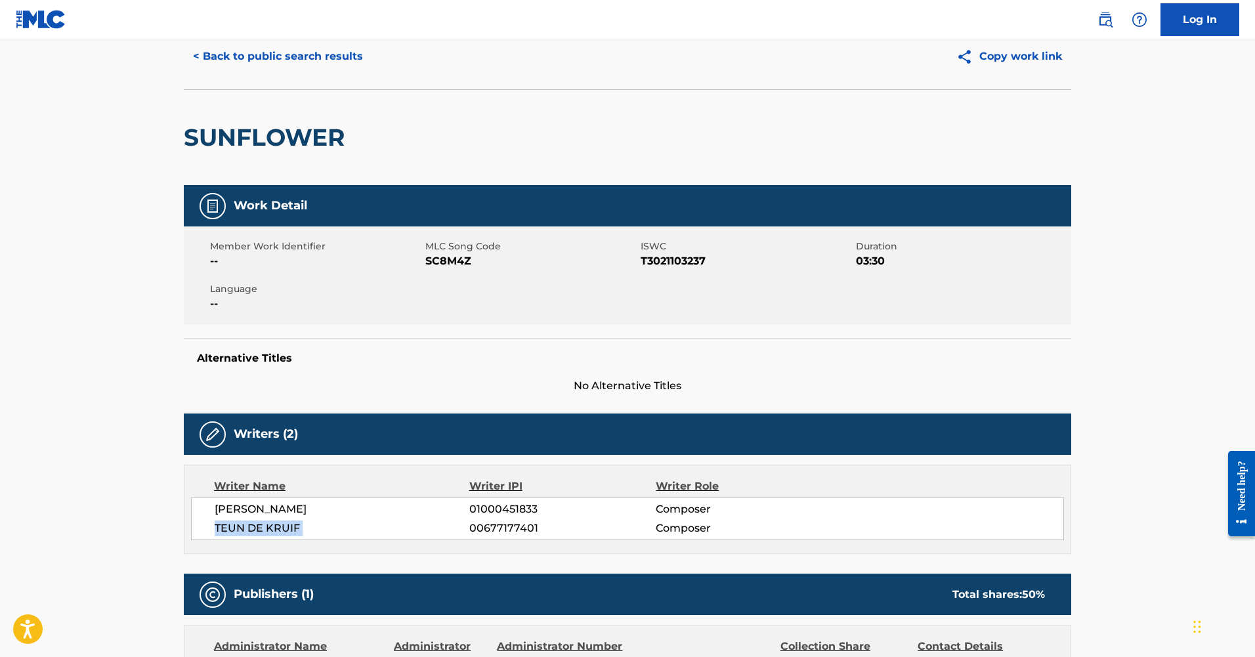
scroll to position [0, 0]
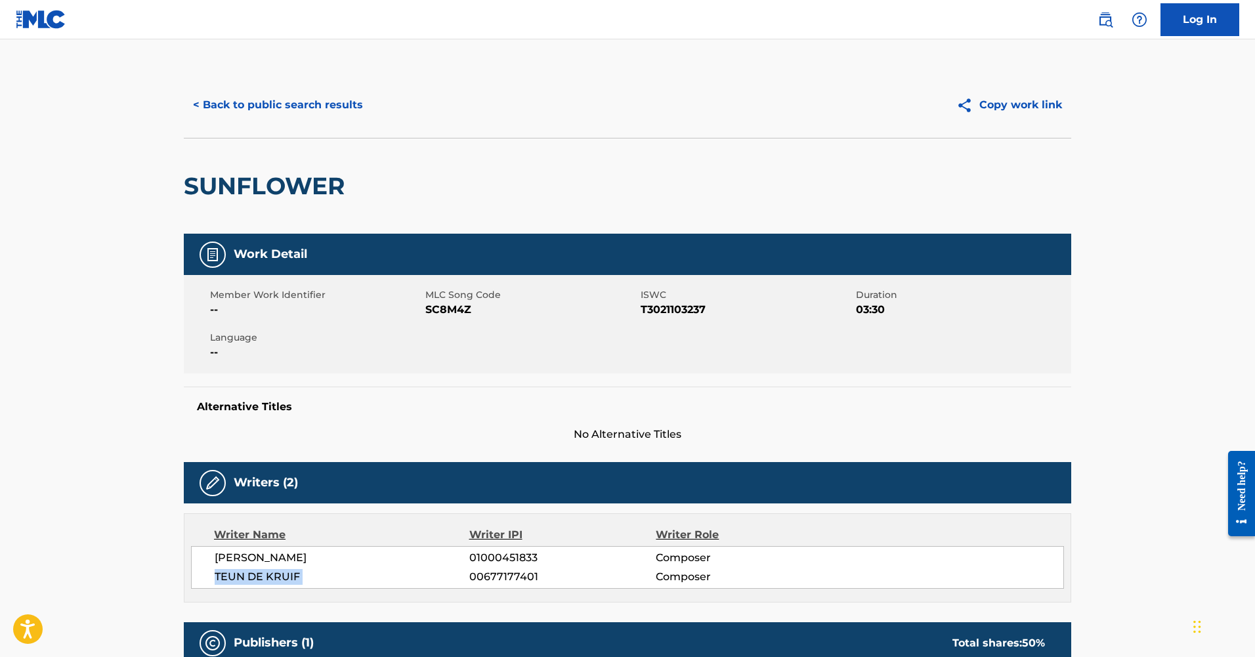
click at [282, 117] on button "< Back to public search results" at bounding box center [278, 105] width 188 height 33
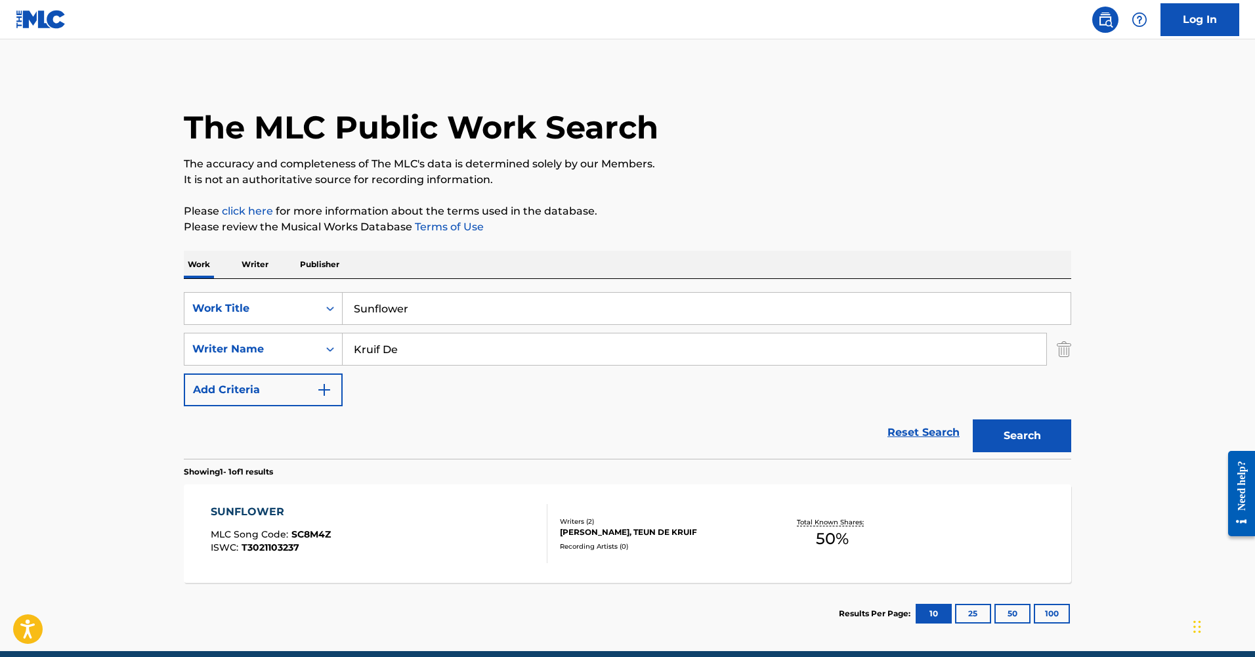
click at [1066, 356] on img "Search Form" at bounding box center [1064, 349] width 14 height 33
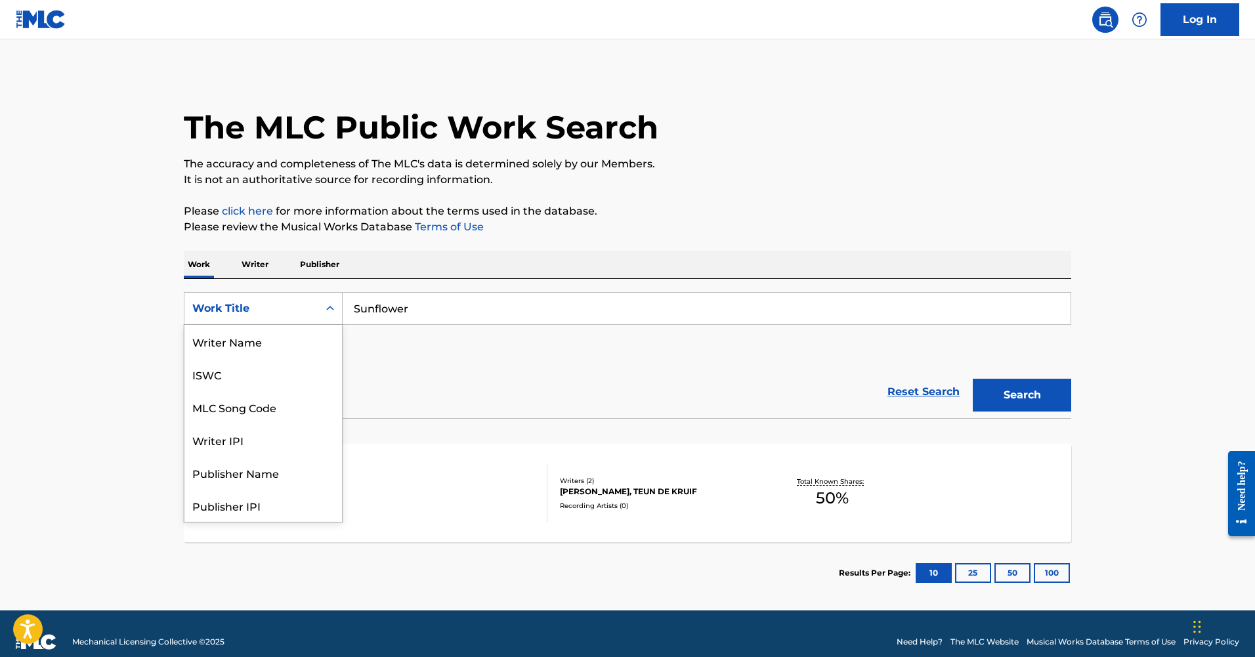
click at [305, 307] on div "Work Title" at bounding box center [251, 309] width 118 height 16
click at [282, 344] on div "Writer Name" at bounding box center [263, 341] width 158 height 33
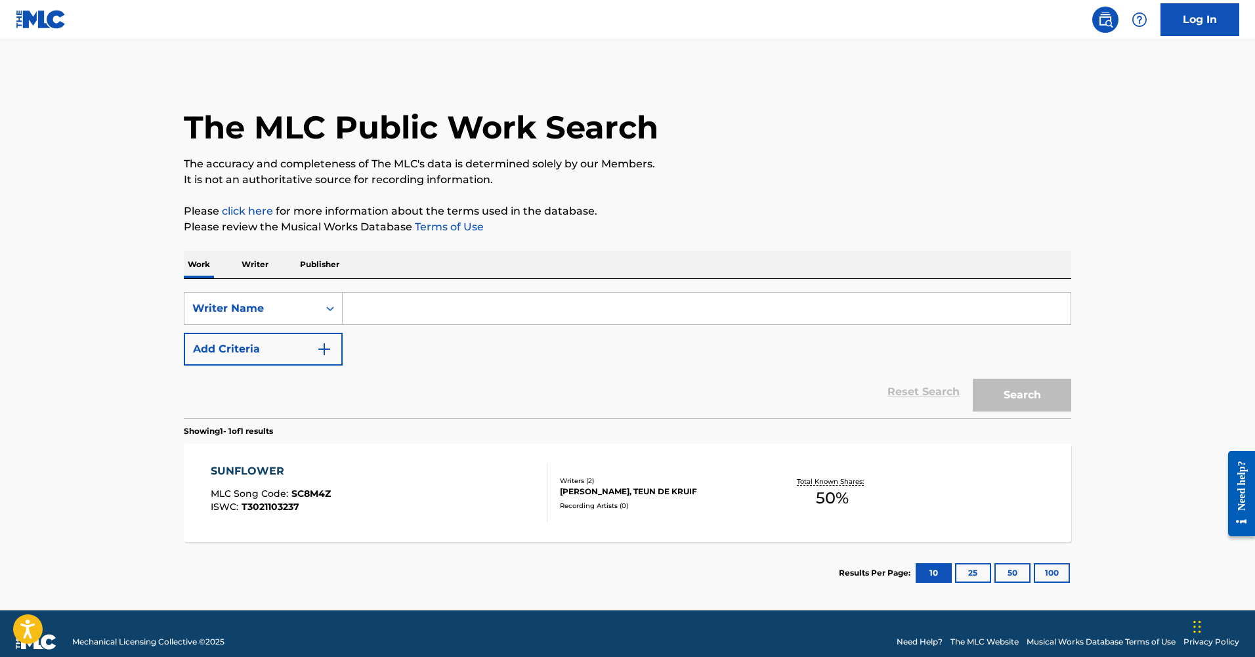
click at [397, 305] on input "Search Form" at bounding box center [707, 309] width 728 height 32
paste input "TEUN DE KRUIF"
type input "TEUN DE KRUIF"
click at [973, 379] on button "Search" at bounding box center [1022, 395] width 98 height 33
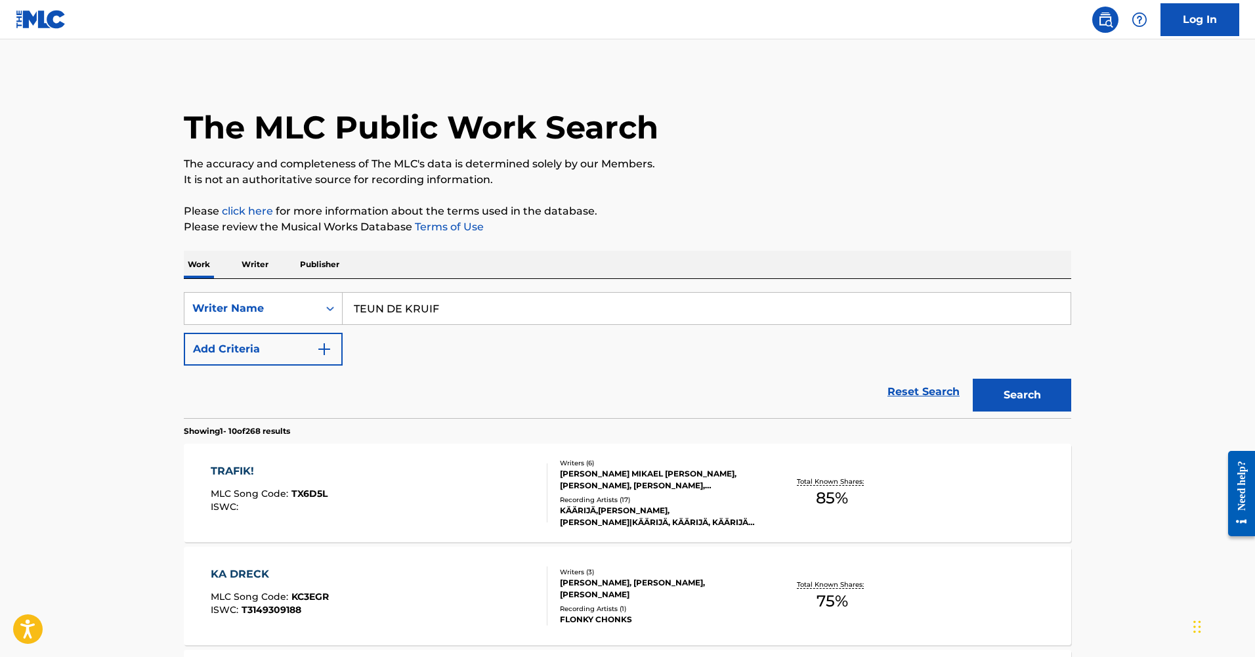
click at [223, 466] on div "TRAFIK!" at bounding box center [269, 472] width 117 height 16
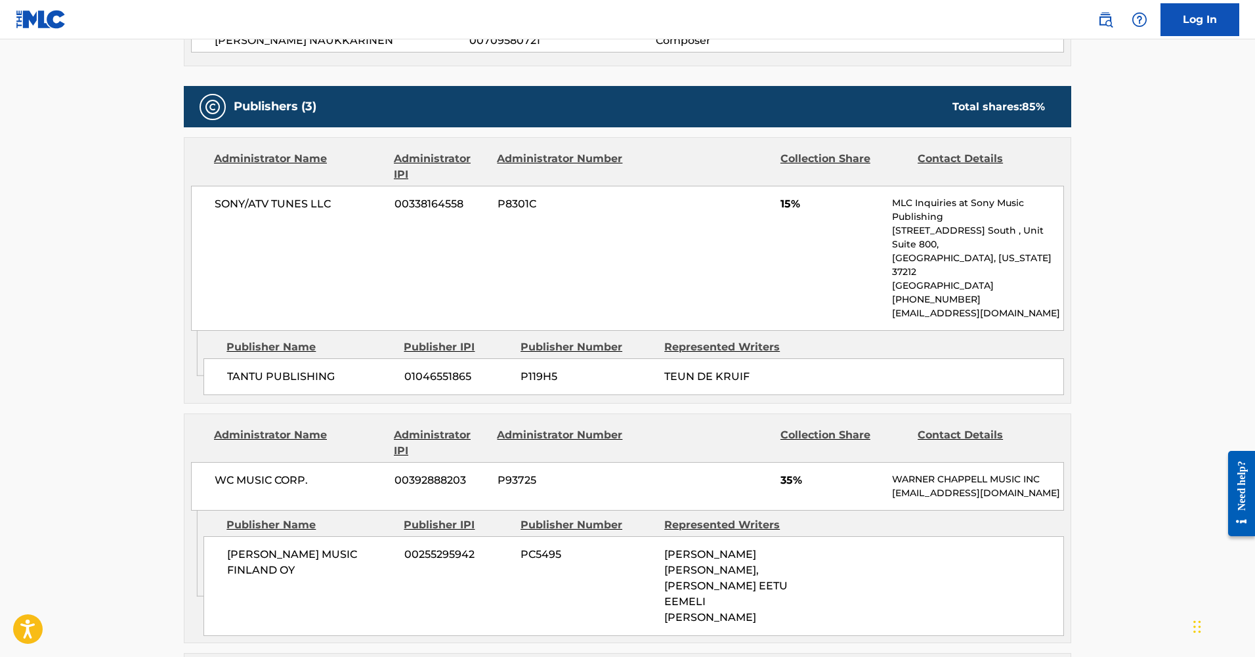
scroll to position [458, 0]
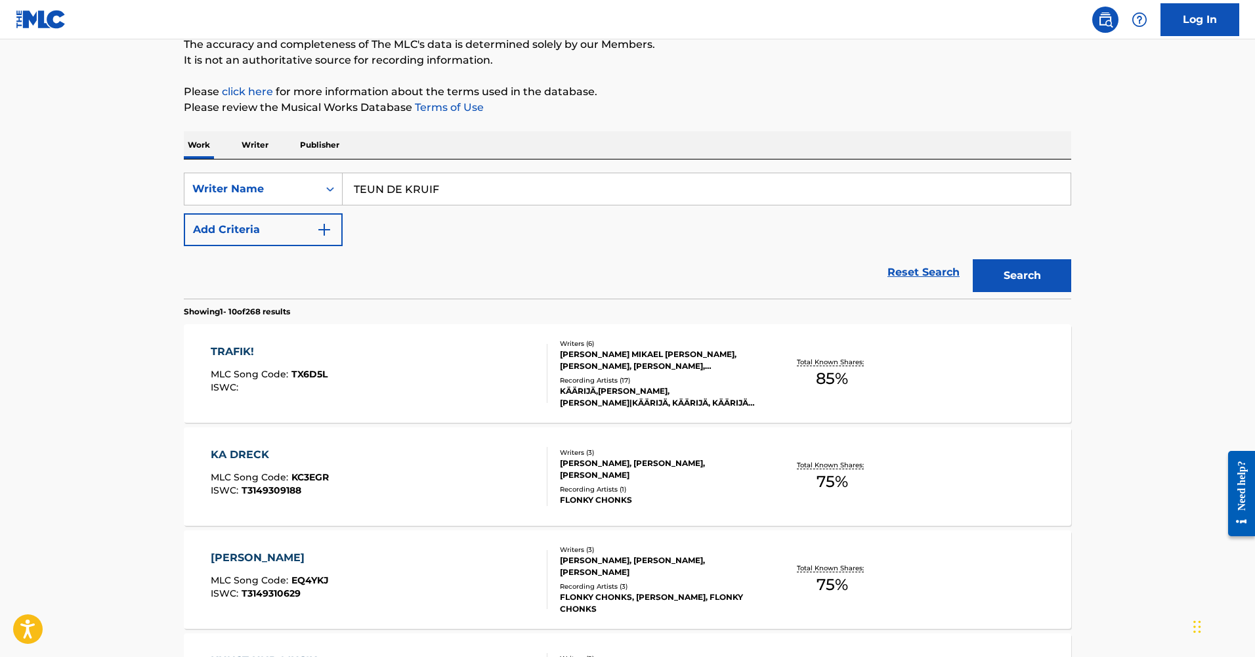
scroll to position [155, 0]
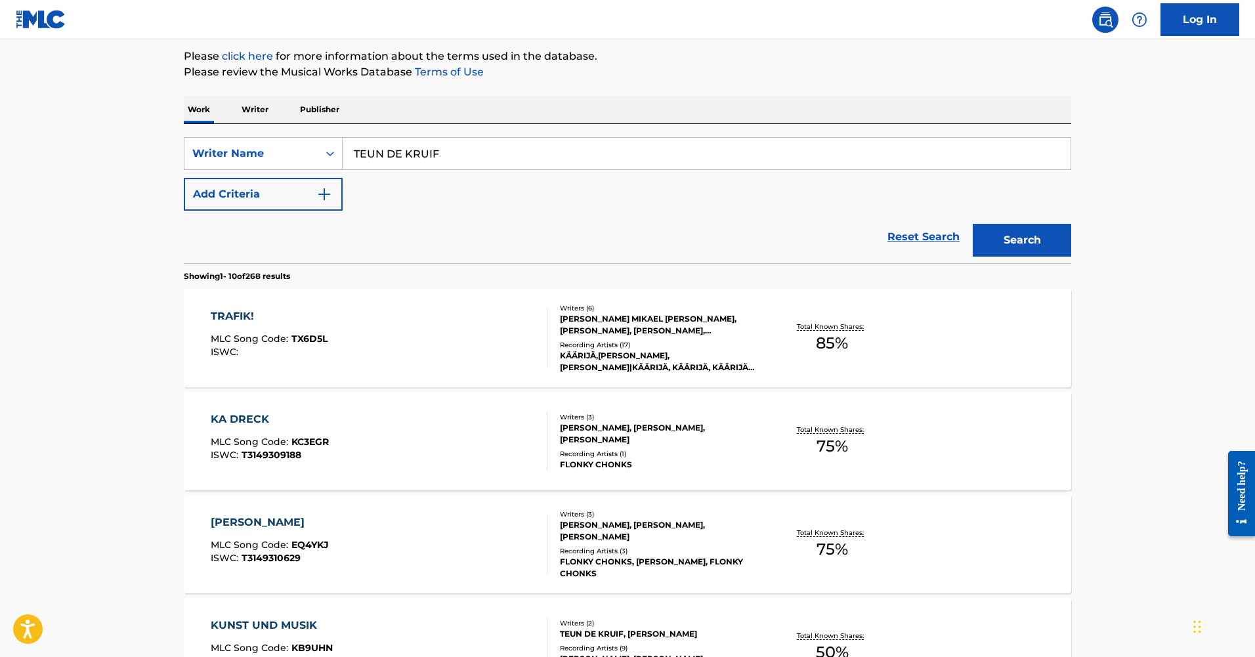
click at [221, 420] on div "KA DRECK" at bounding box center [270, 420] width 118 height 16
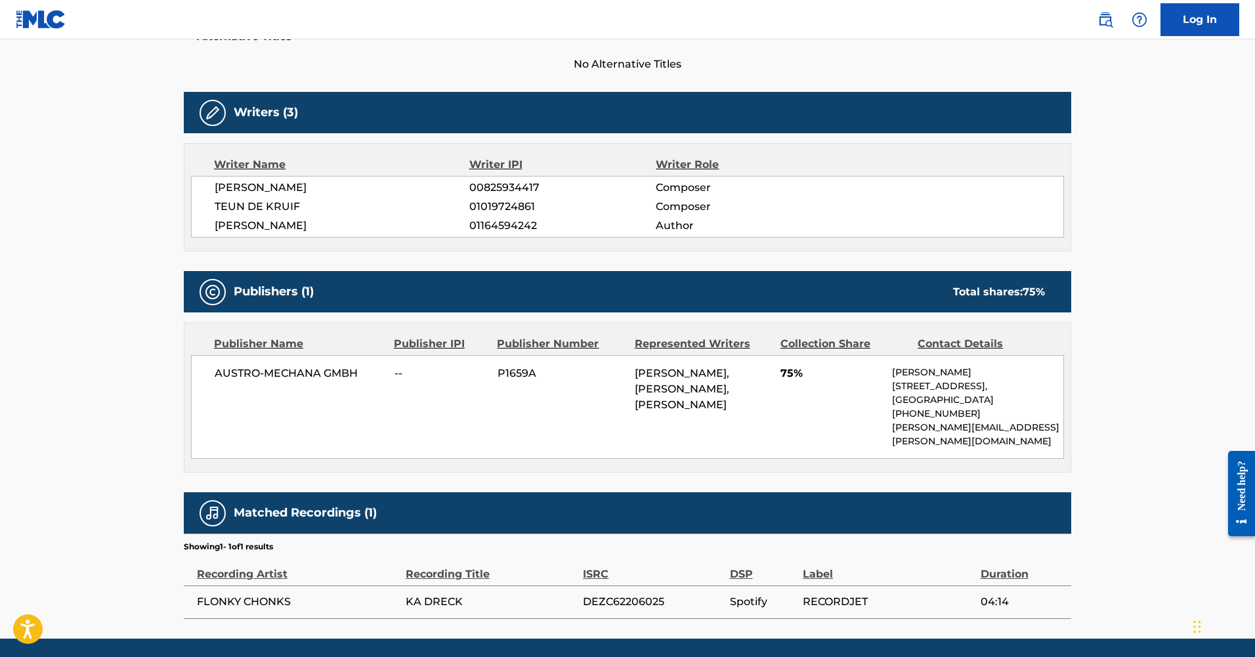
scroll to position [398, 0]
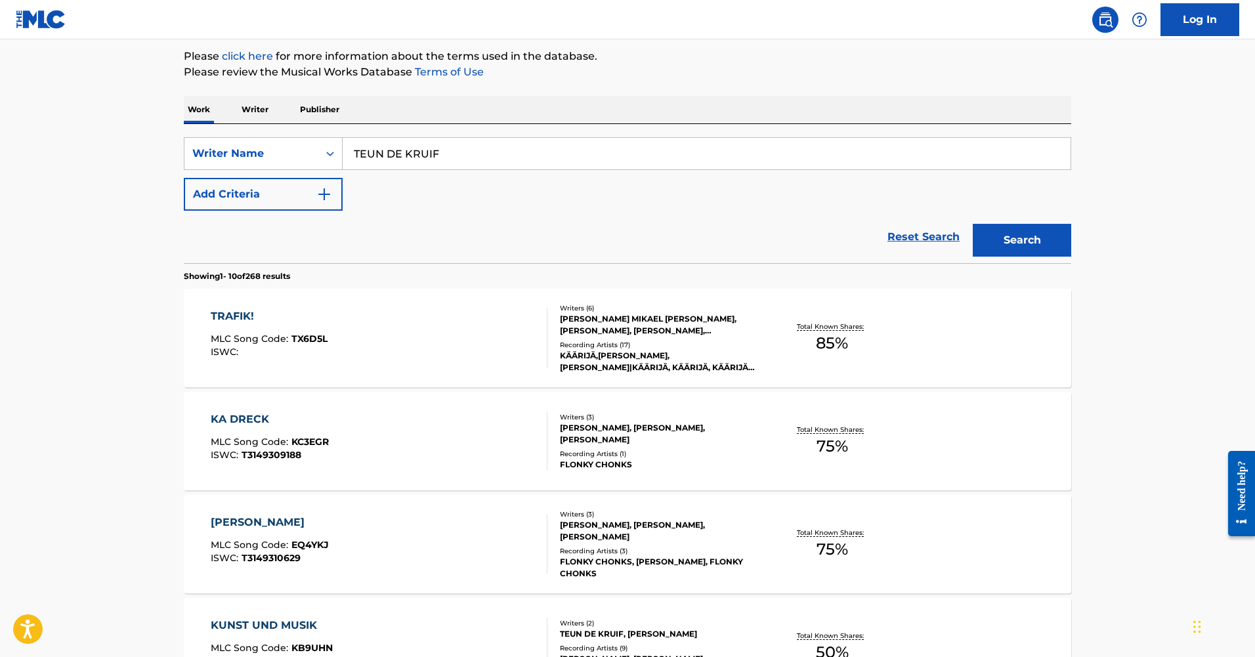
scroll to position [236, 0]
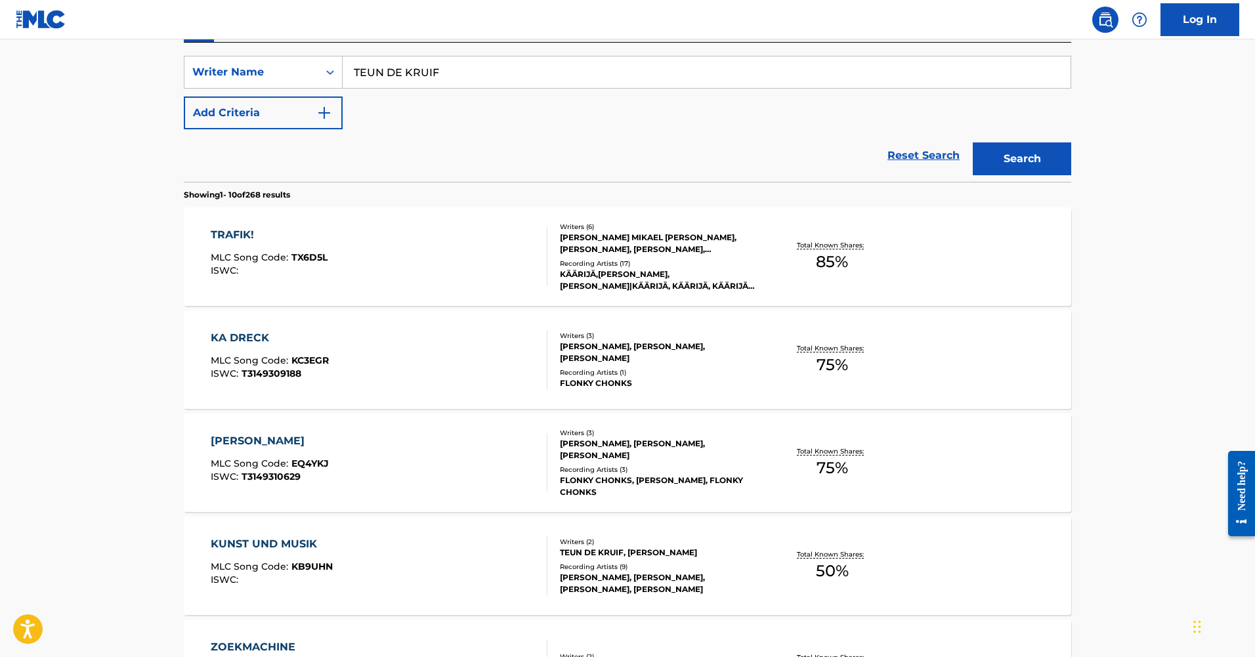
click at [248, 439] on div "[PERSON_NAME]" at bounding box center [270, 441] width 118 height 16
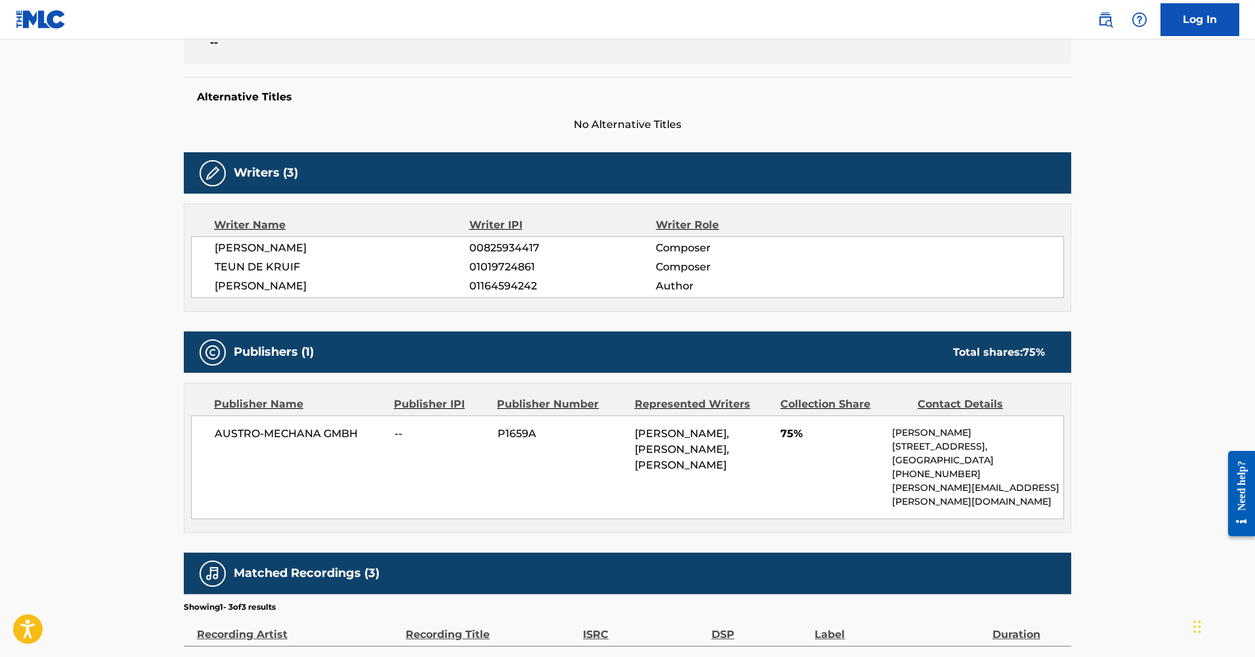
scroll to position [464, 0]
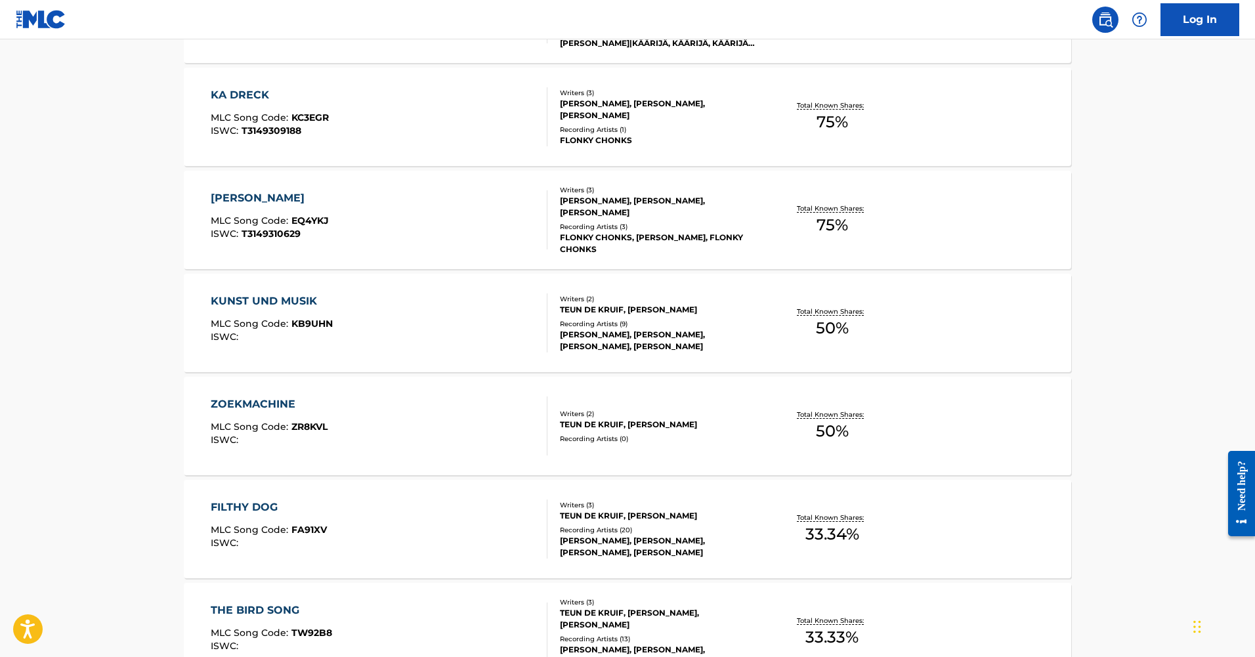
scroll to position [542, 0]
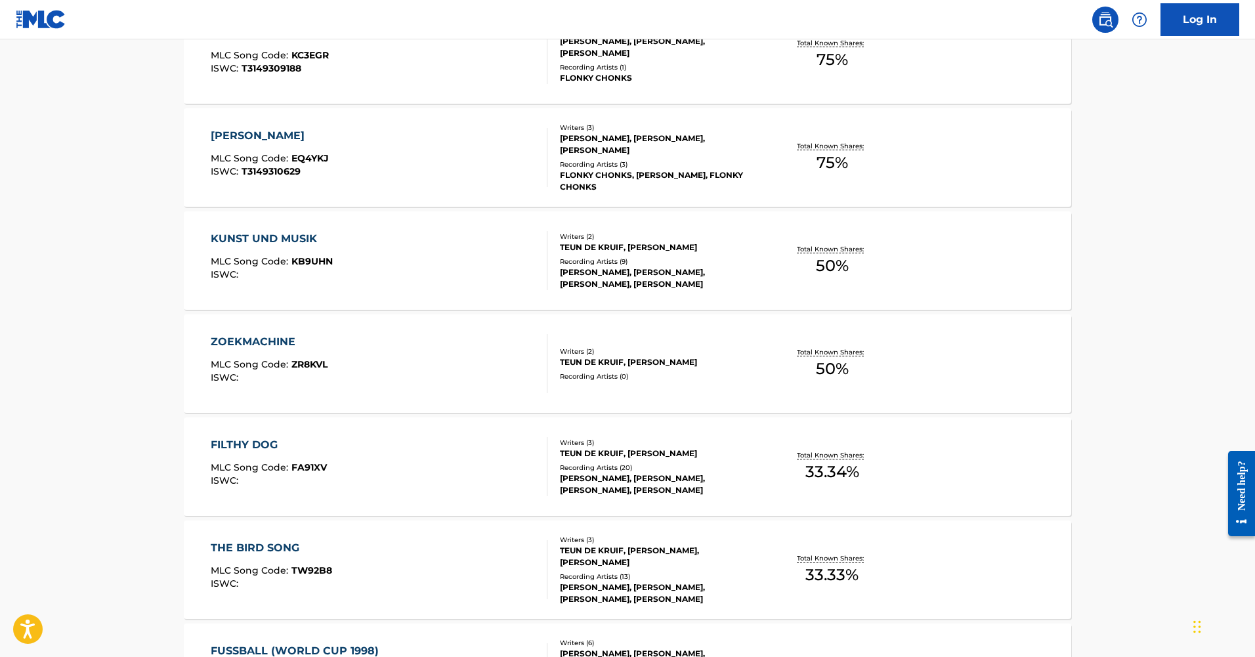
click at [238, 329] on div "ZOEKMACHINE MLC Song Code : ZR8KVL ISWC : Writers ( 2 ) [PERSON_NAME], [PERSON_…" at bounding box center [628, 363] width 888 height 98
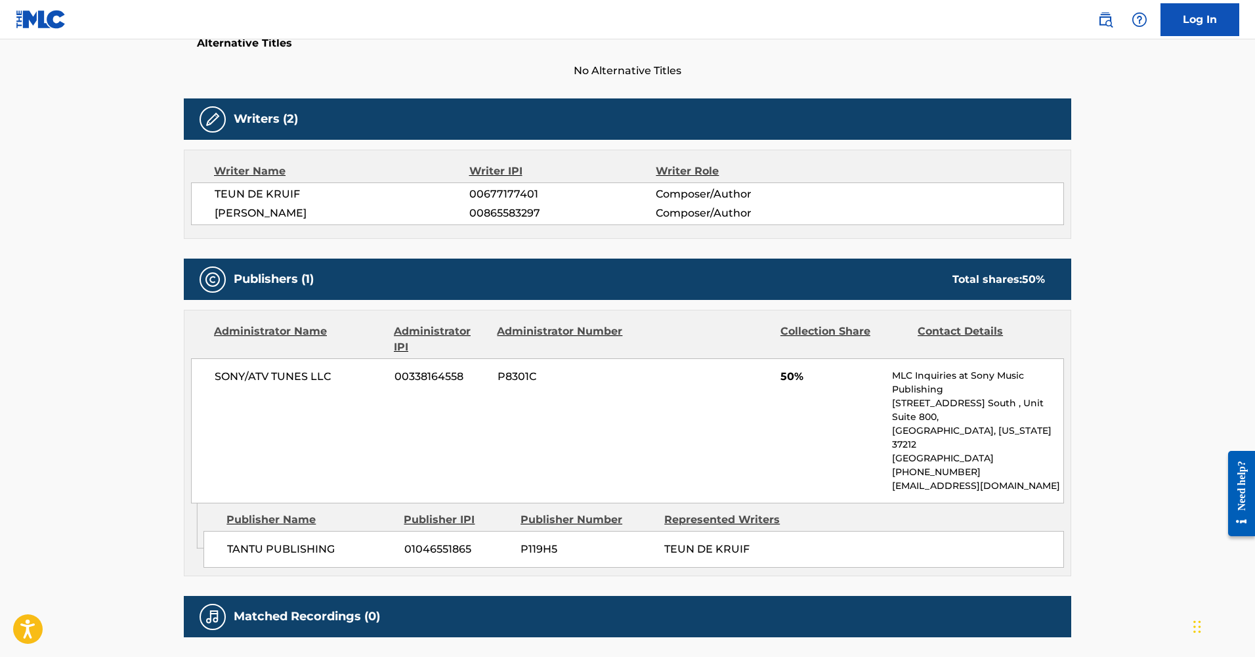
scroll to position [439, 0]
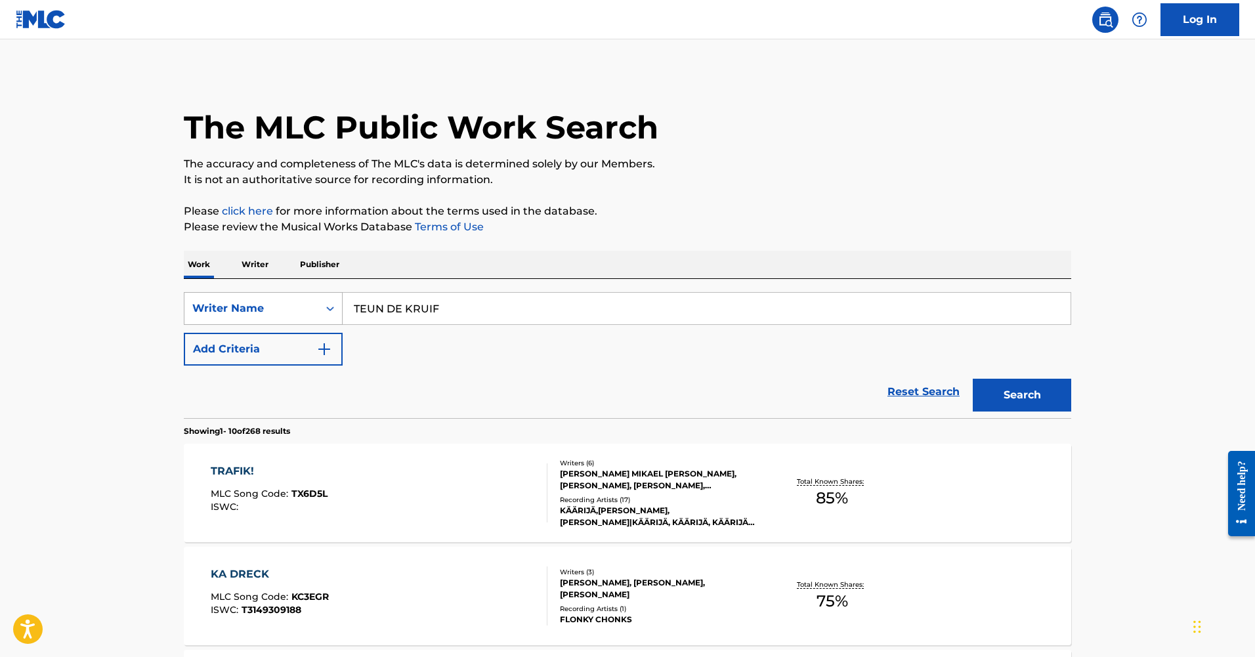
click at [260, 309] on div "Writer Name" at bounding box center [251, 309] width 118 height 16
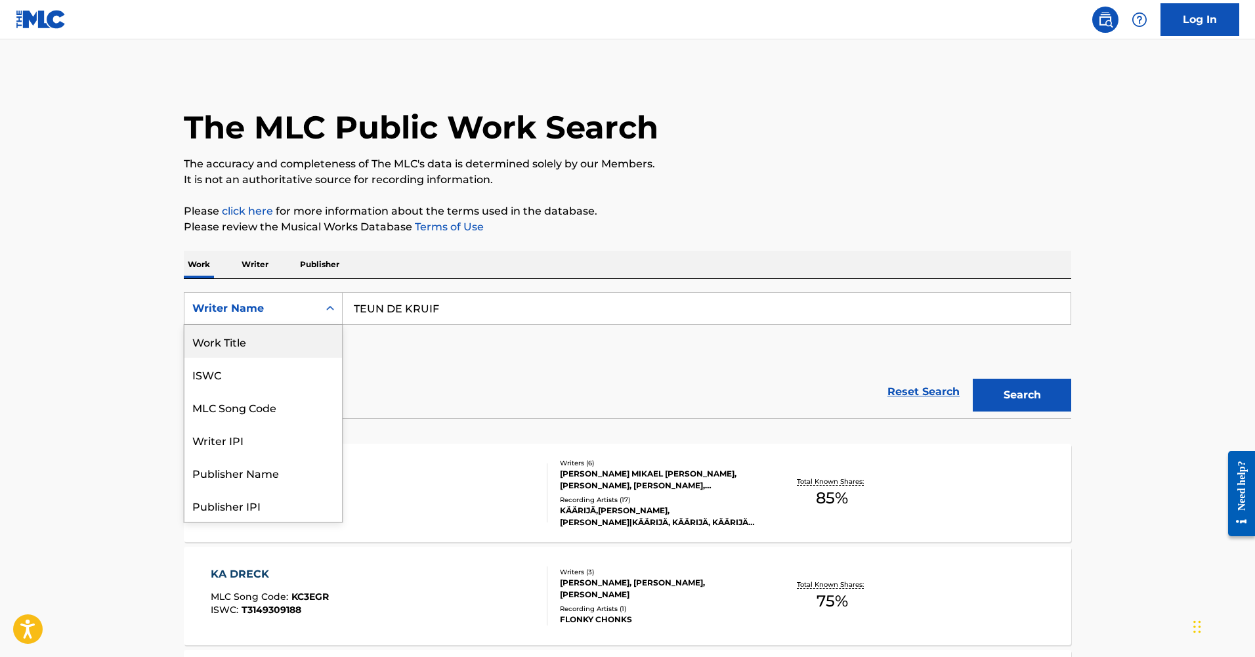
click at [266, 332] on div "Work Title" at bounding box center [263, 341] width 158 height 33
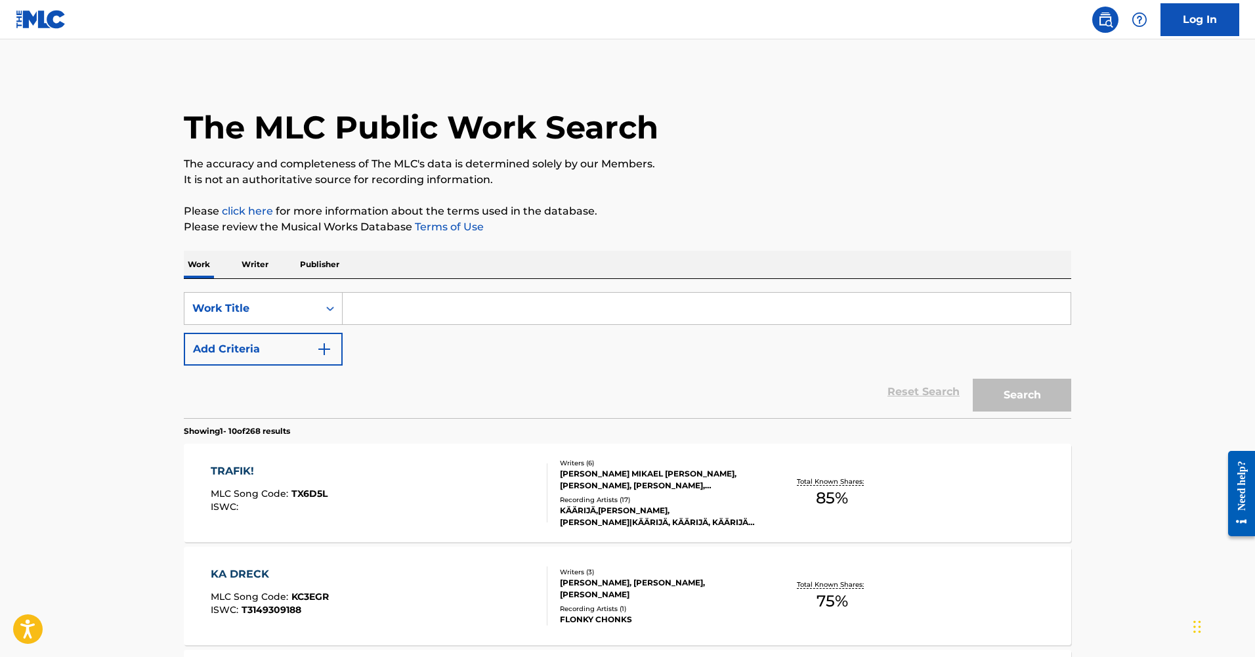
click at [359, 314] on input "Search Form" at bounding box center [707, 309] width 728 height 32
paste input "That One (Radio Edit)"
type input "That One (Radio Edit)"
click at [284, 353] on button "Add Criteria" at bounding box center [263, 349] width 159 height 33
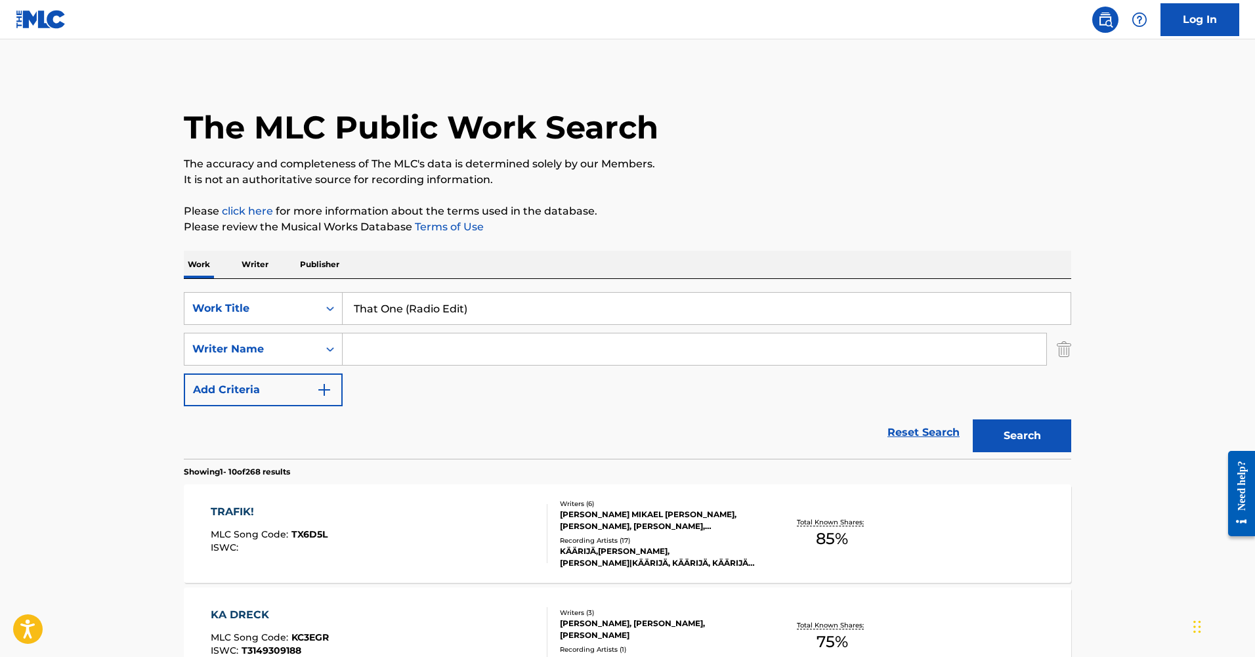
click at [404, 362] on input "Search Form" at bounding box center [695, 350] width 704 height 32
paste input "[PERSON_NAME]"
type input "[PERSON_NAME]"
click at [973, 420] on button "Search" at bounding box center [1022, 436] width 98 height 33
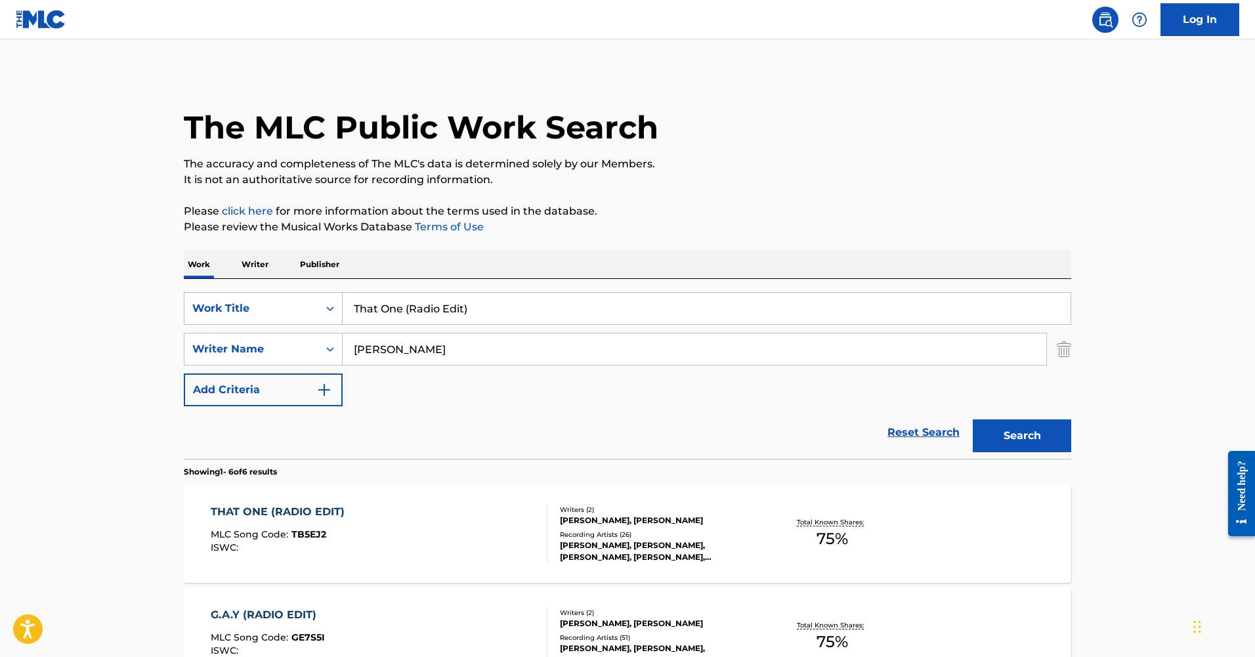
click at [244, 513] on div "THAT ONE (RADIO EDIT)" at bounding box center [281, 512] width 141 height 16
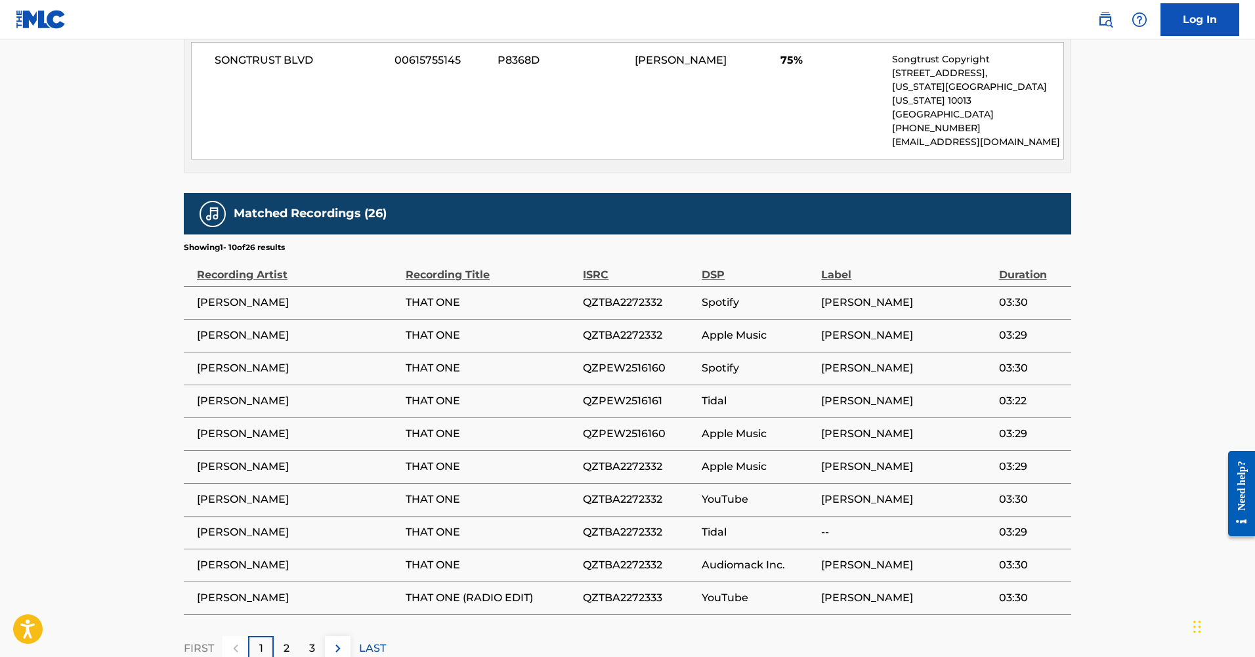
scroll to position [736, 0]
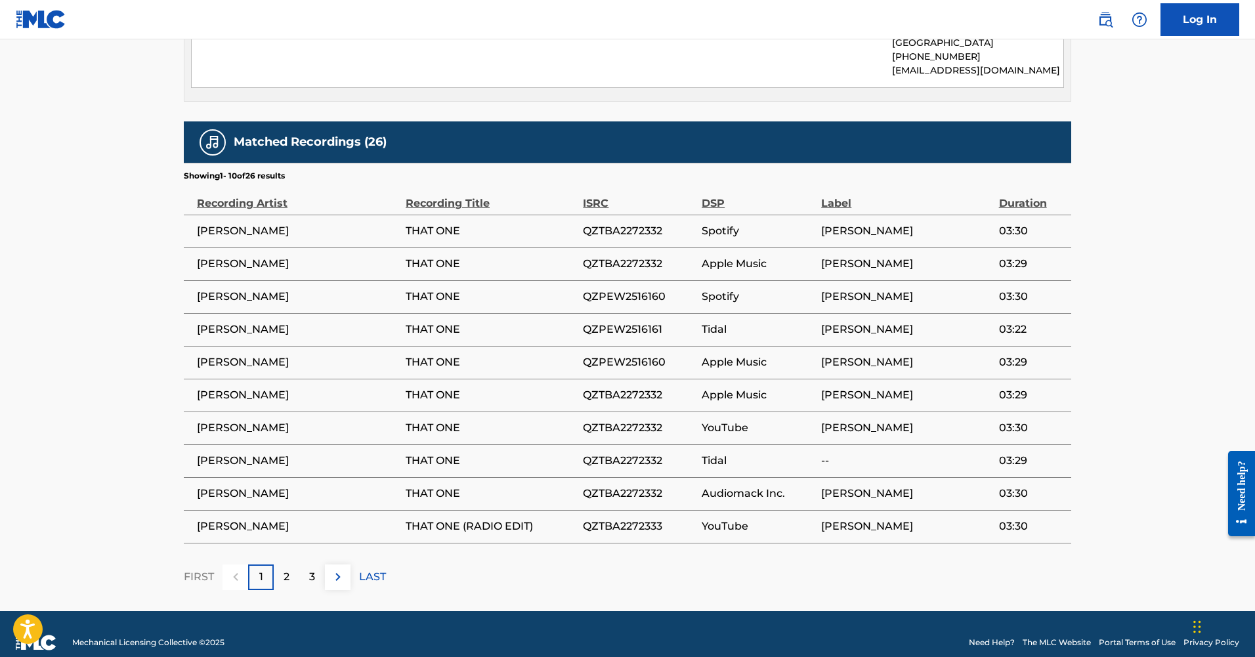
click at [601, 223] on span "QZTBA2272332" at bounding box center [639, 231] width 112 height 16
copy div "QZTBA2272332"
drag, startPoint x: 495, startPoint y: 212, endPoint x: 186, endPoint y: 223, distance: 308.8
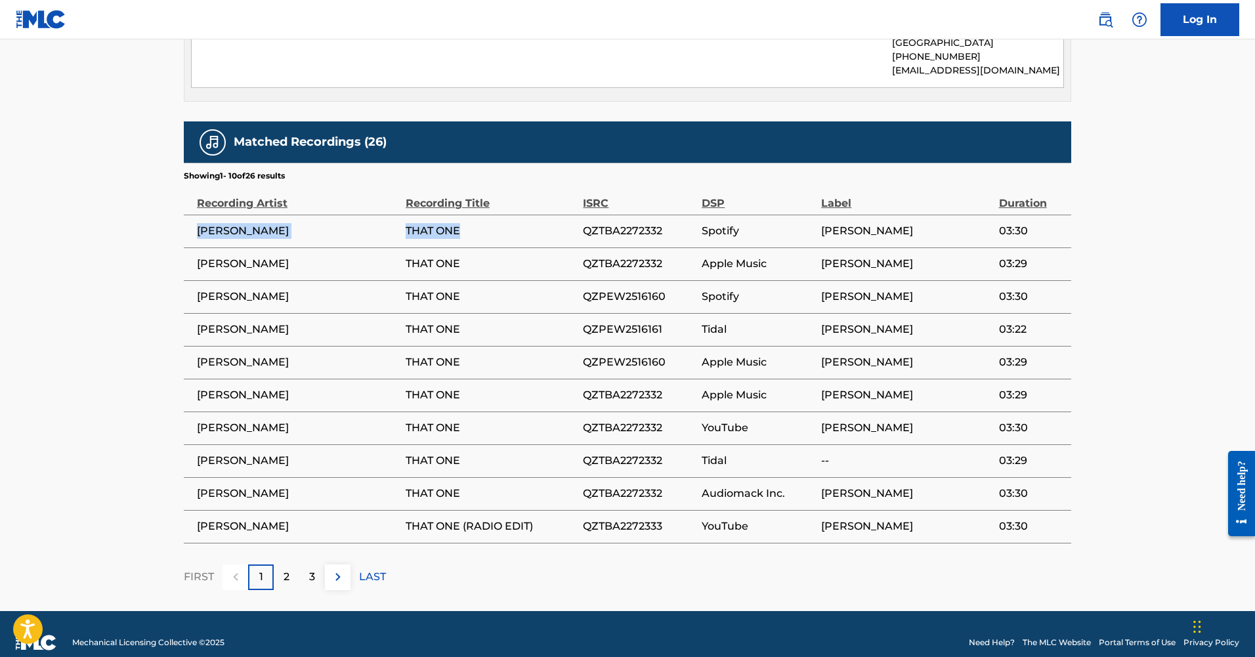
click at [186, 223] on tr "[PERSON_NAME] THAT ONE QZTBA2272332 Spotify [PERSON_NAME] 03:30" at bounding box center [628, 231] width 888 height 33
click at [609, 289] on span "QZPEW2516160" at bounding box center [639, 297] width 112 height 16
copy div "QZPEW2516160"
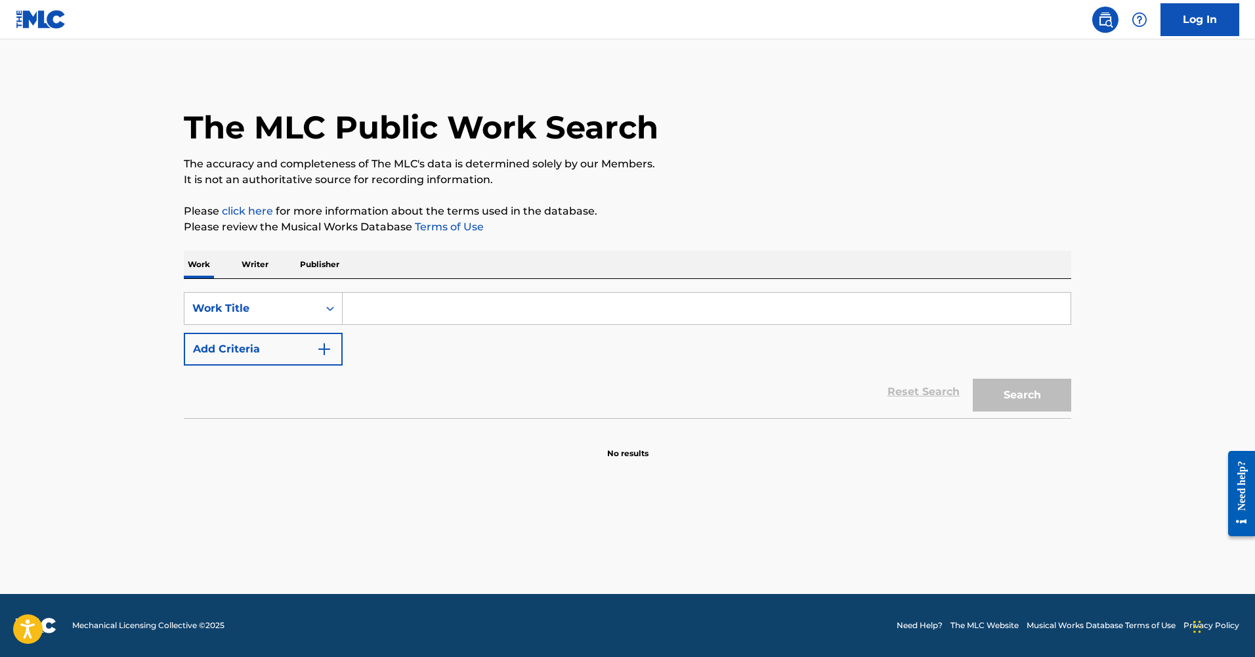
click at [370, 310] on input "Search Form" at bounding box center [707, 309] width 728 height 32
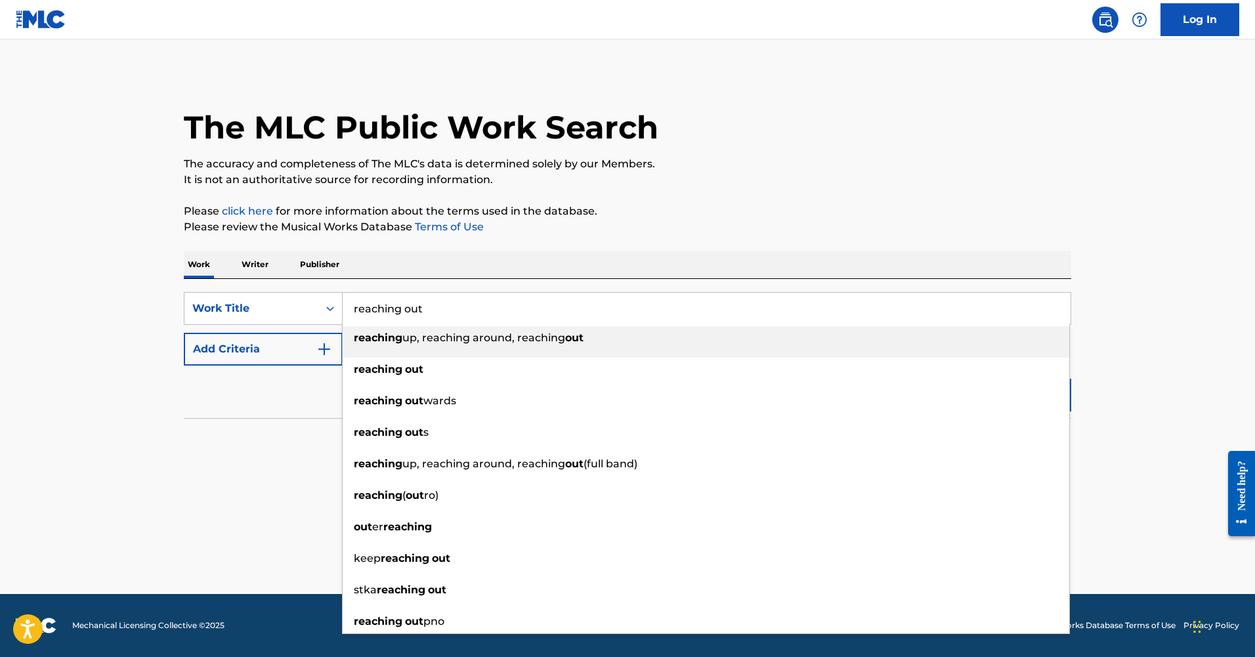
type input "reaching out"
click at [233, 358] on button "Add Criteria" at bounding box center [263, 349] width 159 height 33
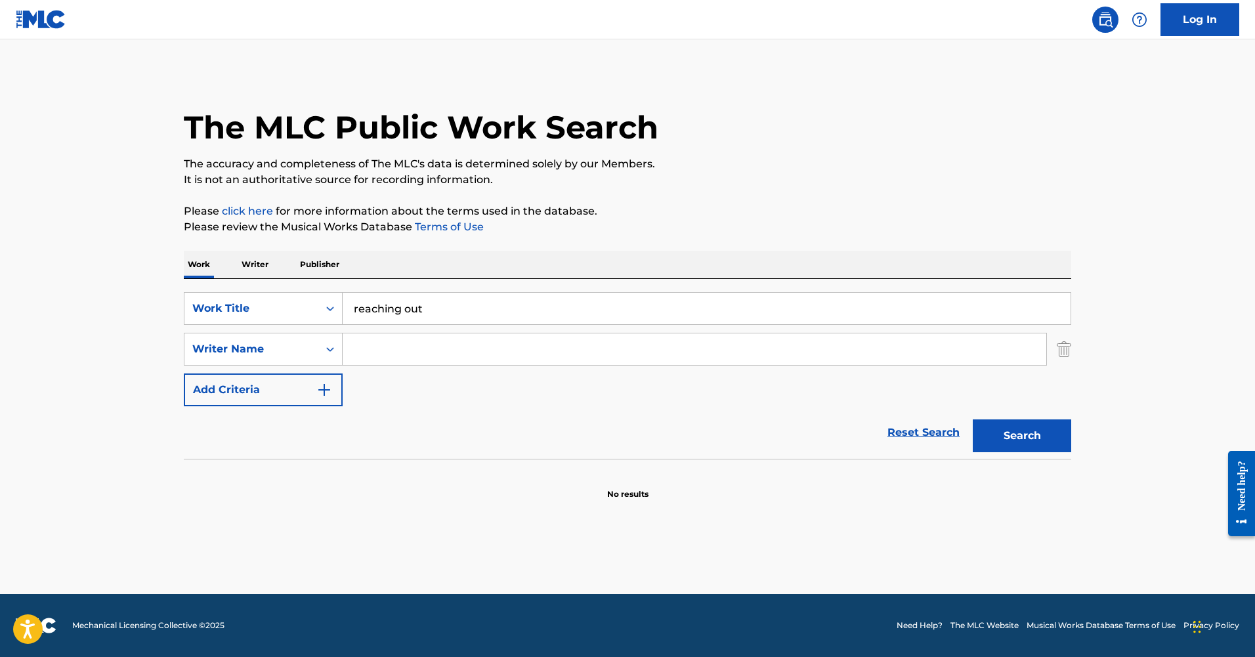
click at [404, 352] on input "Search Form" at bounding box center [695, 350] width 704 height 32
paste input "[PERSON_NAME]"
type input "[PERSON_NAME]"
click at [973, 420] on button "Search" at bounding box center [1022, 436] width 98 height 33
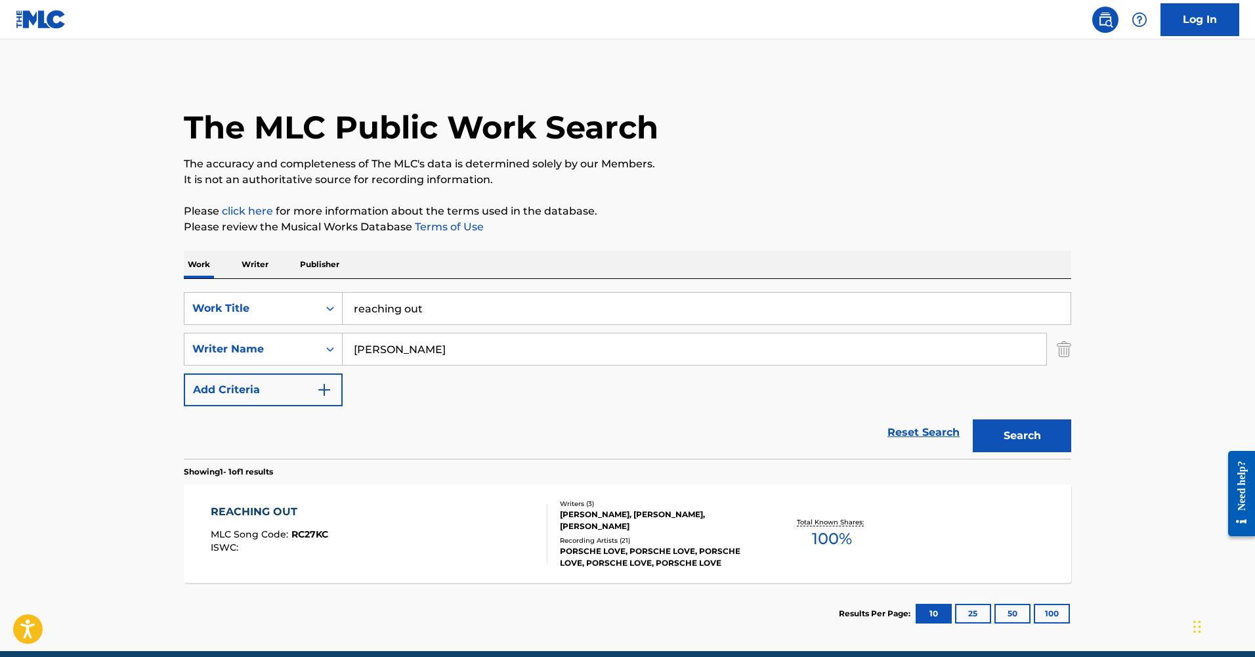
click at [262, 519] on div "REACHING OUT" at bounding box center [270, 512] width 118 height 16
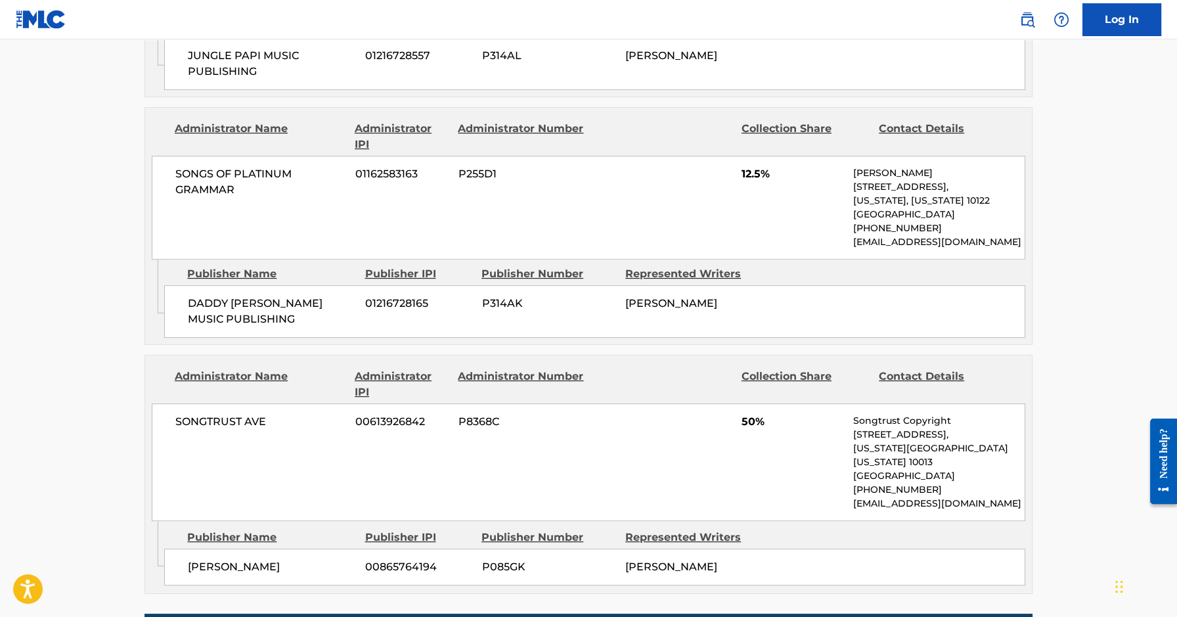
scroll to position [1260, 0]
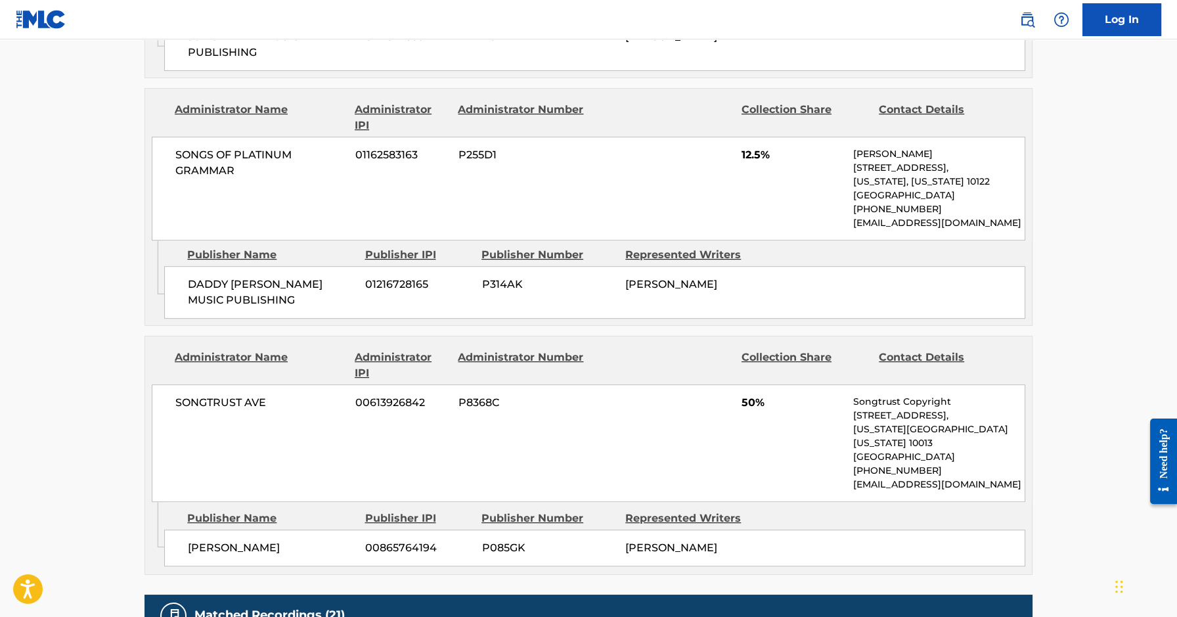
click at [261, 540] on span "[PERSON_NAME]" at bounding box center [271, 548] width 167 height 16
copy div "[PERSON_NAME]"
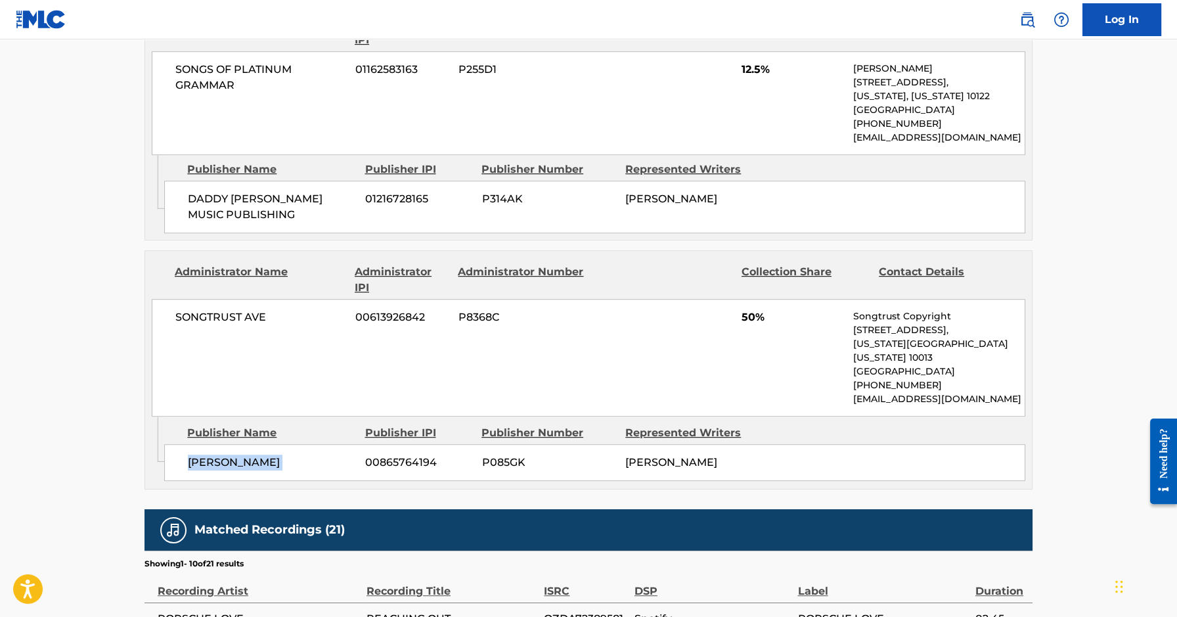
scroll to position [1768, 0]
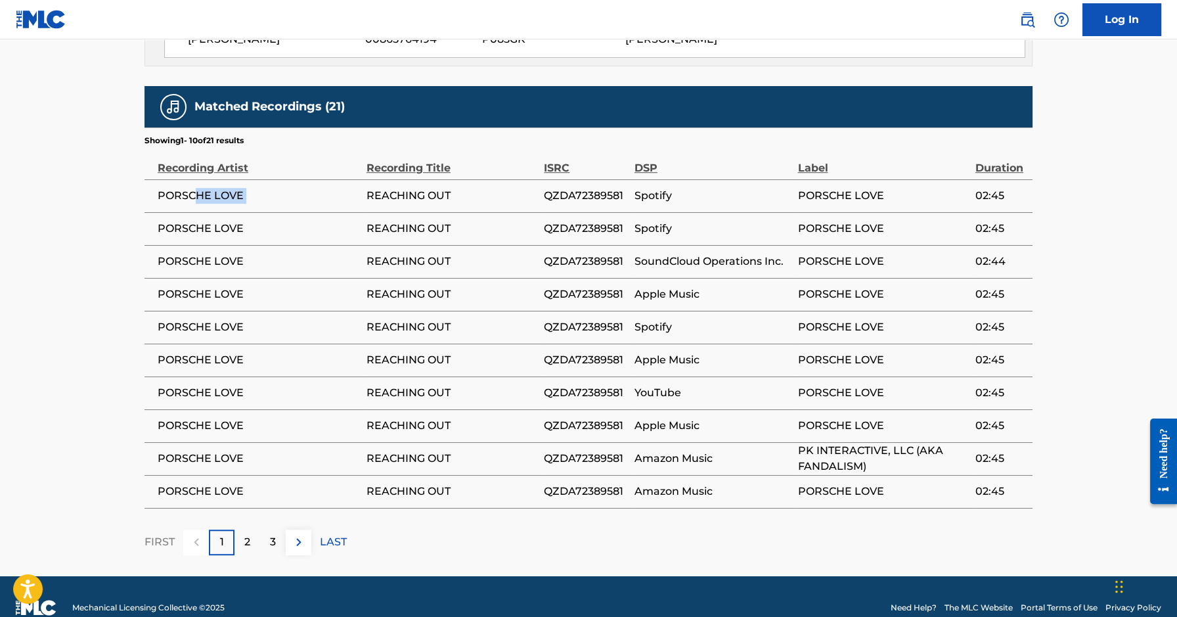
drag, startPoint x: 466, startPoint y: 163, endPoint x: 192, endPoint y: 172, distance: 273.3
click at [192, 179] on tr "PORSCHE LOVE REACHING OUT QZDA72389581 Spotify PORSCHE LOVE 02:45" at bounding box center [588, 195] width 888 height 33
drag, startPoint x: 453, startPoint y: 174, endPoint x: 156, endPoint y: 177, distance: 297.4
click at [156, 179] on tr "PORSCHE LOVE REACHING OUT QZDA72389581 Spotify PORSCHE LOVE 02:45" at bounding box center [588, 195] width 888 height 33
copy tr "PORSCHE LOVE REACHING OUT"
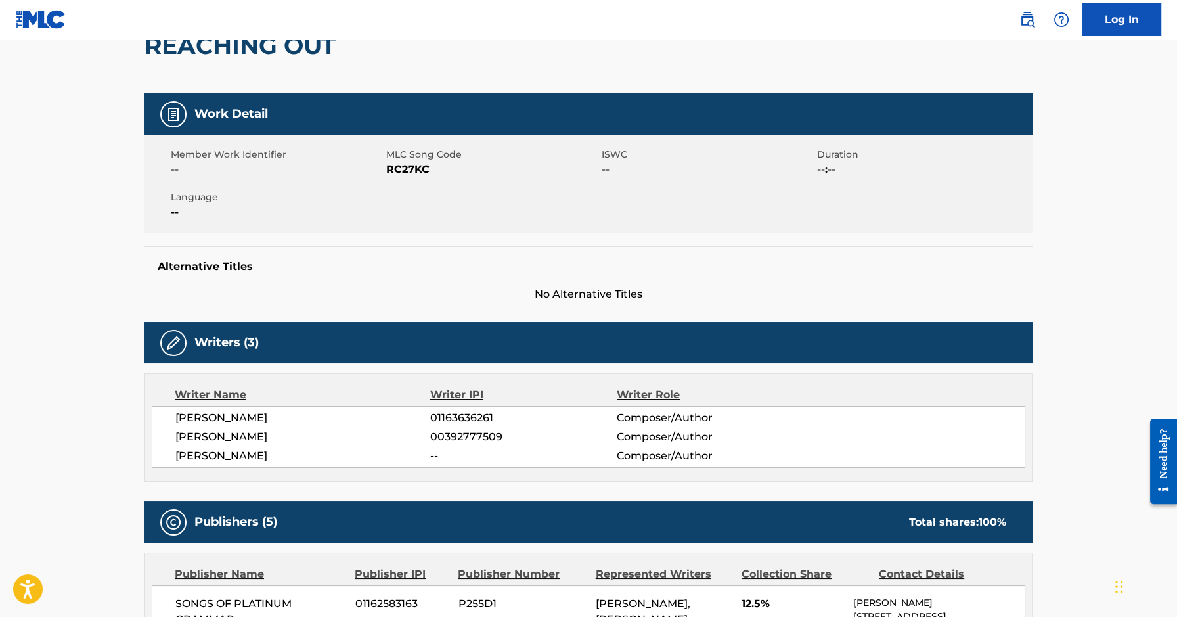
scroll to position [63, 0]
